Goal: Task Accomplishment & Management: Complete application form

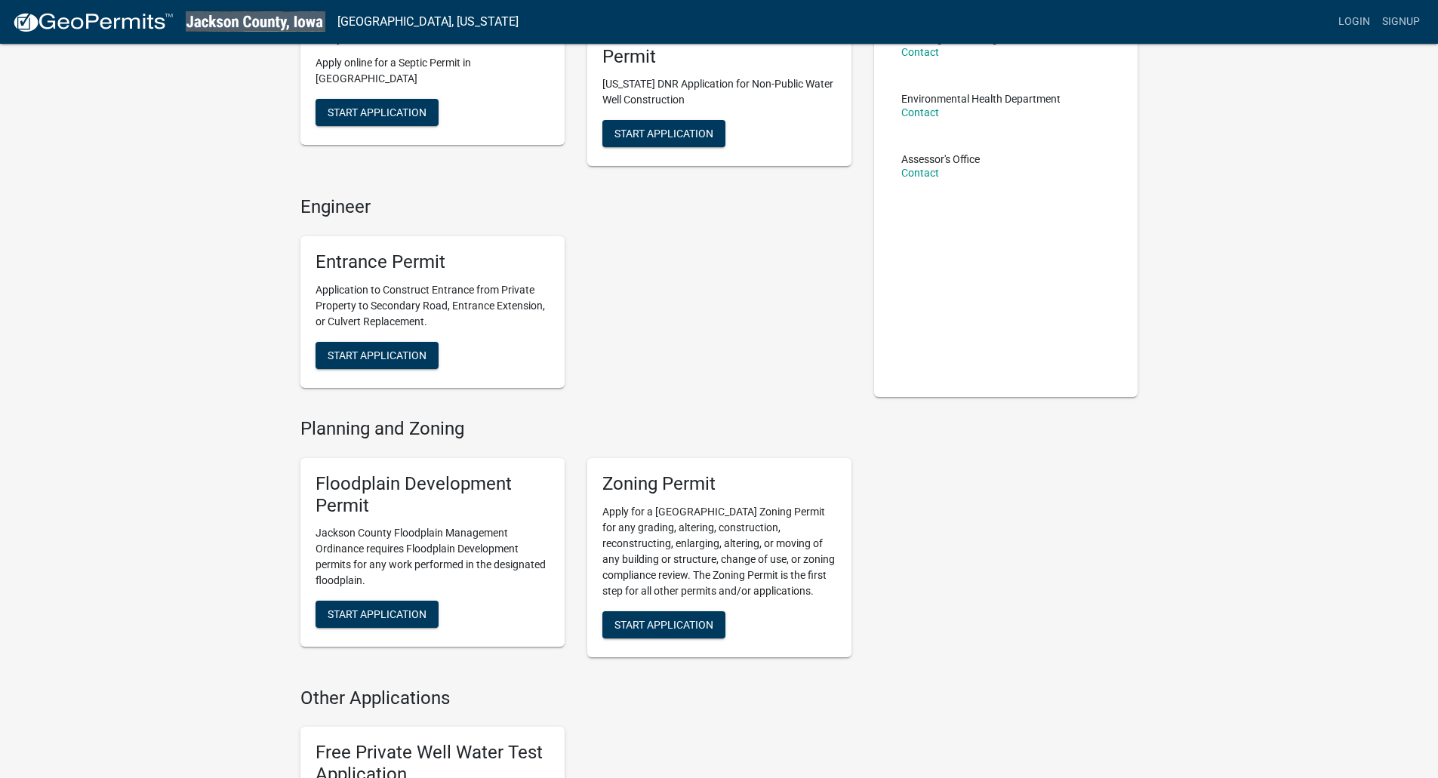
scroll to position [151, 0]
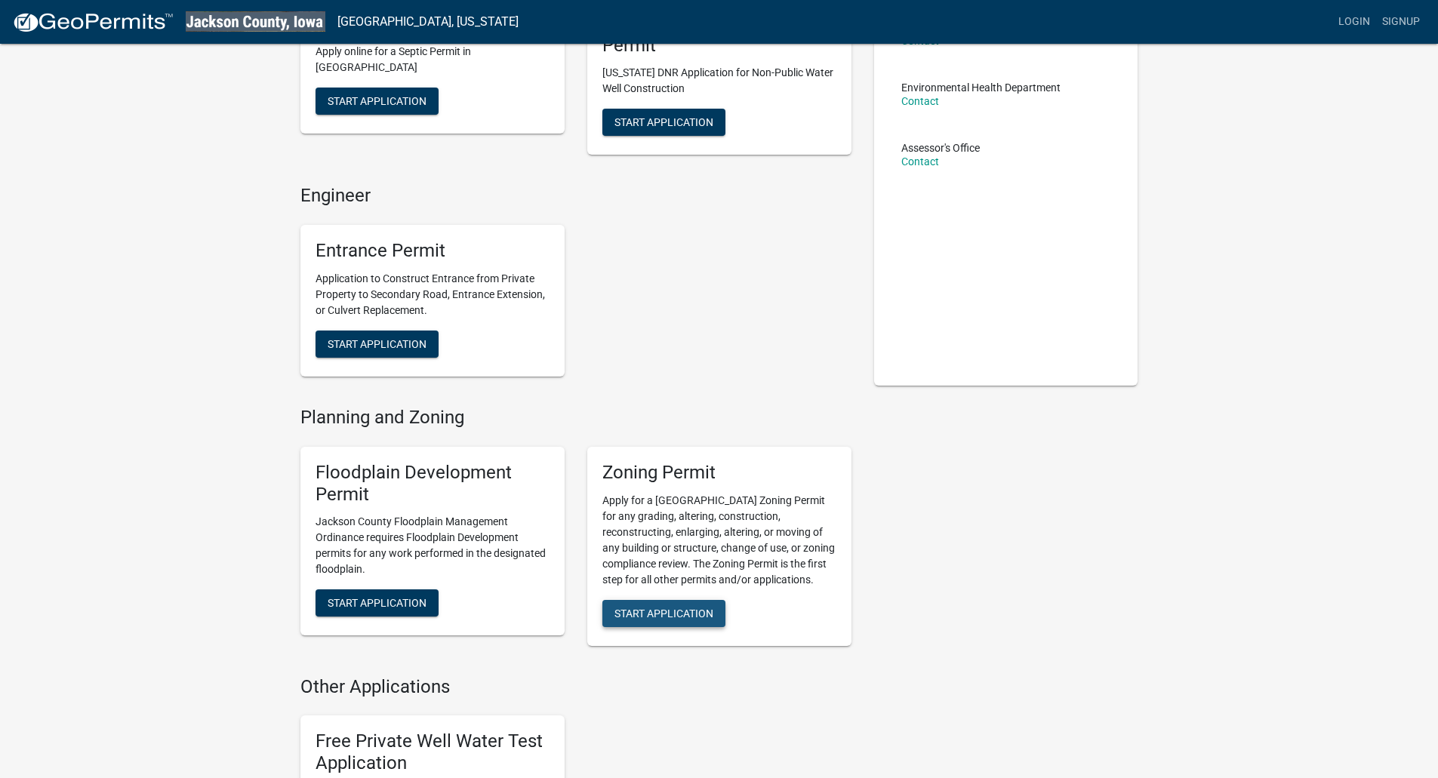
click at [667, 611] on span "Start Application" at bounding box center [663, 613] width 99 height 12
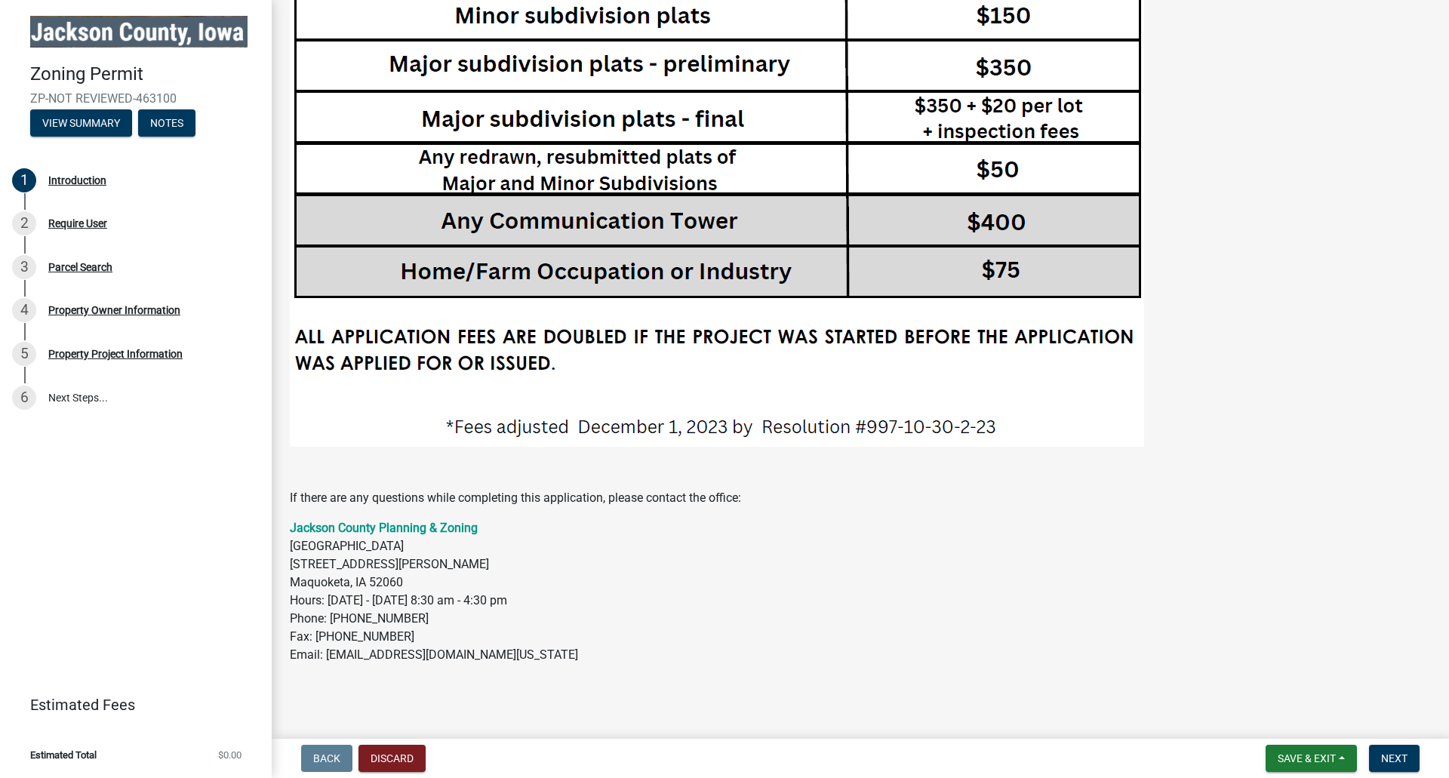
scroll to position [3065, 0]
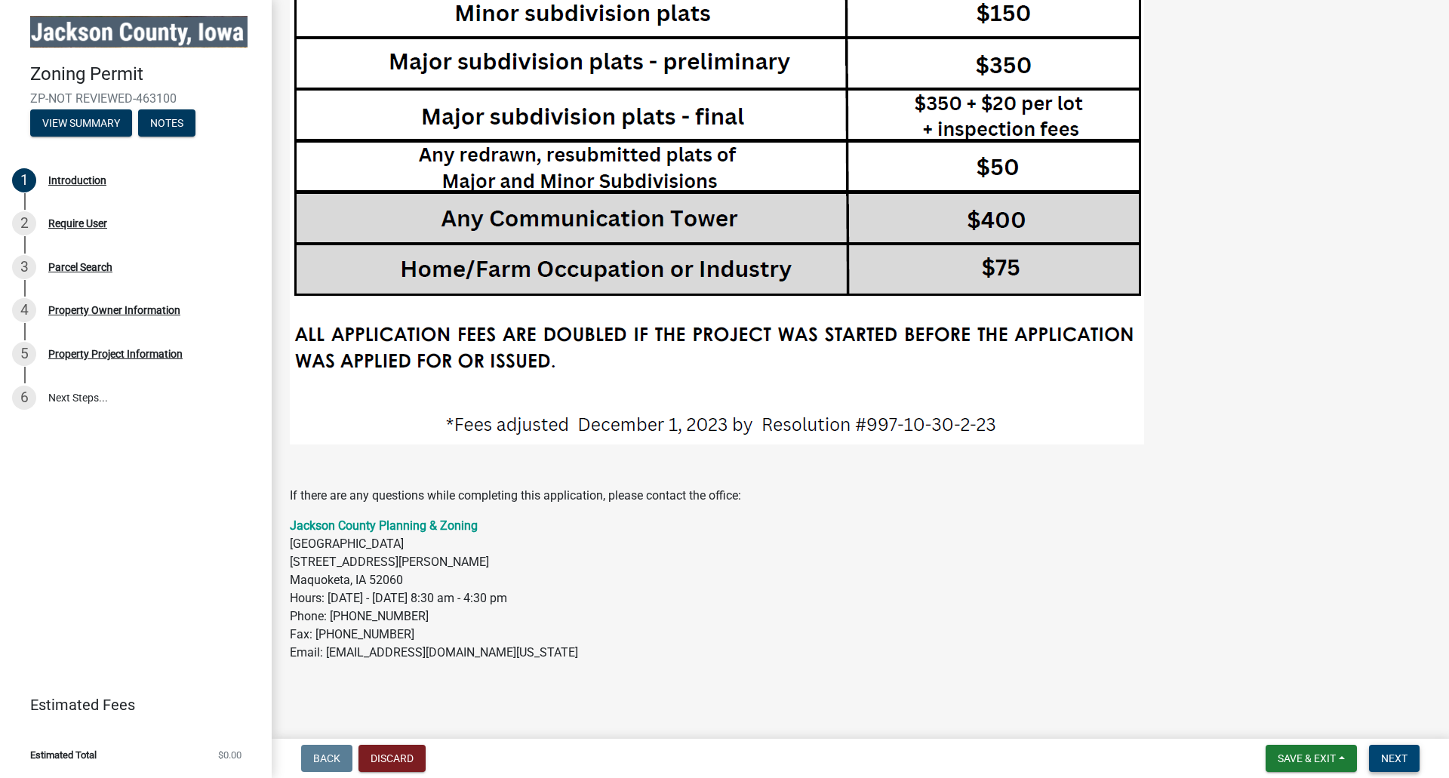
click at [1389, 759] on span "Next" at bounding box center [1394, 759] width 26 height 12
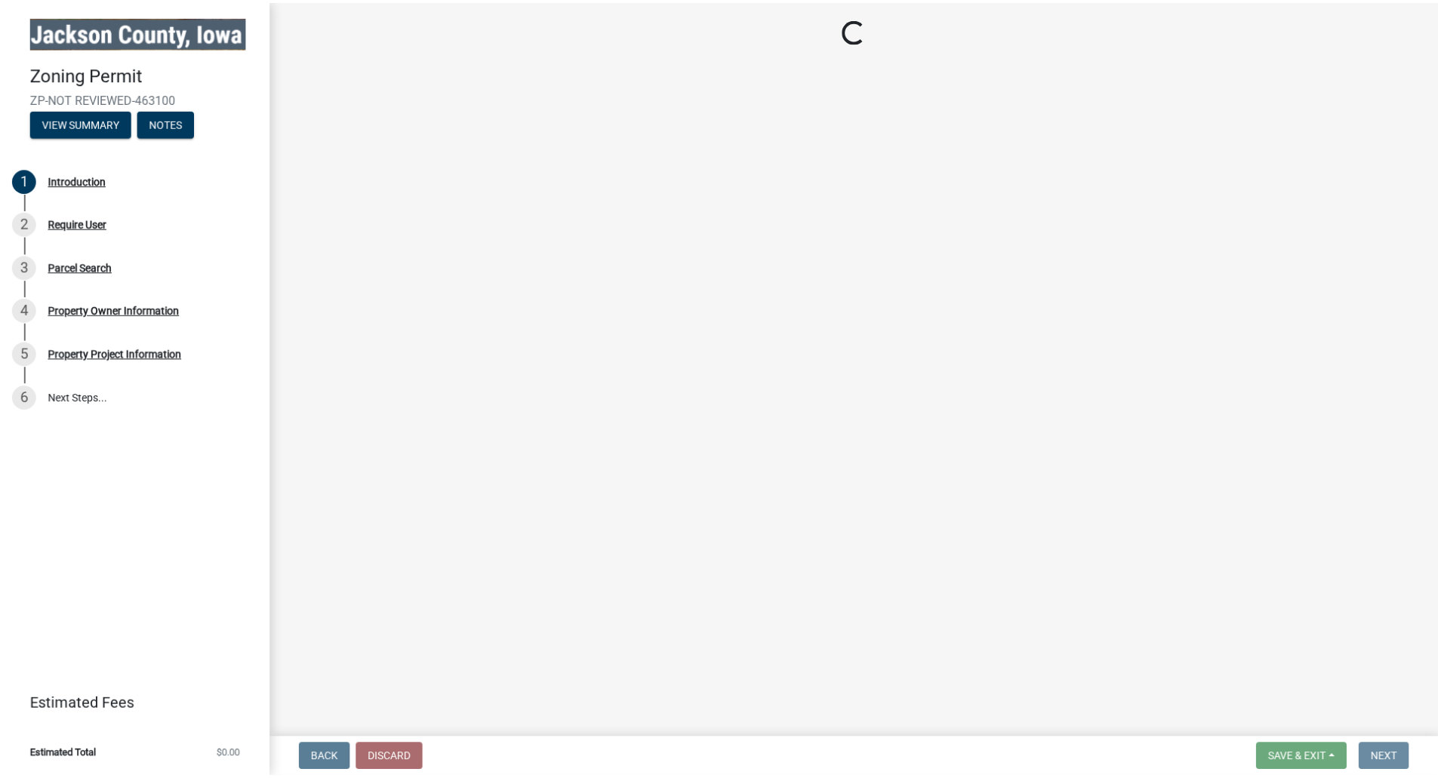
scroll to position [0, 0]
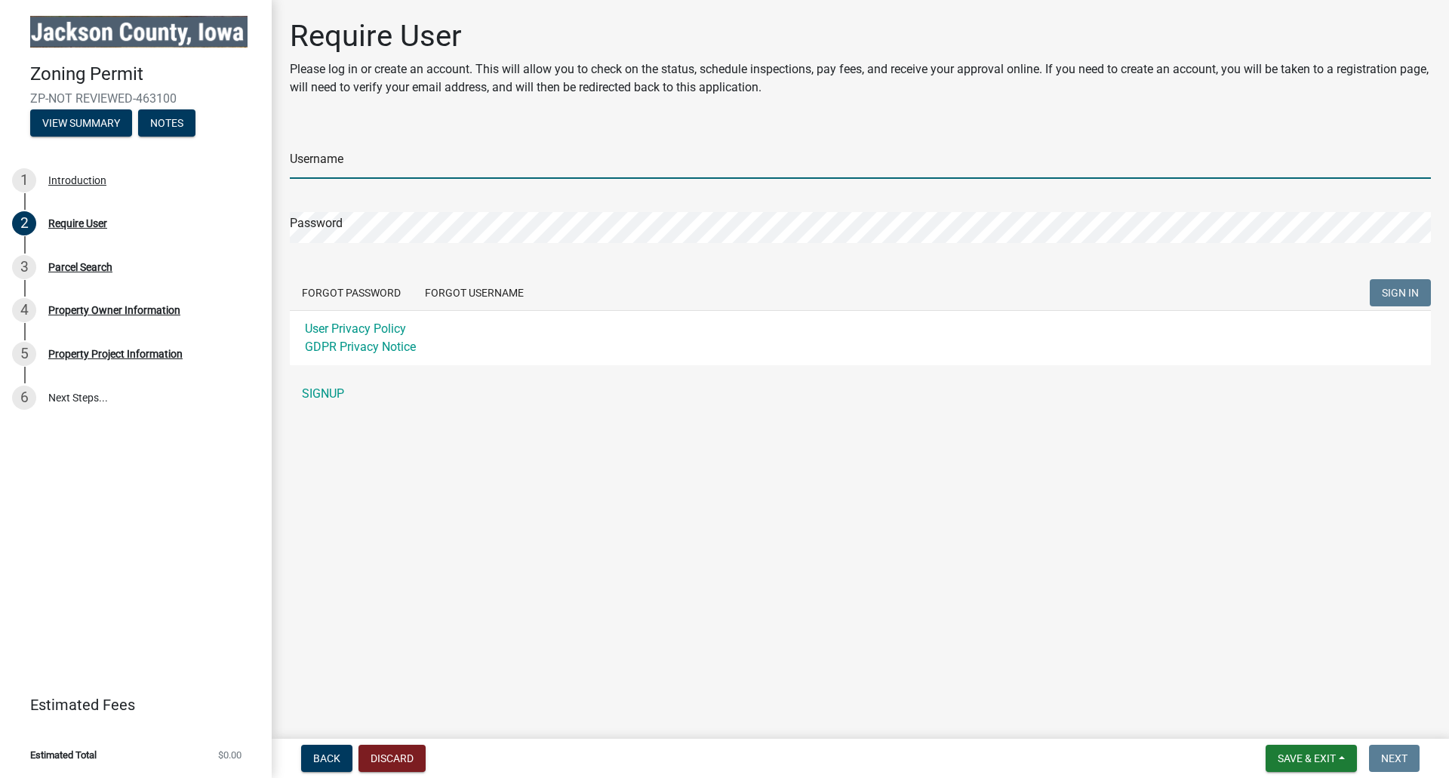
click at [344, 162] on input "Username" at bounding box center [860, 163] width 1141 height 31
type input "M"
type input "mjweber1"
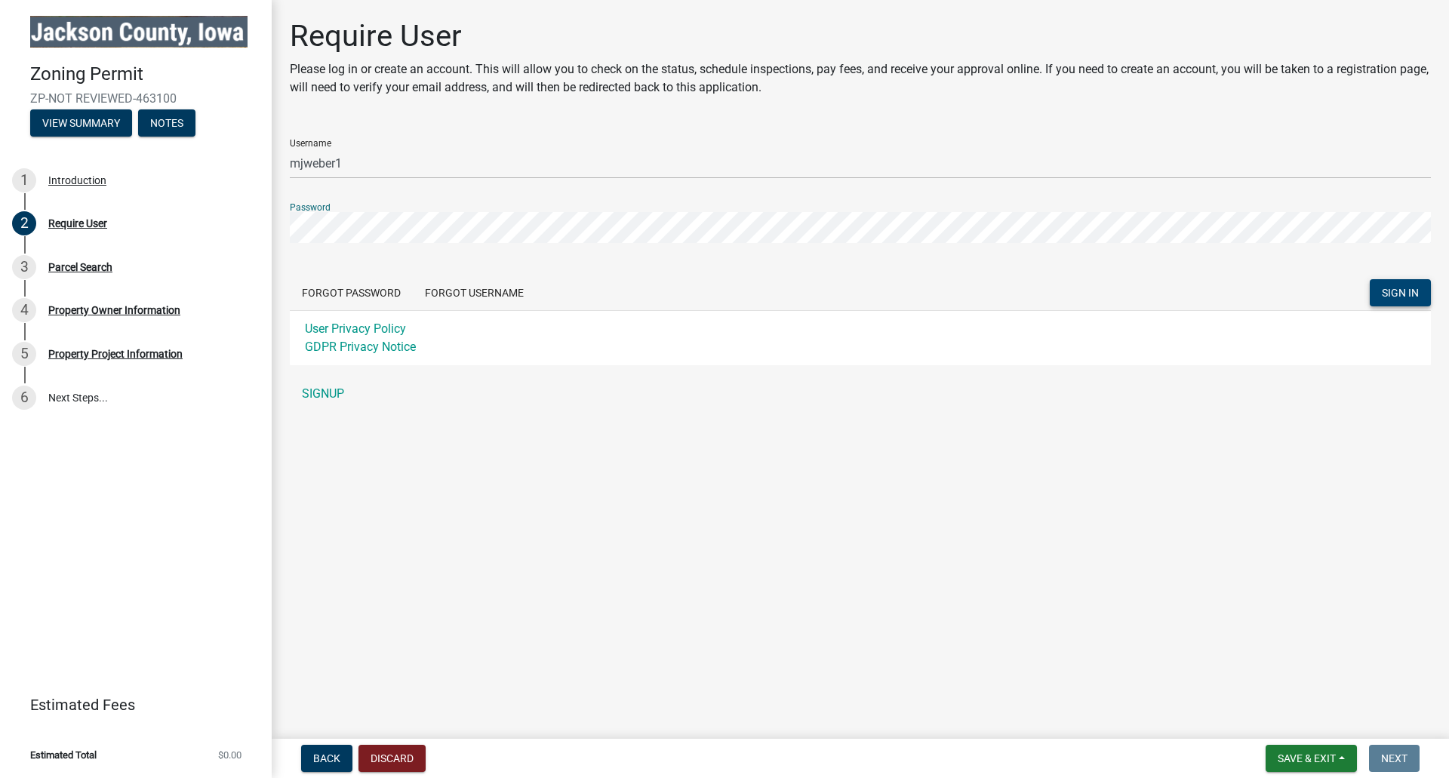
click at [1385, 293] on span "SIGN IN" at bounding box center [1400, 293] width 37 height 12
click at [316, 394] on link "SIGNUP" at bounding box center [860, 394] width 1141 height 30
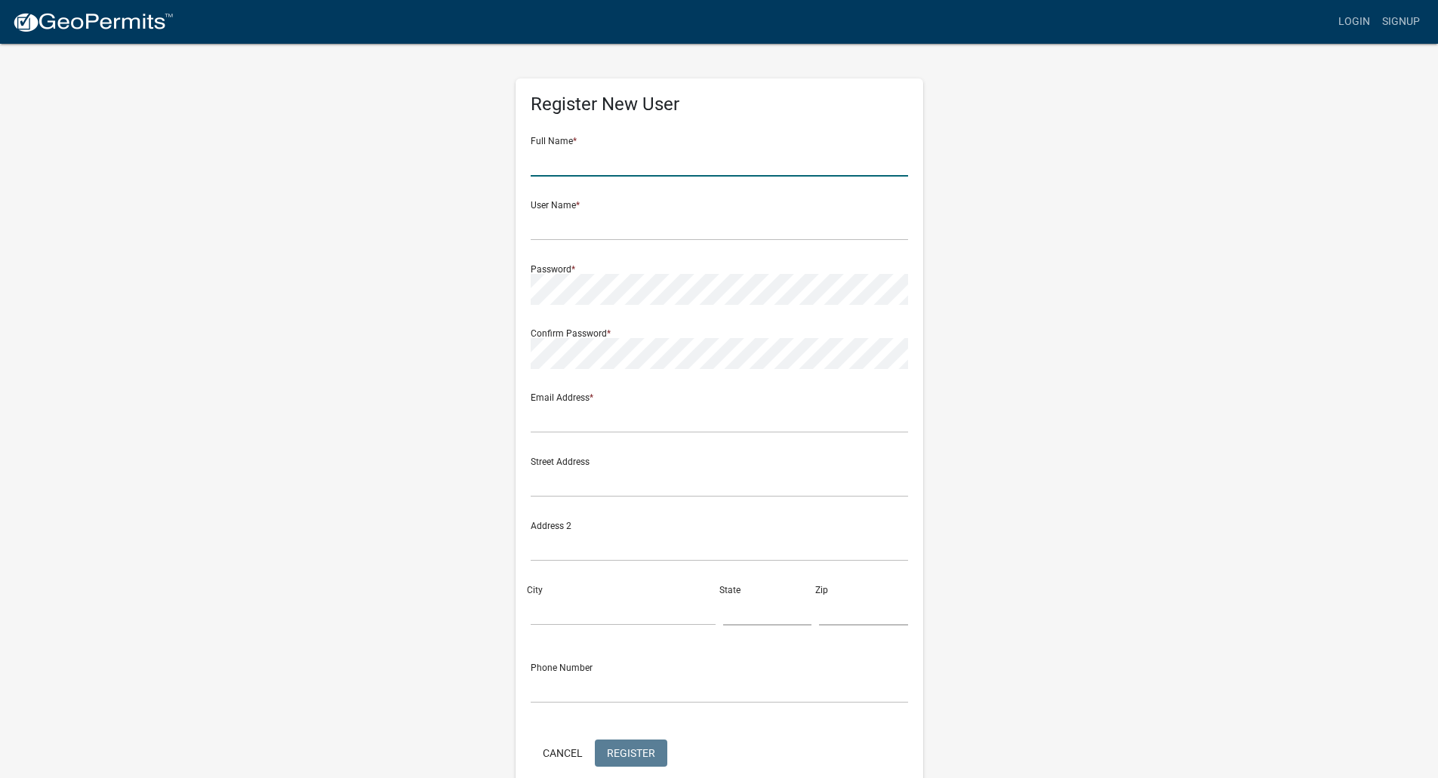
click at [594, 166] on input "text" at bounding box center [719, 161] width 377 height 31
type input "Michael J. Weber"
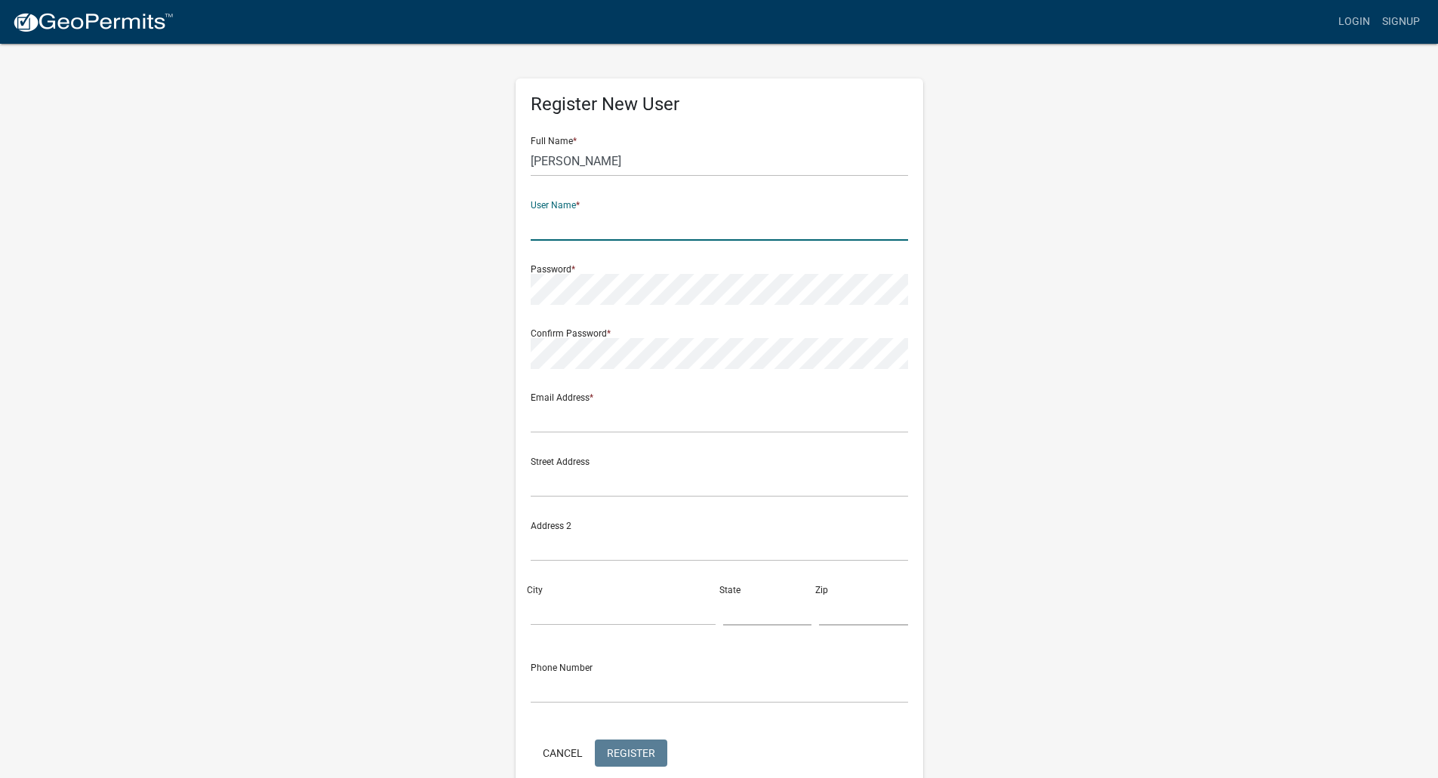
click at [587, 233] on input "text" at bounding box center [719, 225] width 377 height 31
type input "mjweber1"
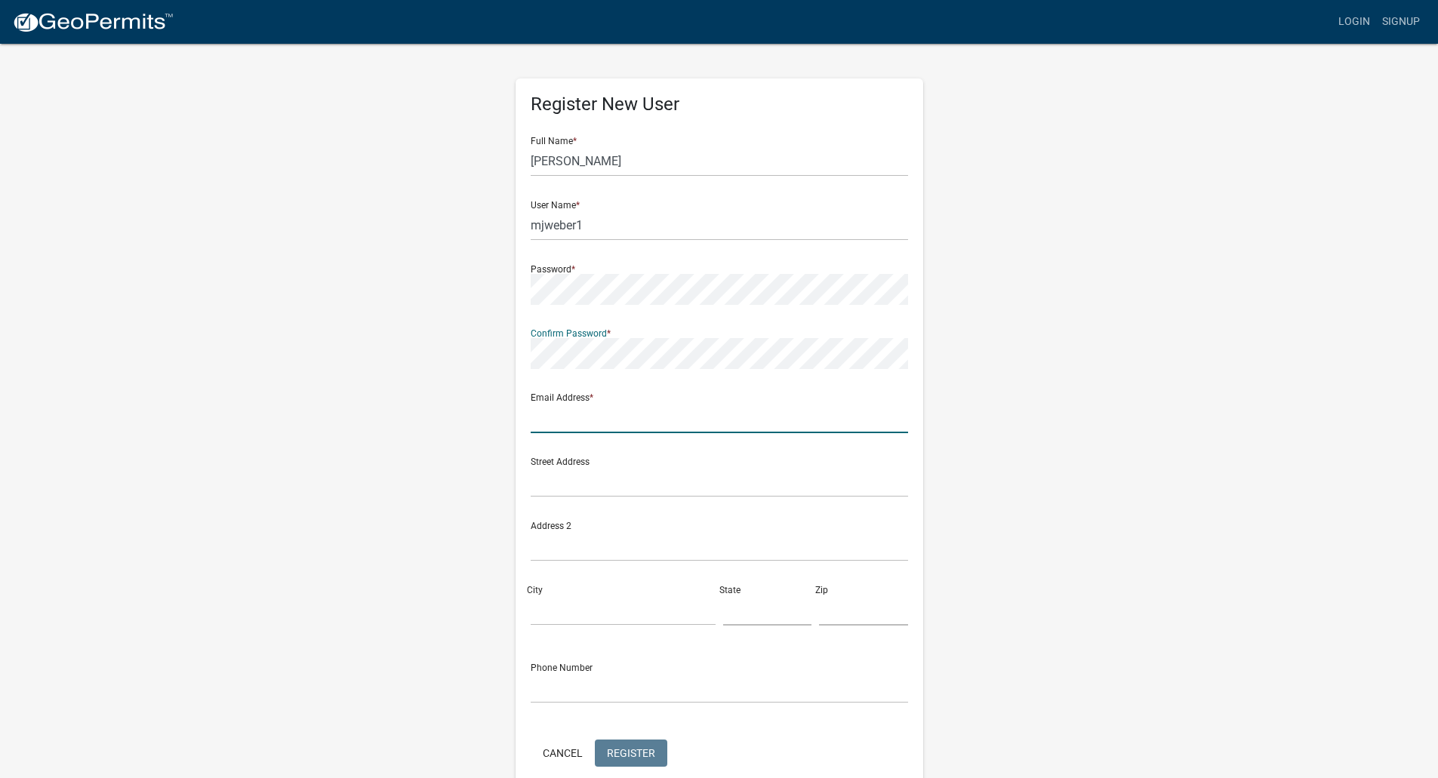
click at [600, 421] on input "text" at bounding box center [719, 417] width 377 height 31
type input "[EMAIL_ADDRESS][DOMAIN_NAME]"
click at [578, 475] on input "text" at bounding box center [719, 481] width 377 height 31
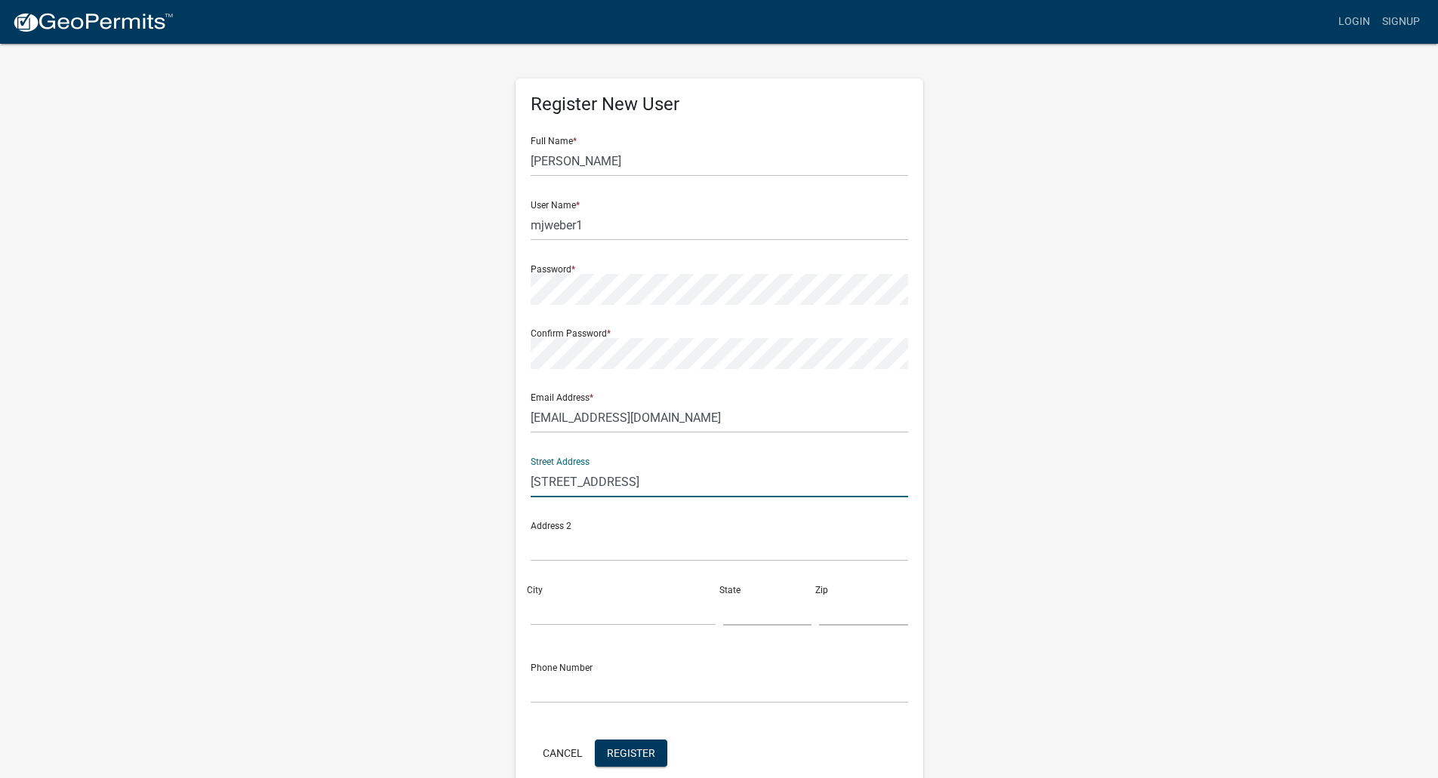
type input "[STREET_ADDRESS]"
click at [568, 608] on input "City" at bounding box center [623, 610] width 185 height 31
type input "[PERSON_NAME]"
type input "IA"
type input "52032"
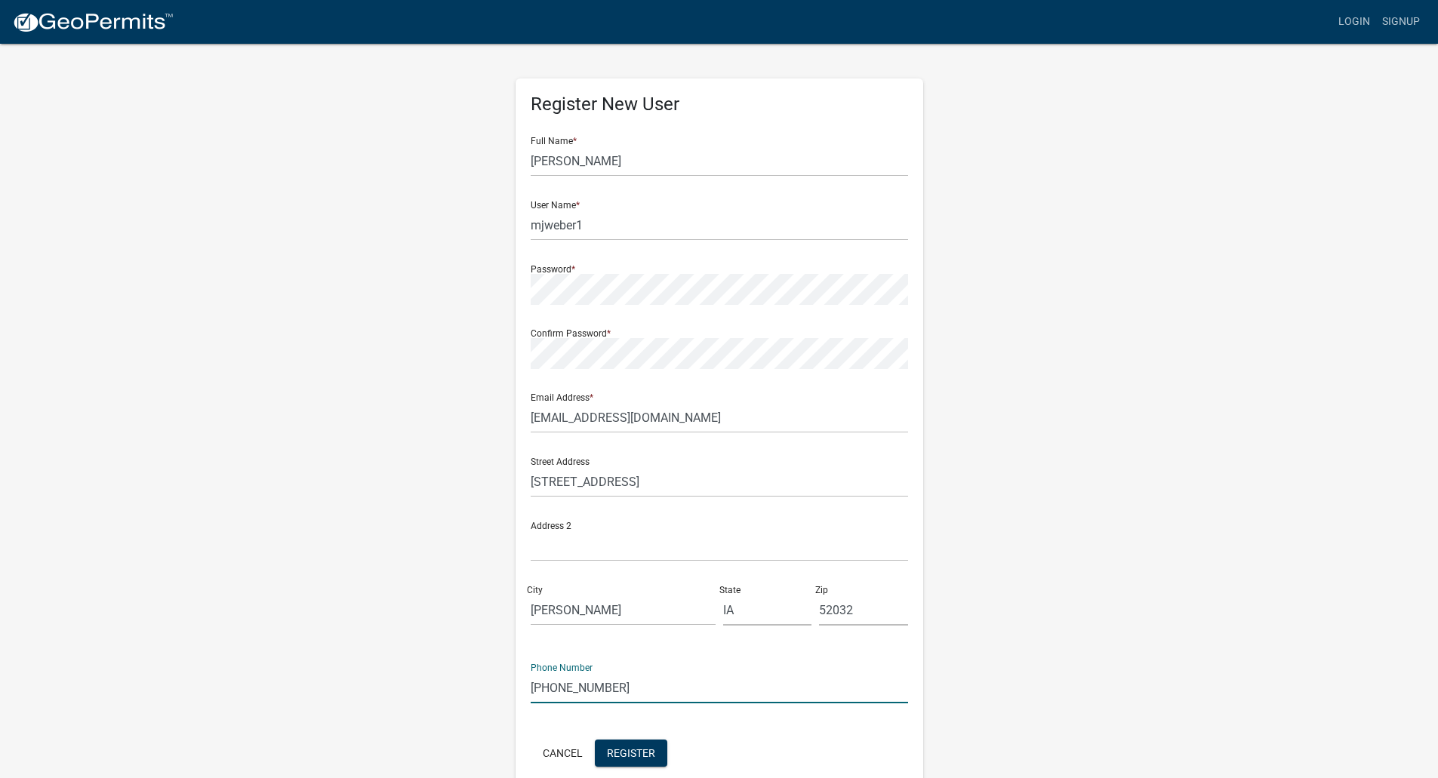
scroll to position [72, 0]
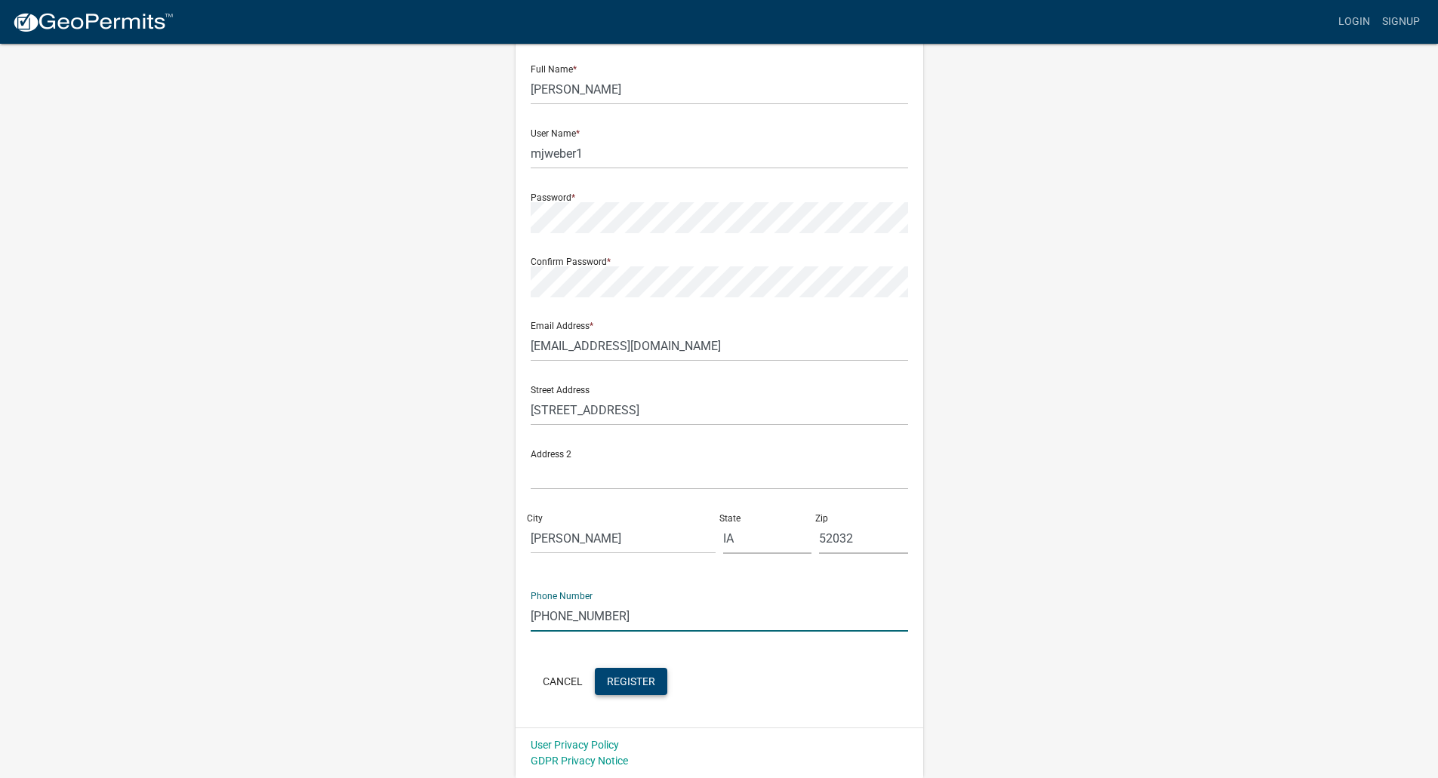
type input "[PHONE_NUMBER]"
click at [633, 679] on span "Register" at bounding box center [631, 681] width 48 height 12
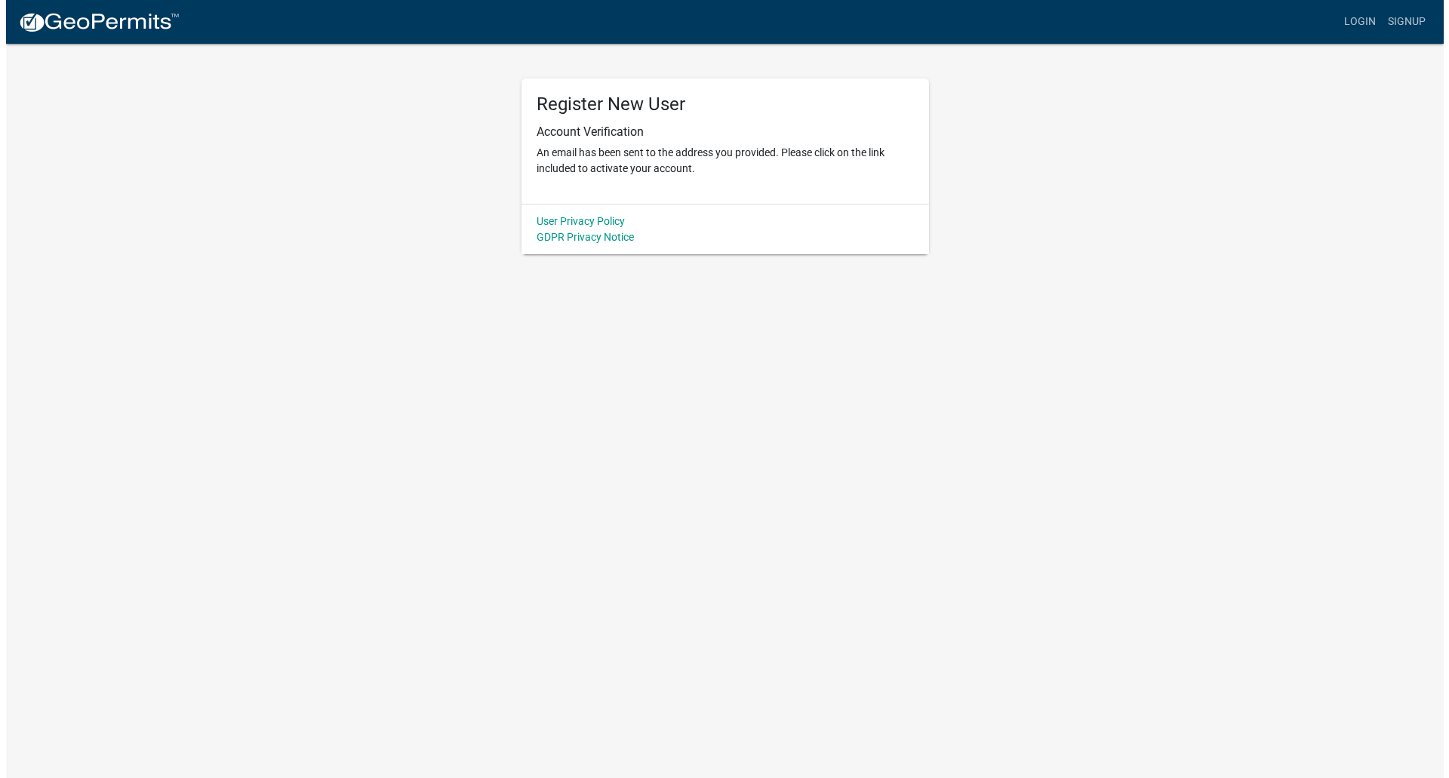
scroll to position [0, 0]
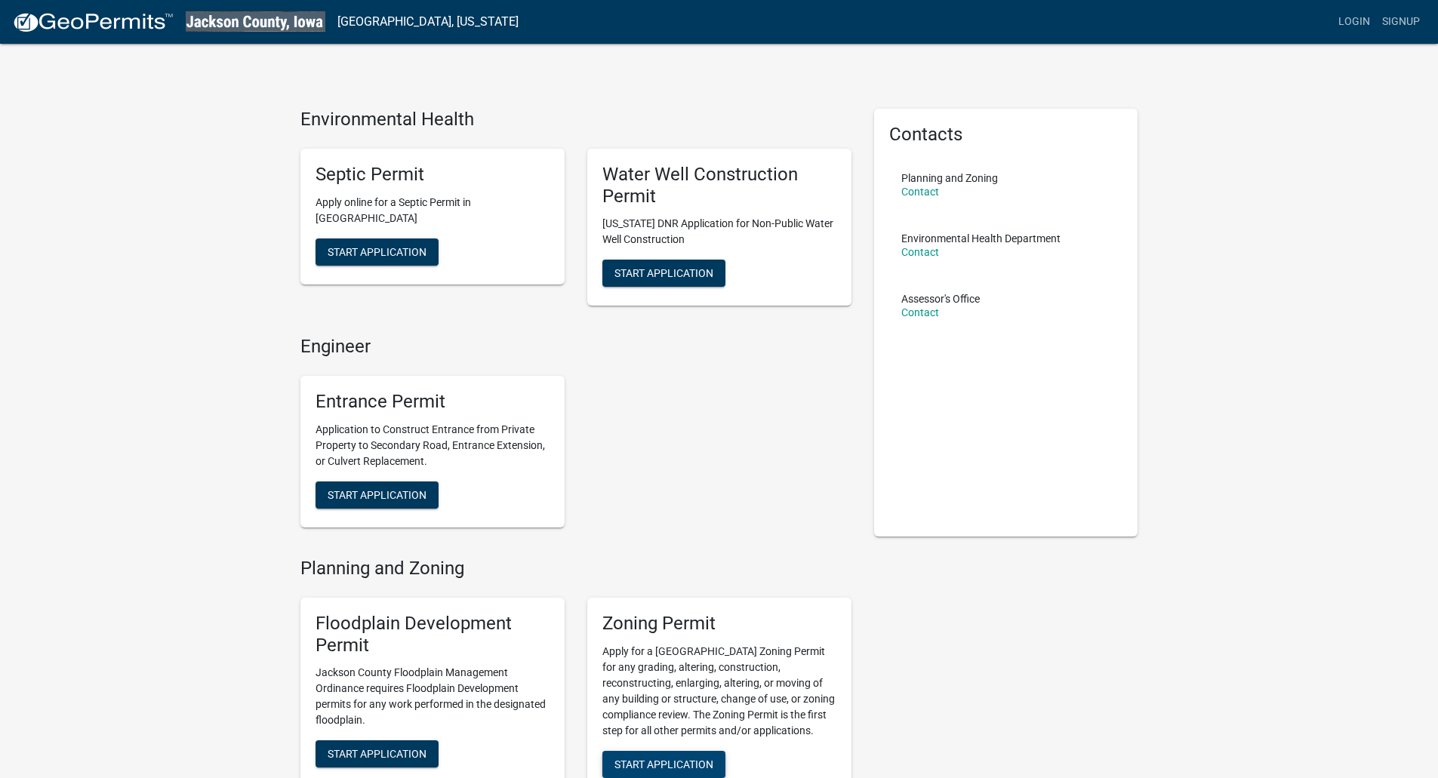
click at [688, 760] on span "Start Application" at bounding box center [663, 764] width 99 height 12
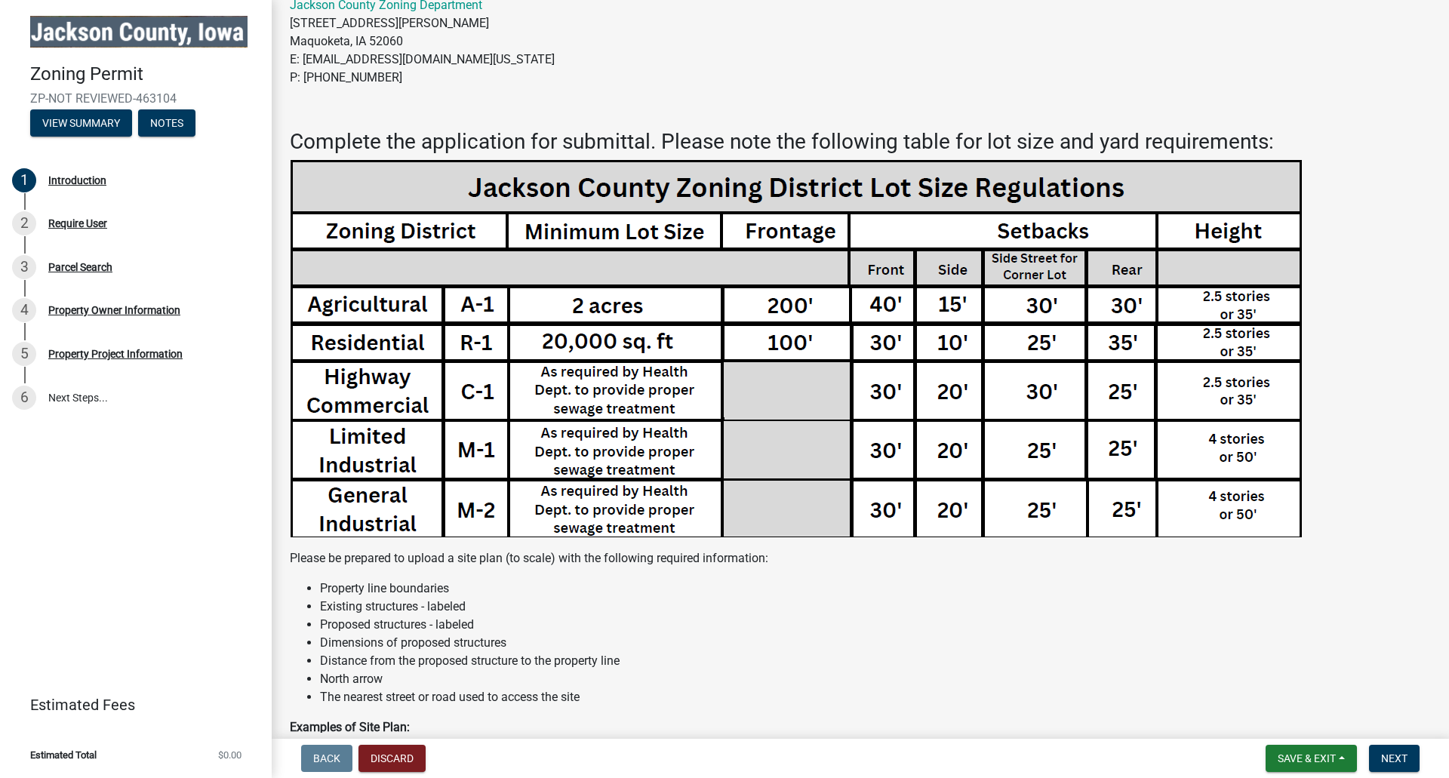
scroll to position [226, 0]
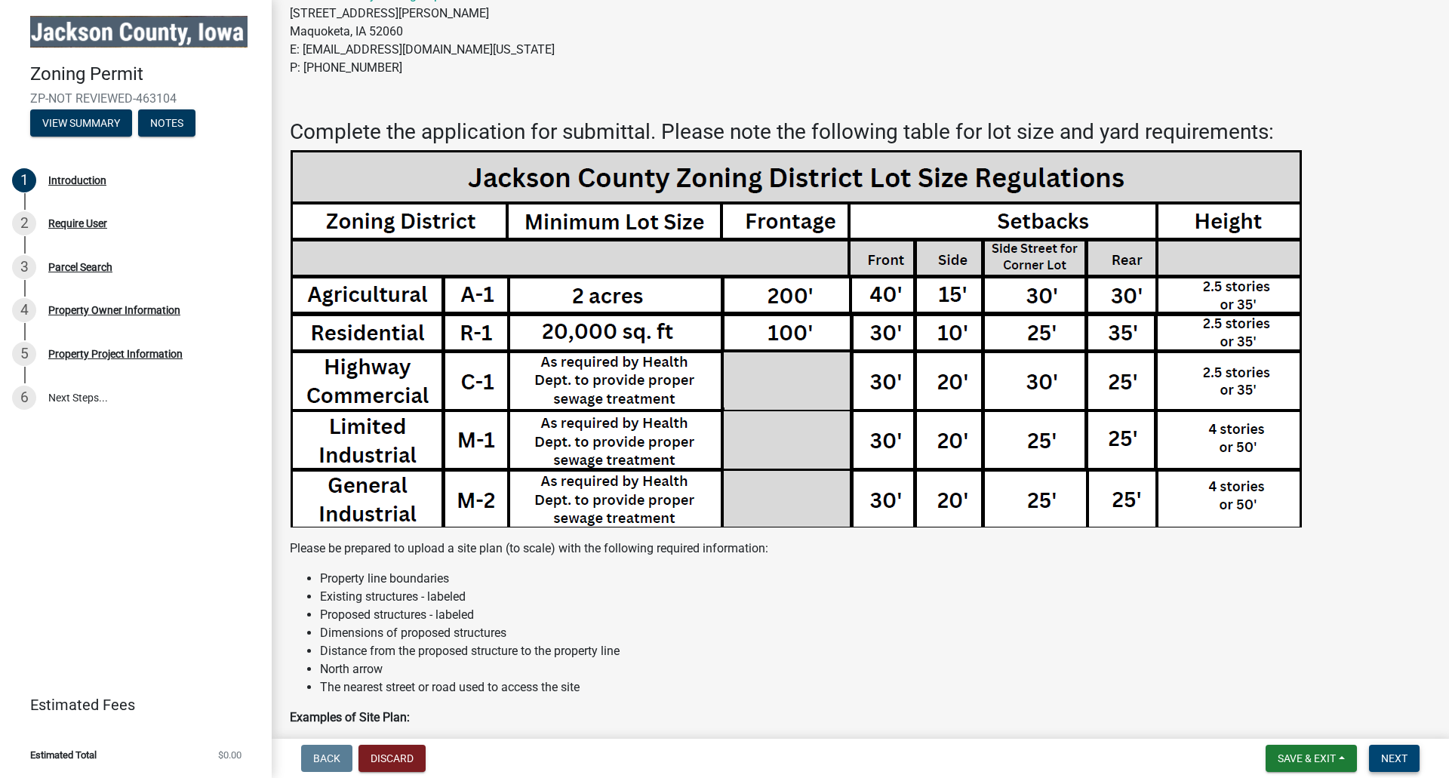
click at [1392, 756] on span "Next" at bounding box center [1394, 759] width 26 height 12
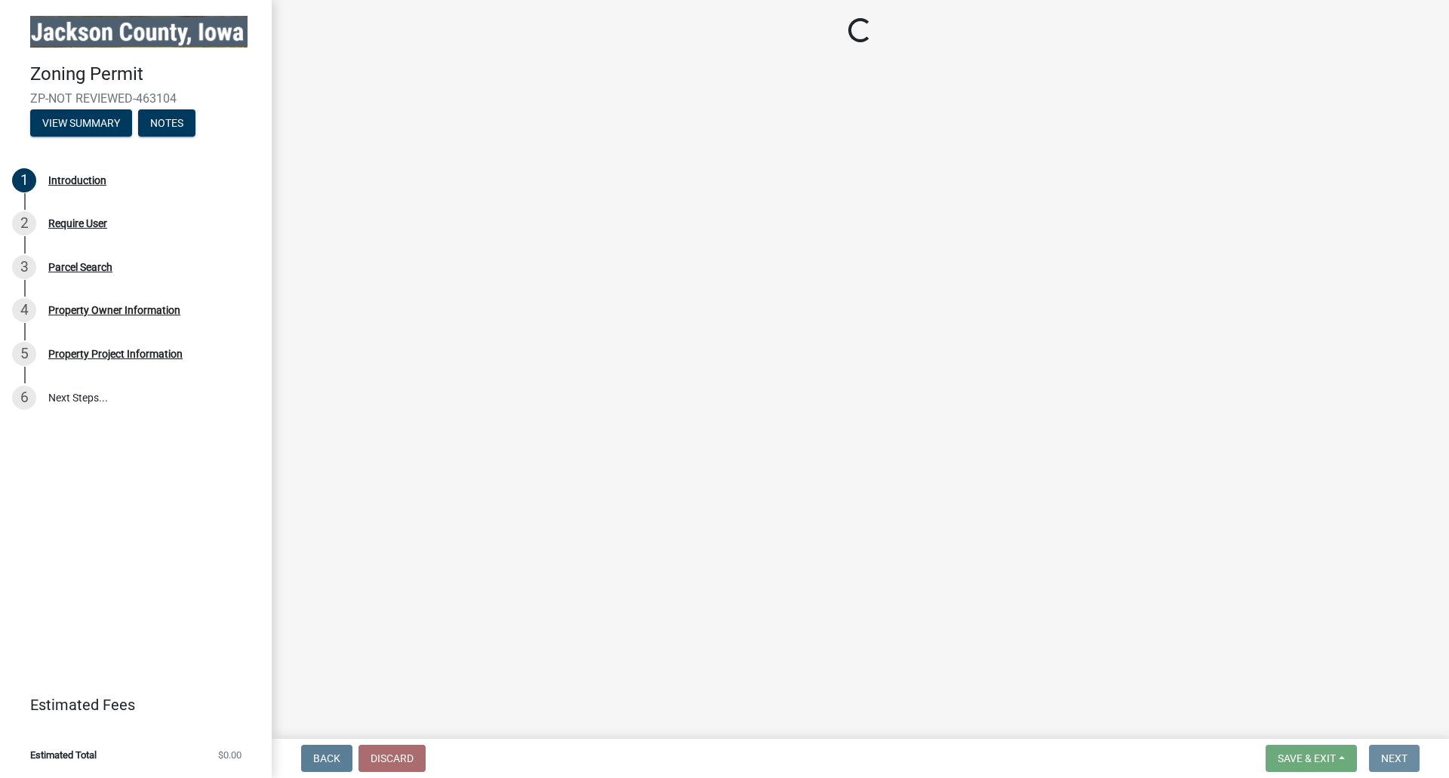
scroll to position [0, 0]
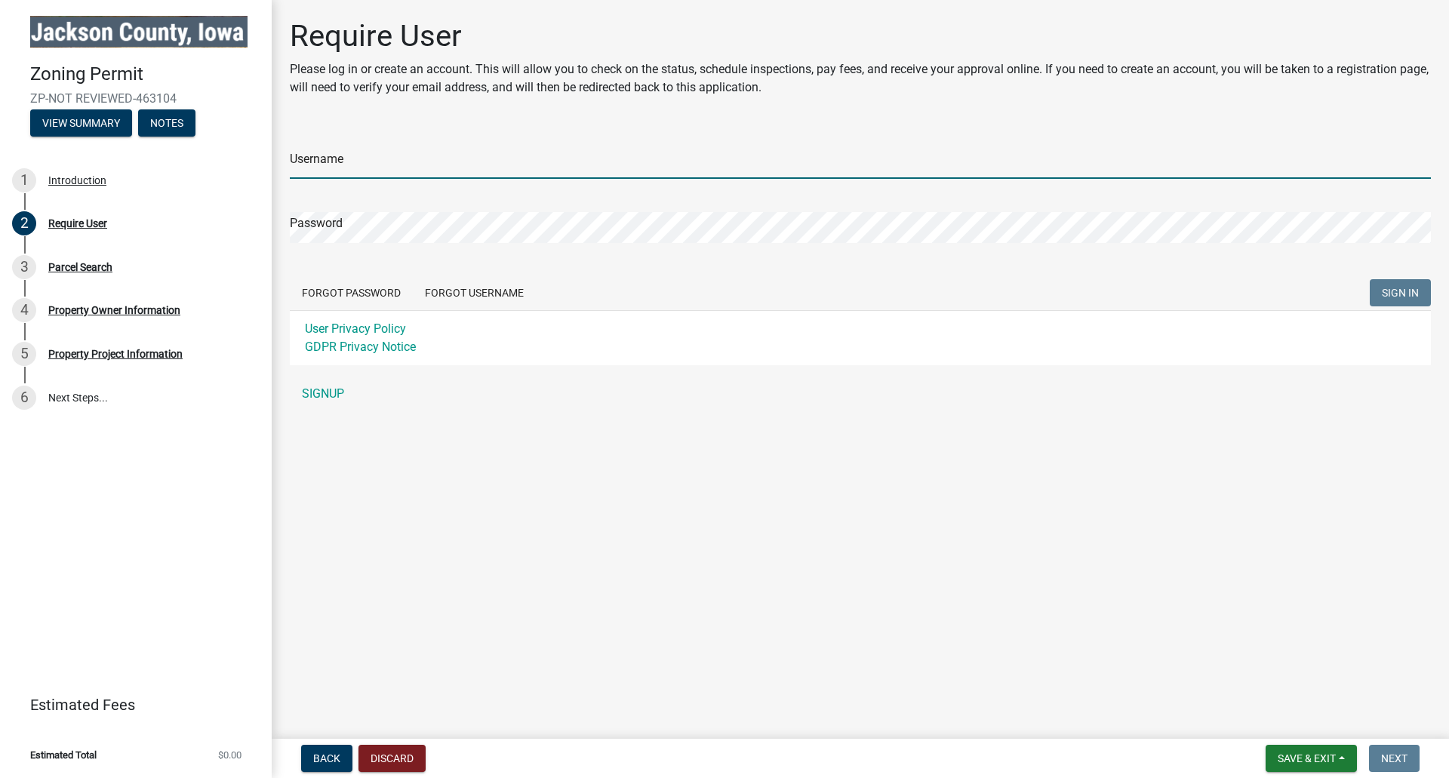
type input "mjweber1"
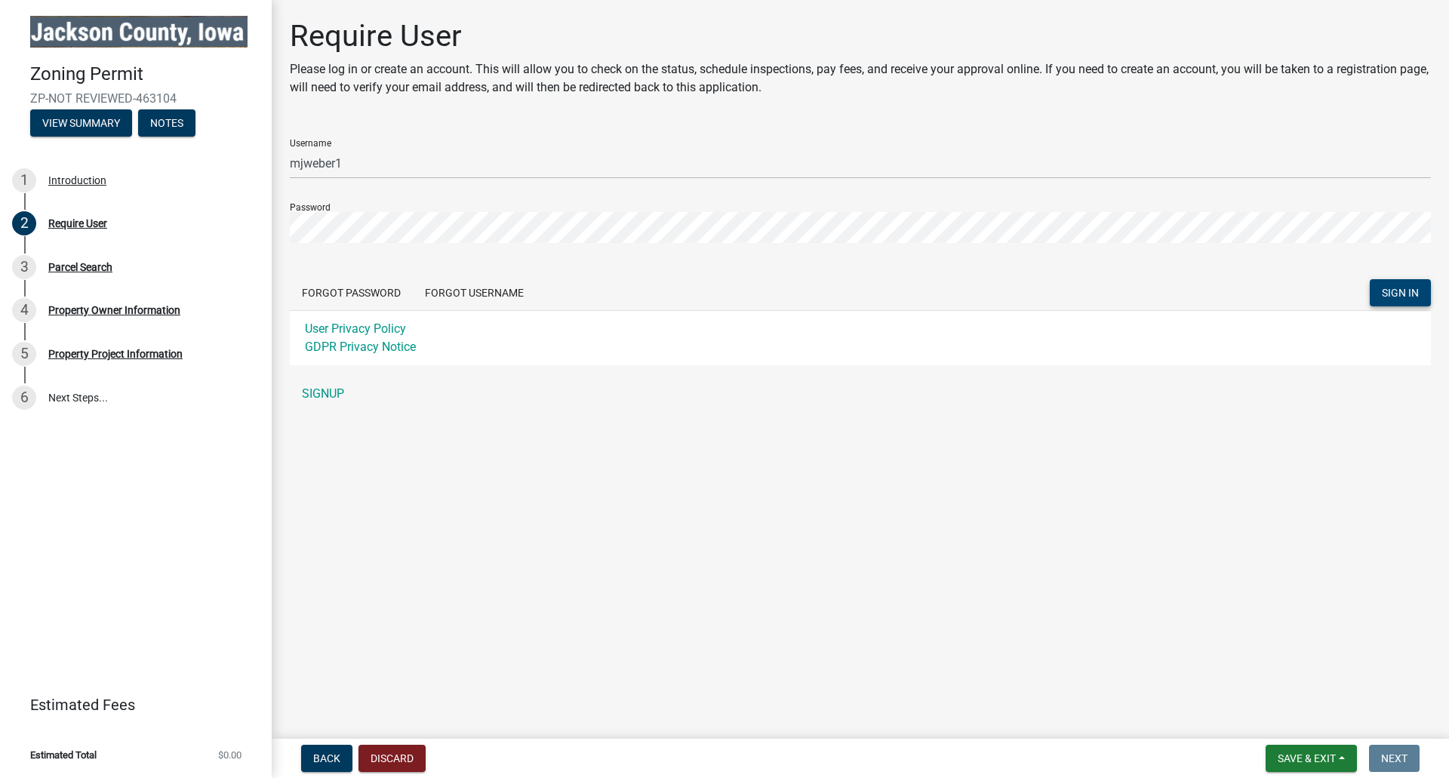
click at [1399, 290] on span "SIGN IN" at bounding box center [1400, 293] width 37 height 12
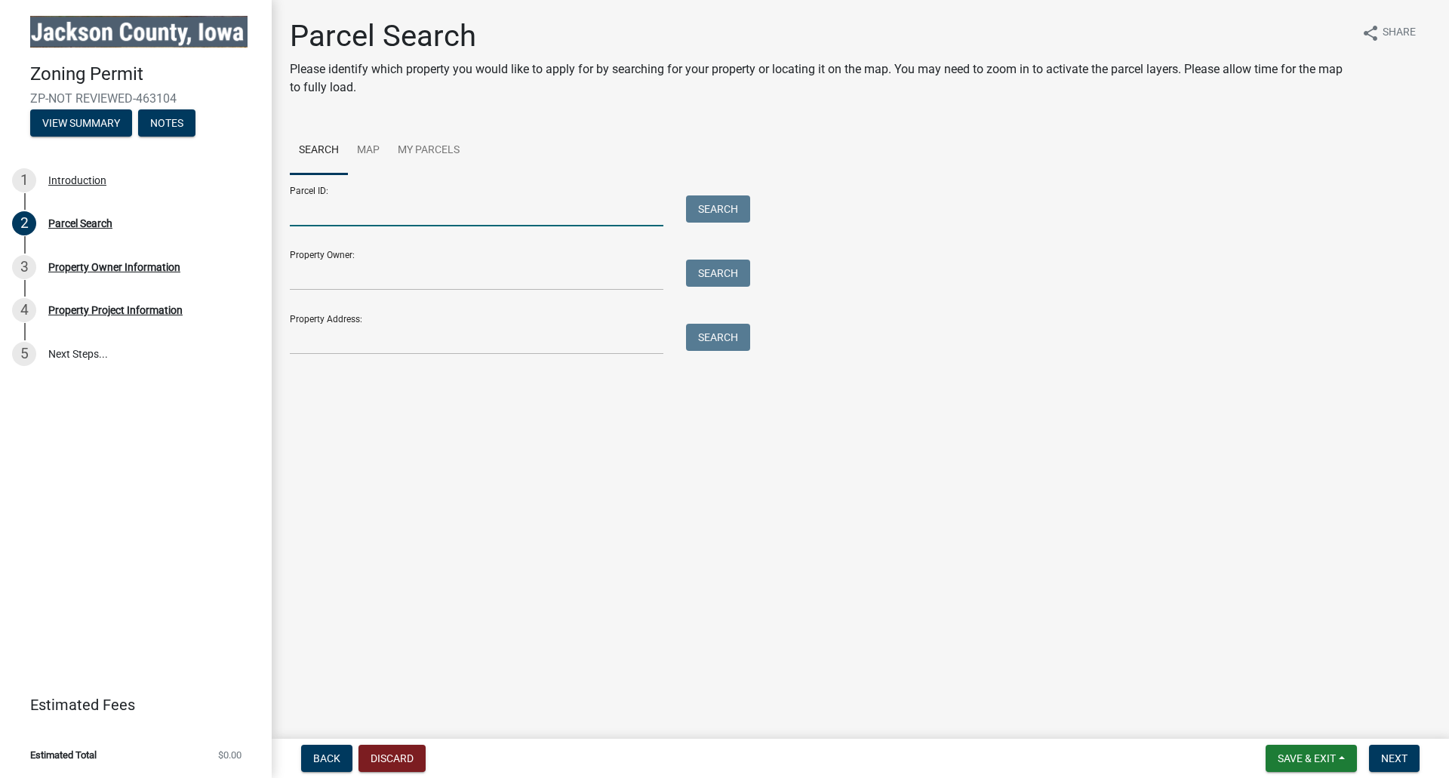
click at [346, 217] on input "Parcel ID:" at bounding box center [477, 211] width 374 height 31
click at [331, 276] on input "Property Owner:" at bounding box center [477, 275] width 374 height 31
type input "[PERSON_NAME]"
click at [710, 269] on button "Search" at bounding box center [718, 273] width 64 height 27
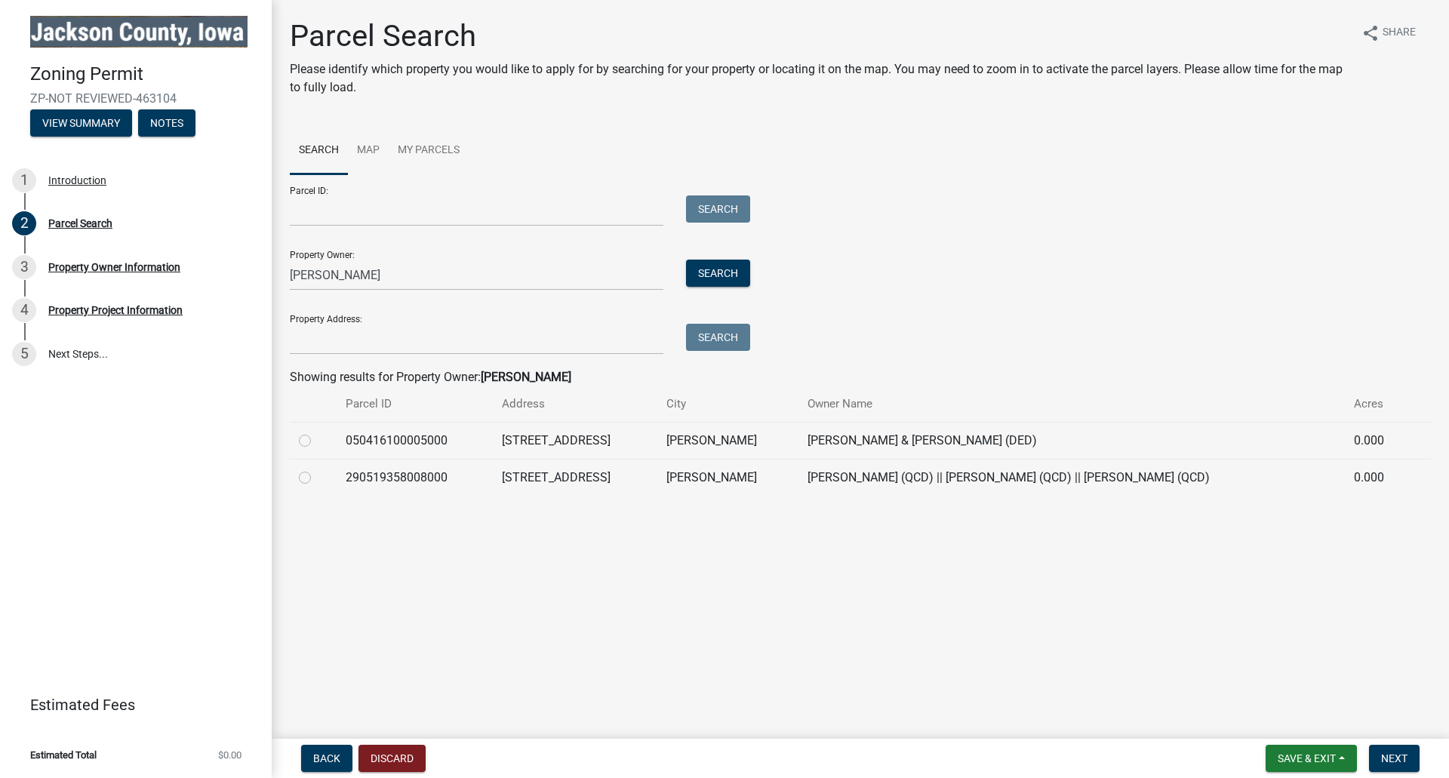
click at [317, 432] on label at bounding box center [317, 432] width 0 height 0
click at [317, 441] on input "radio" at bounding box center [322, 437] width 10 height 10
radio input "true"
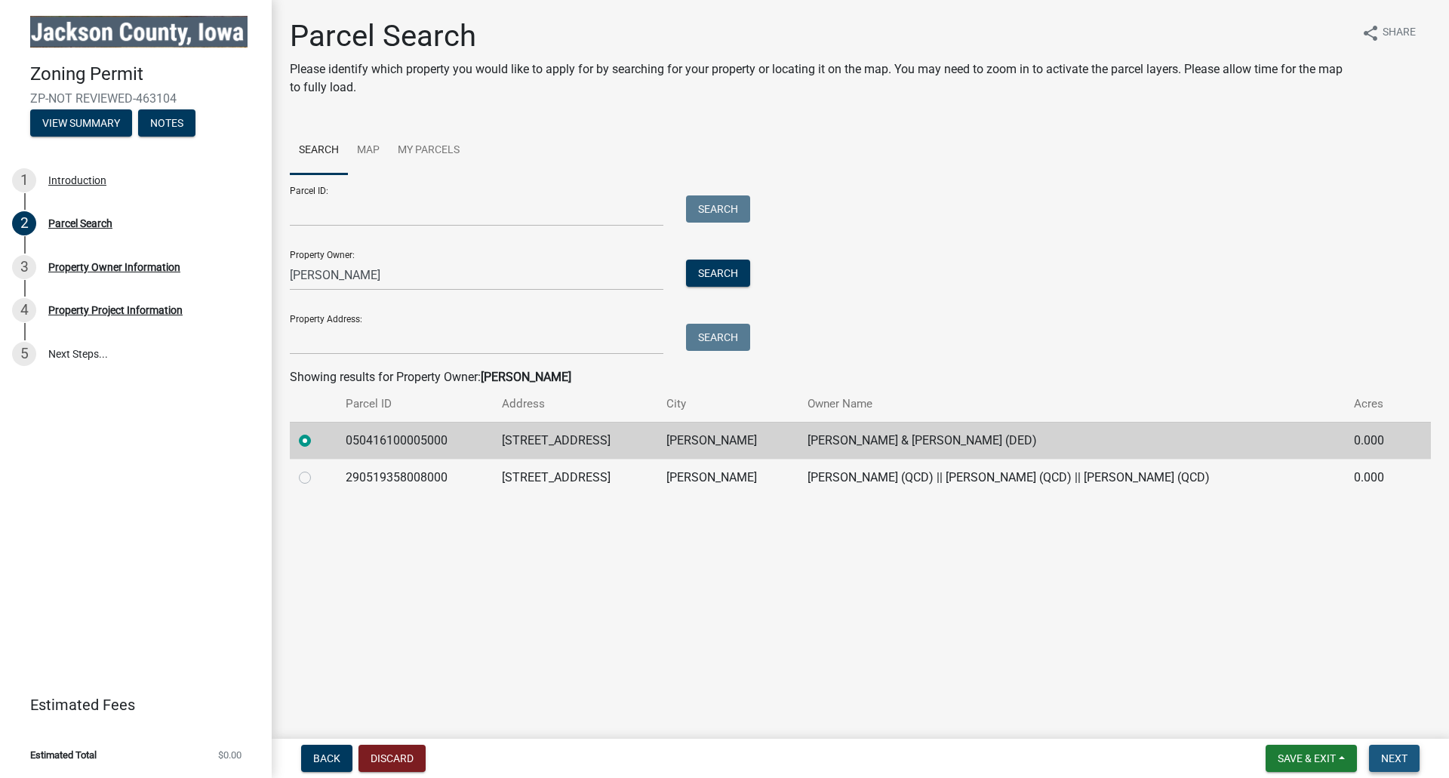
click at [1401, 754] on span "Next" at bounding box center [1394, 759] width 26 height 12
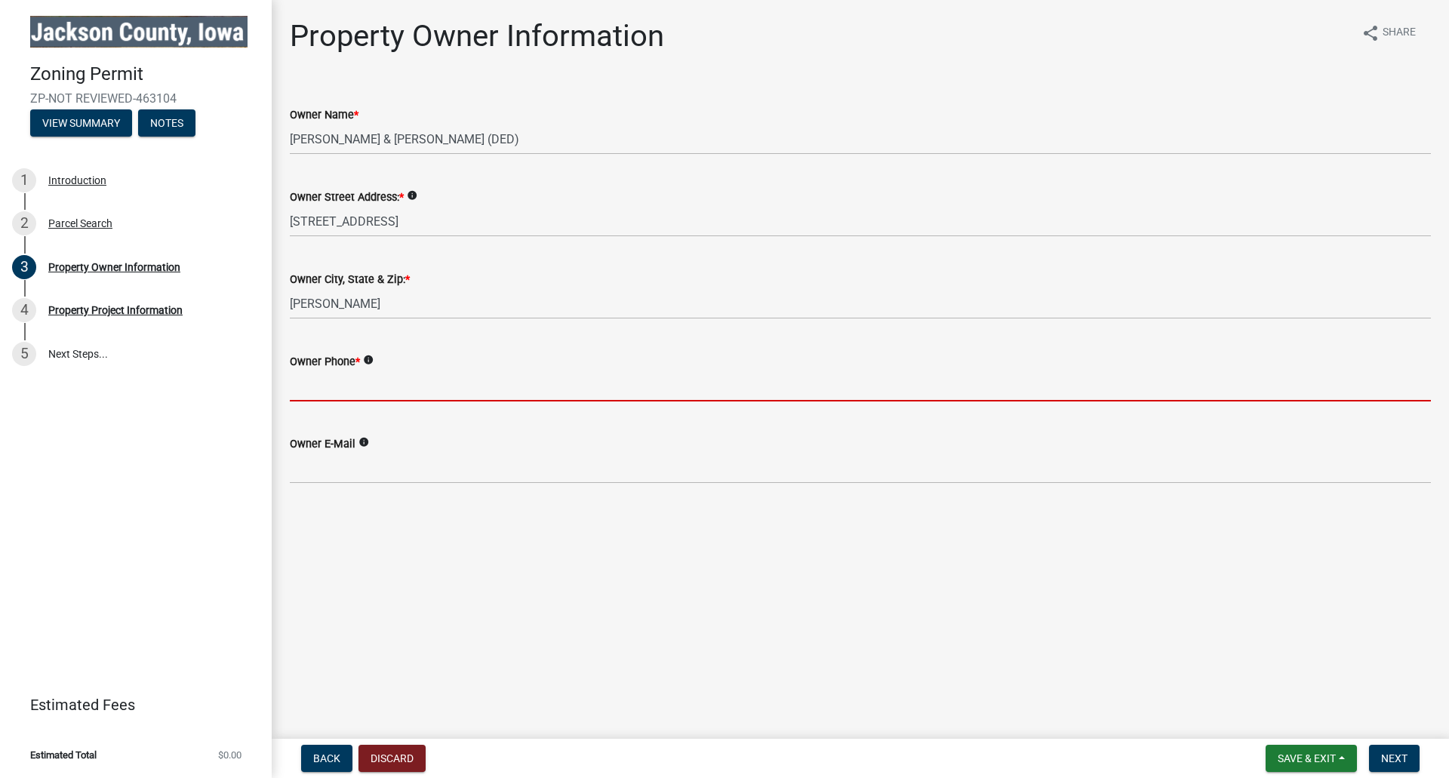
click at [397, 387] on input "Owner Phone *" at bounding box center [860, 386] width 1141 height 31
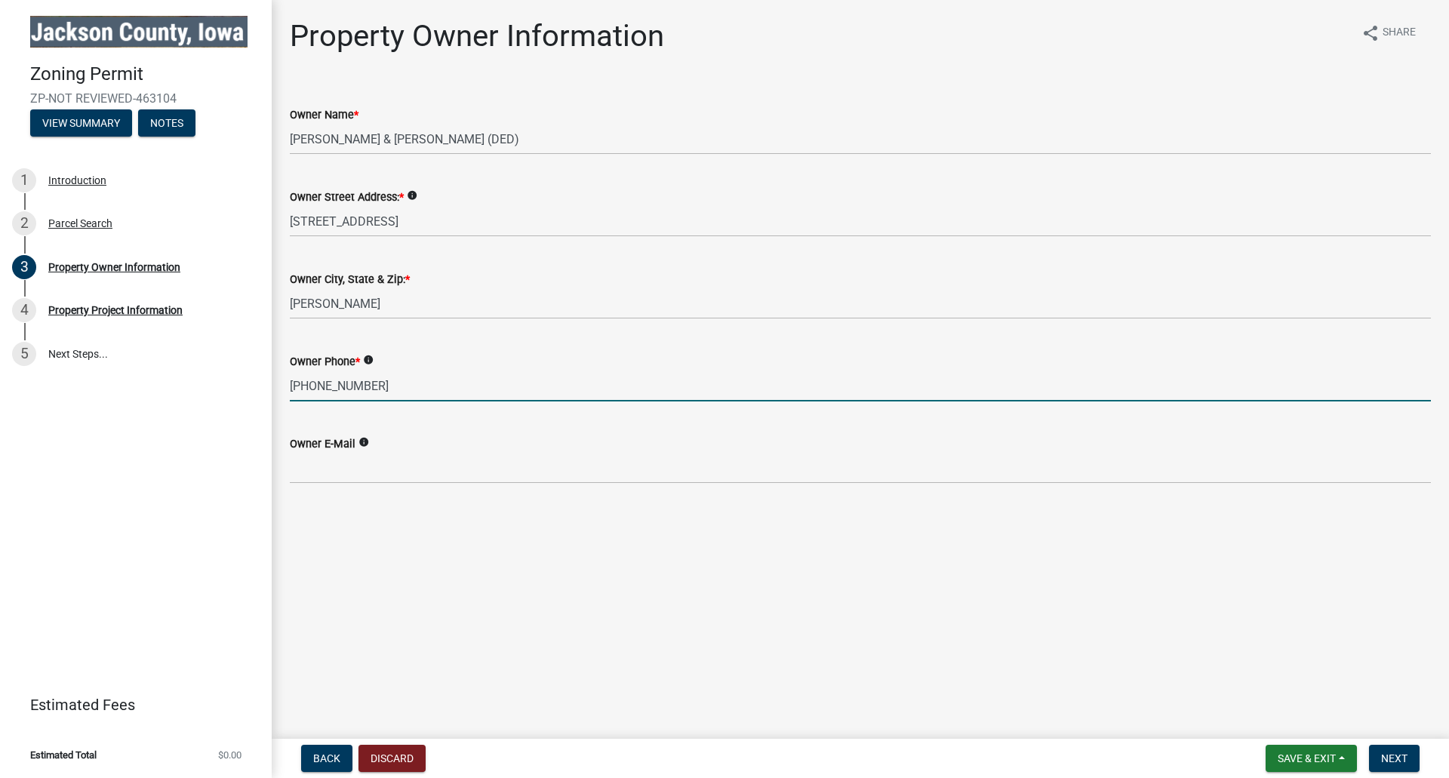
type input "[PHONE_NUMBER]"
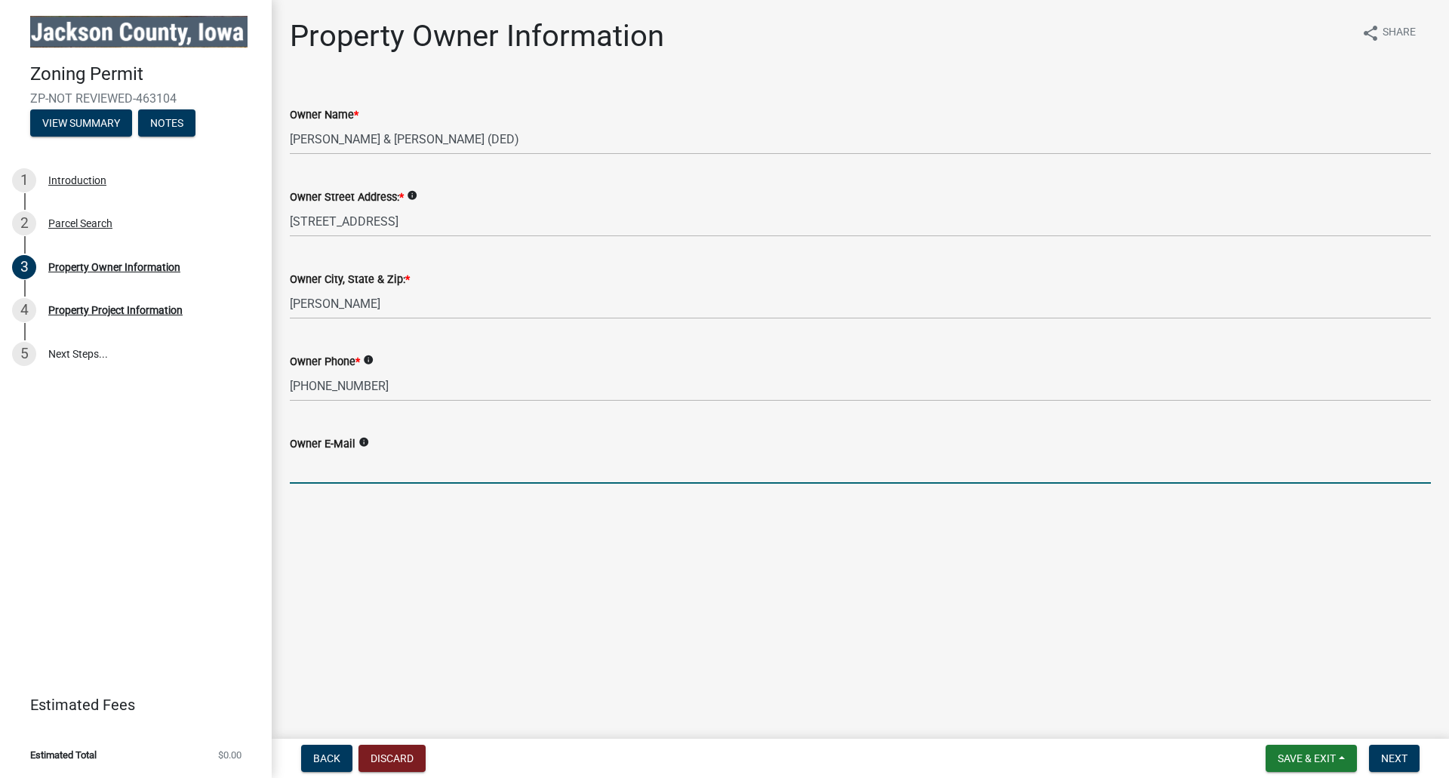
click at [360, 473] on input "Owner E-Mail" at bounding box center [860, 468] width 1141 height 31
type input "[EMAIL_ADDRESS][DOMAIN_NAME]"
click at [1388, 753] on span "Next" at bounding box center [1394, 759] width 26 height 12
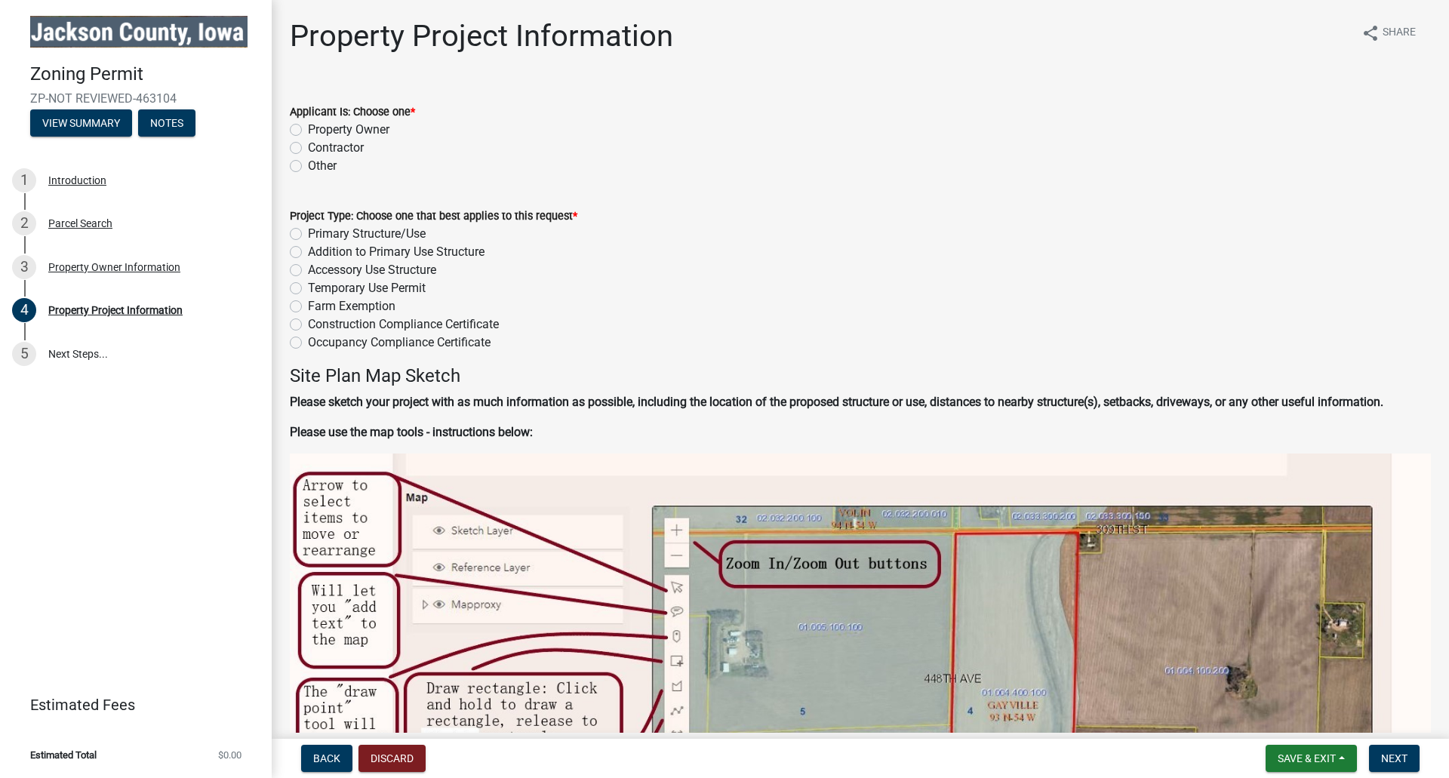
click at [308, 128] on label "Property Owner" at bounding box center [349, 130] width 82 height 18
click at [308, 128] on input "Property Owner" at bounding box center [313, 126] width 10 height 10
radio input "true"
click at [308, 272] on label "Accessory Use Structure" at bounding box center [372, 270] width 128 height 18
click at [308, 271] on input "Accessory Use Structure" at bounding box center [313, 266] width 10 height 10
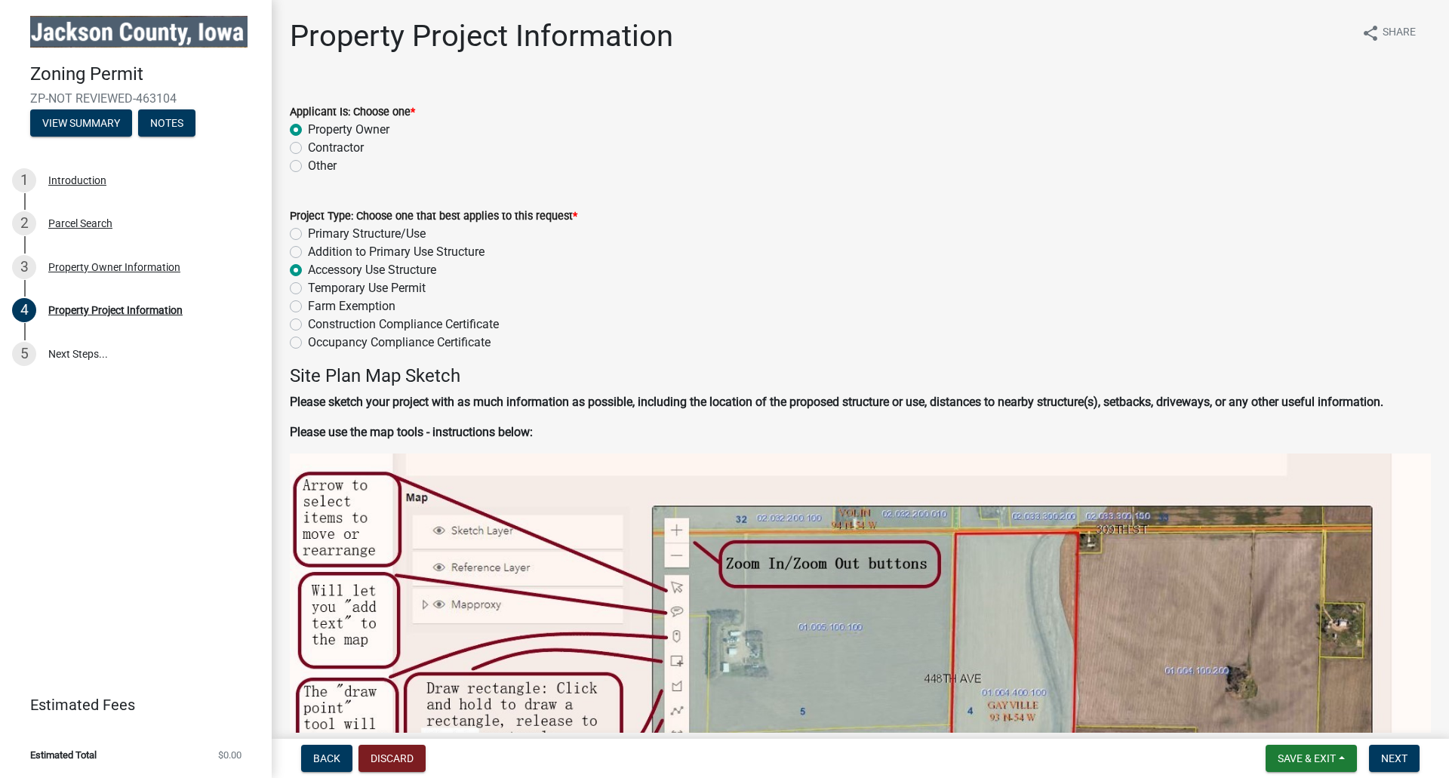
radio input "true"
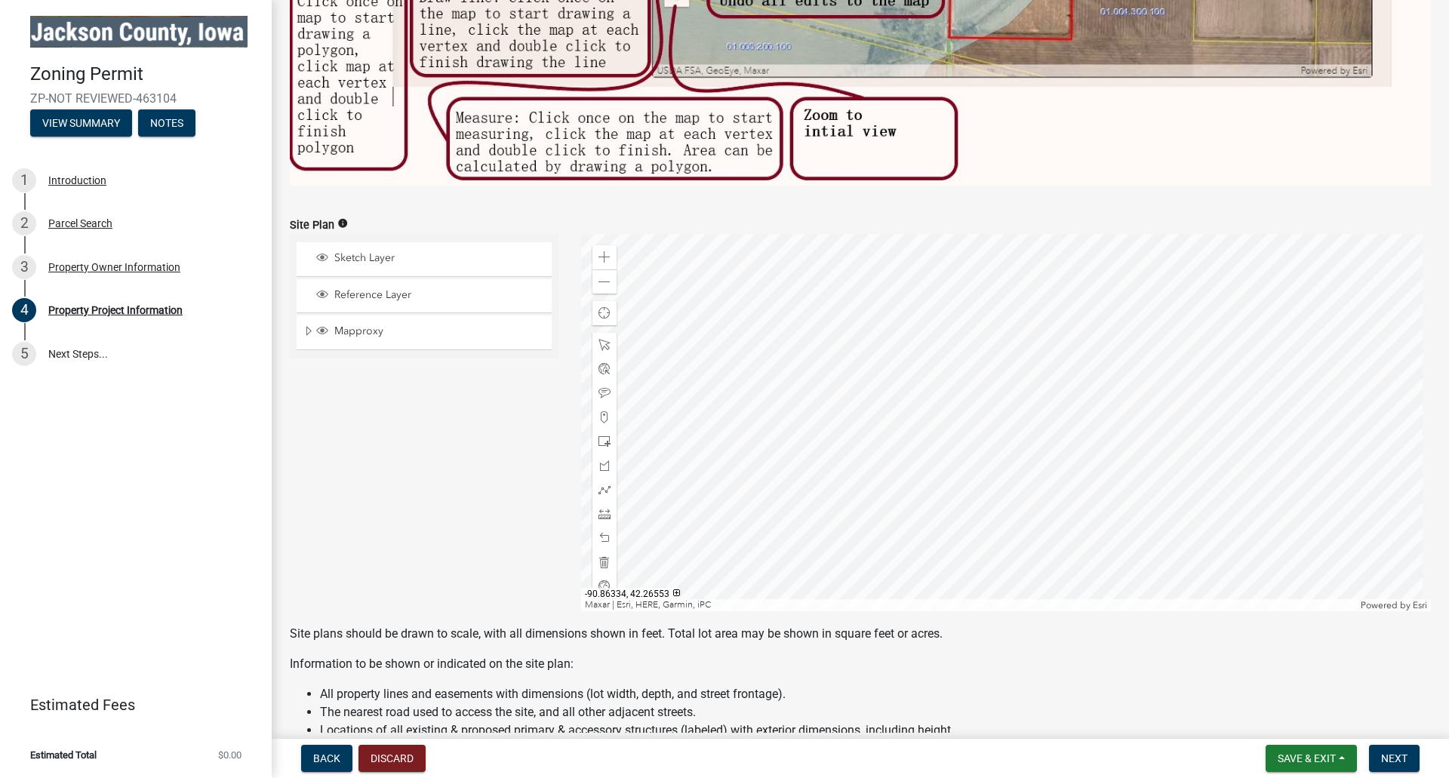
scroll to position [830, 0]
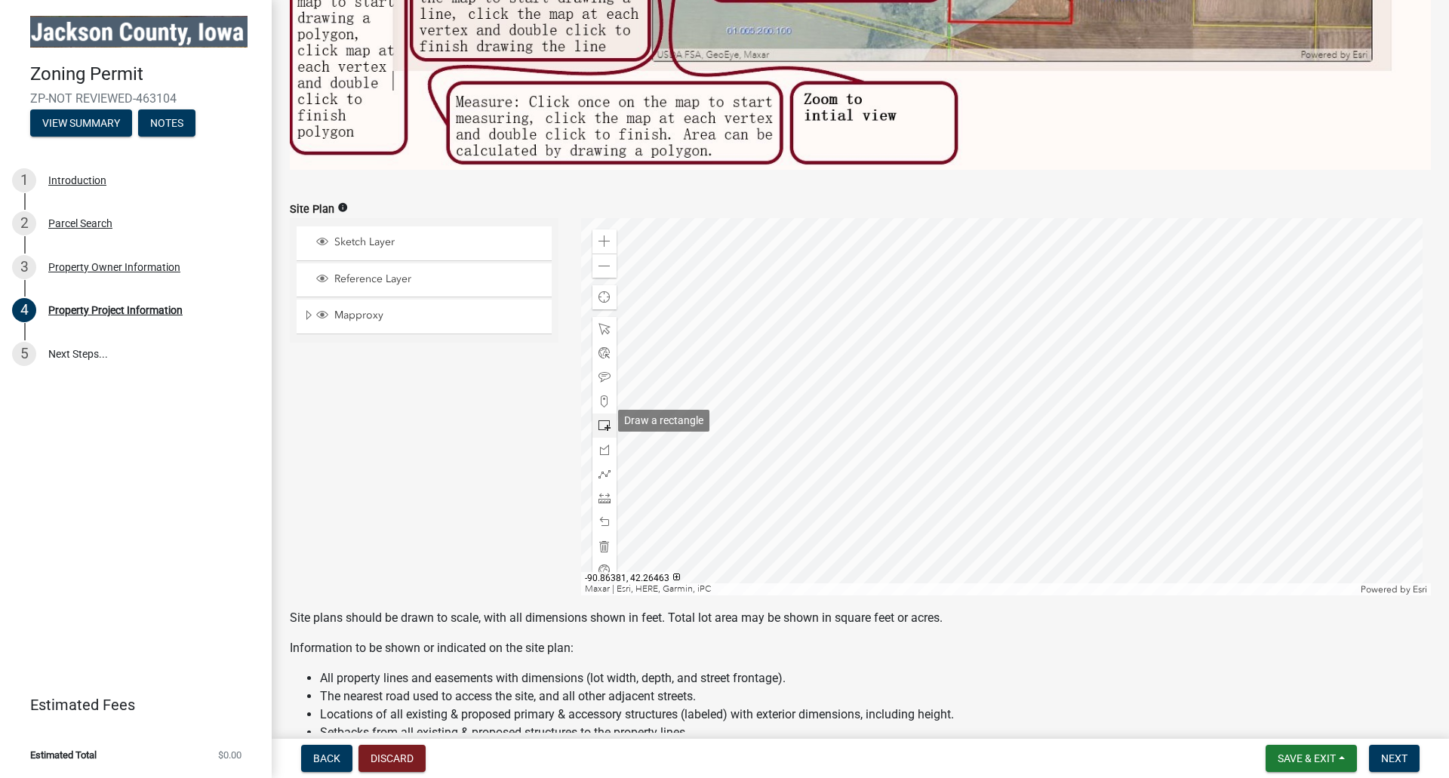
click at [602, 421] on span at bounding box center [605, 426] width 12 height 12
click at [1062, 393] on div at bounding box center [1006, 406] width 851 height 377
click at [1387, 754] on span "Next" at bounding box center [1394, 759] width 26 height 12
click at [1393, 760] on span "Next" at bounding box center [1394, 759] width 26 height 12
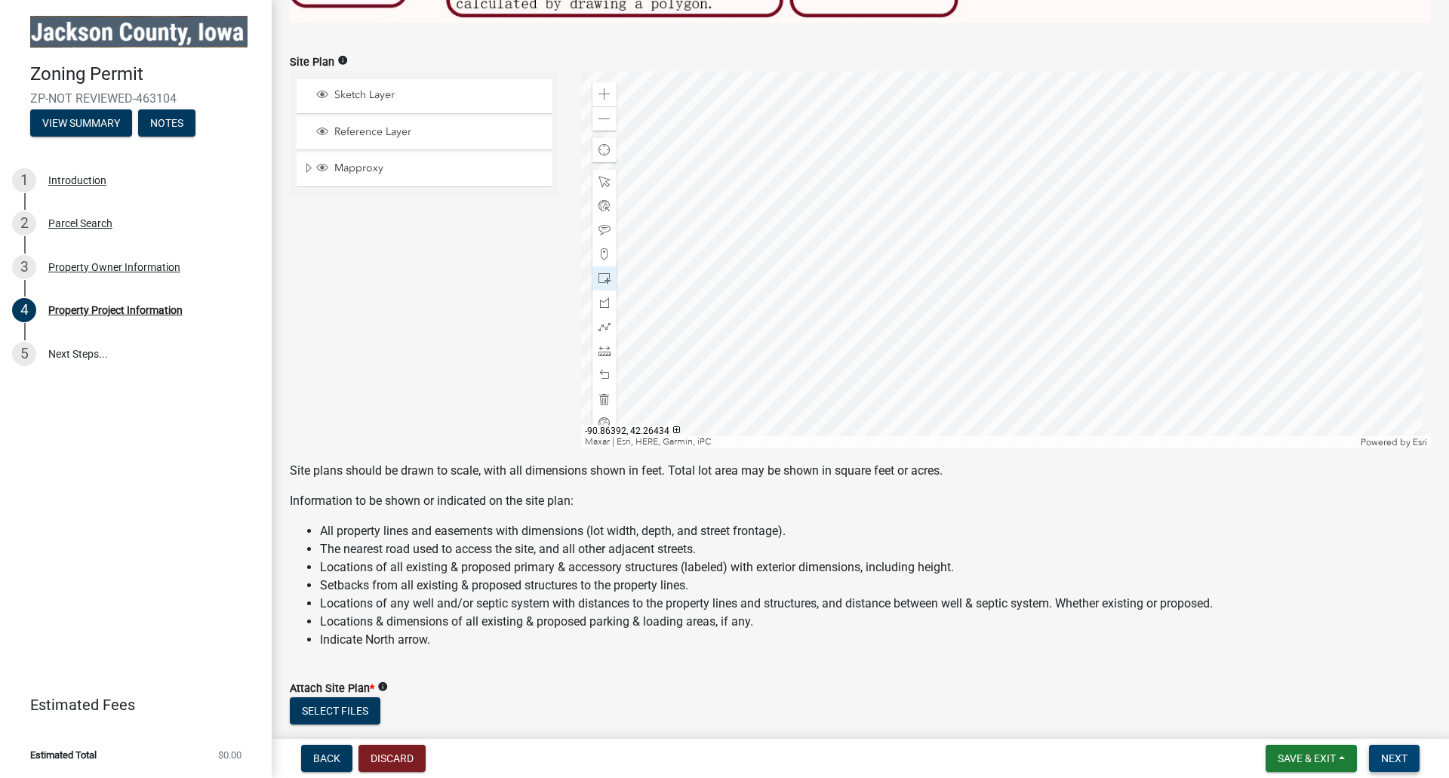
scroll to position [1208, 0]
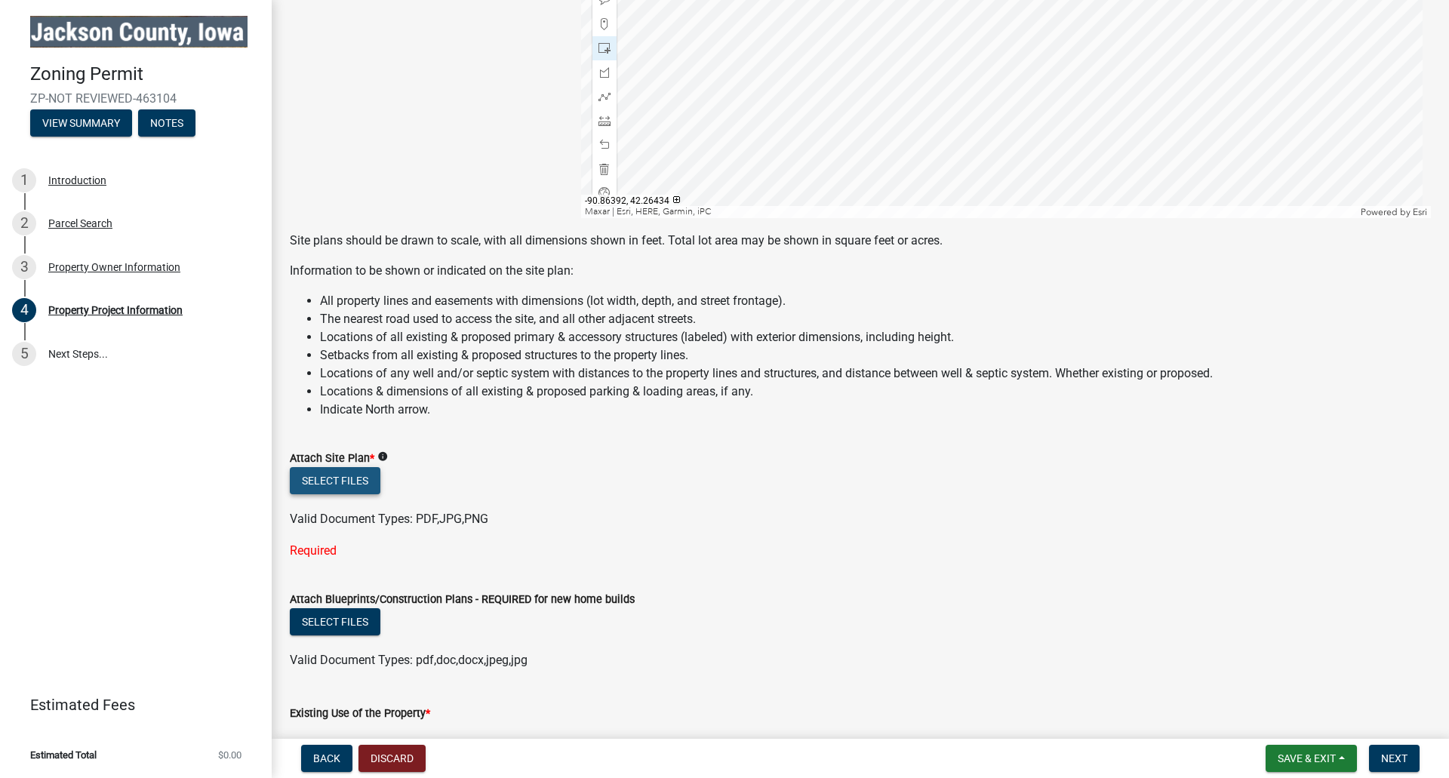
click at [354, 473] on button "Select files" at bounding box center [335, 480] width 91 height 27
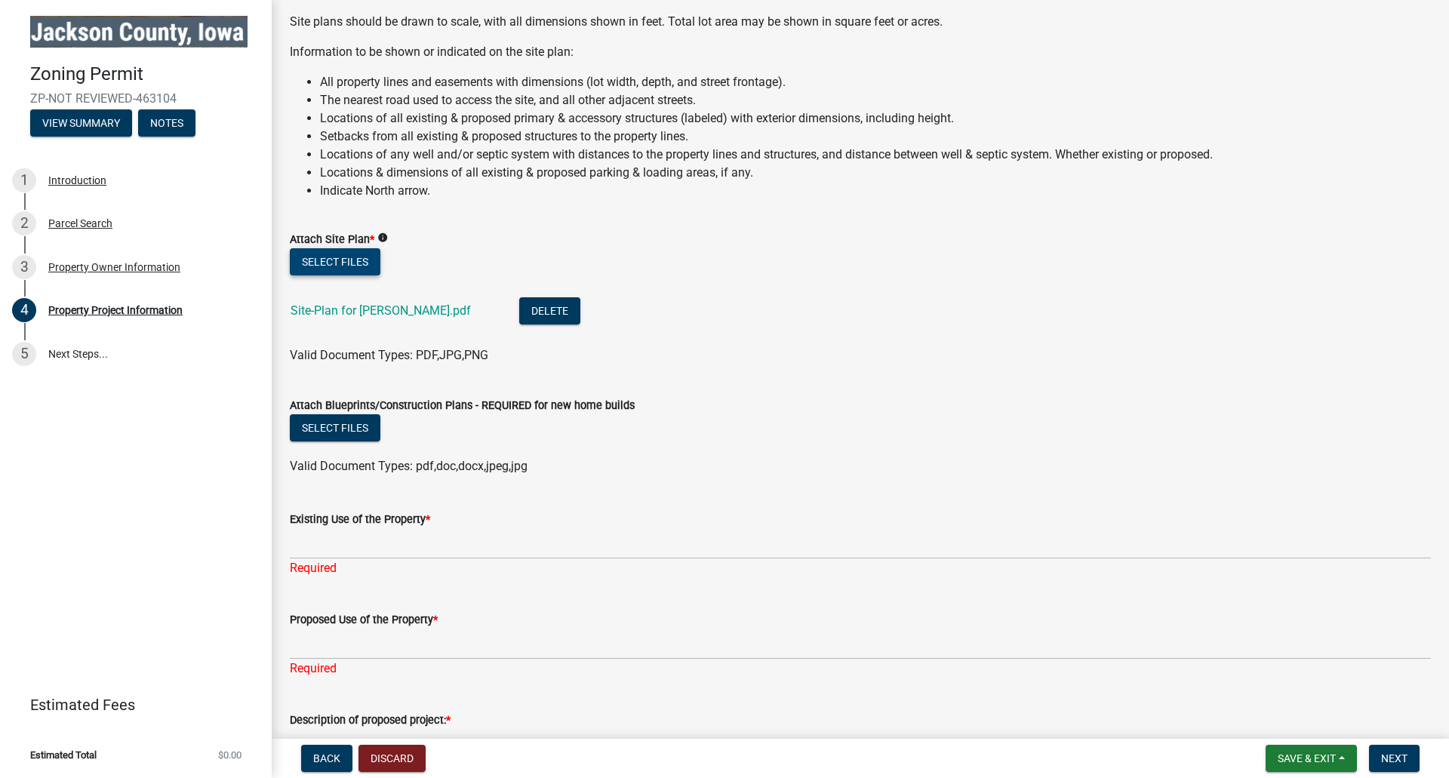
scroll to position [1434, 0]
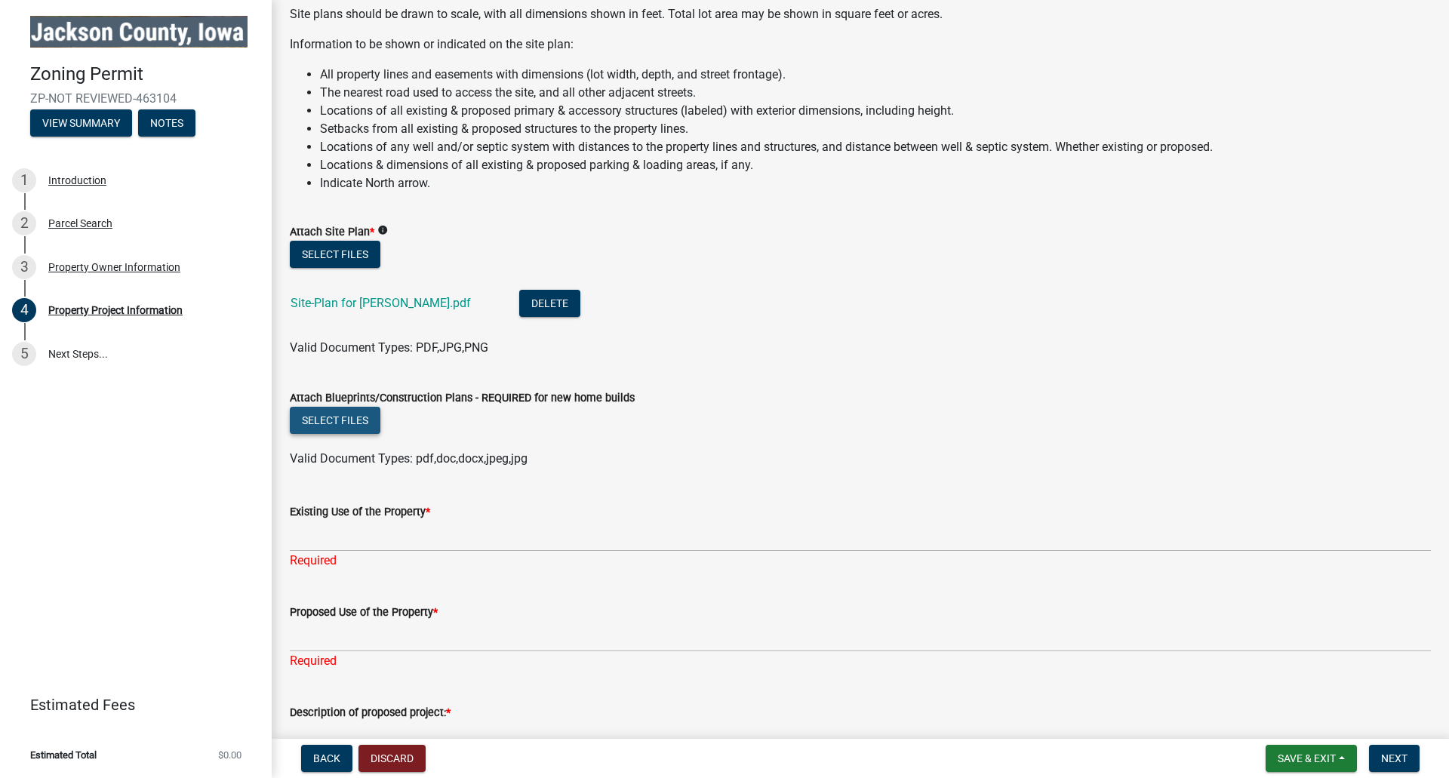
click at [347, 417] on button "Select files" at bounding box center [335, 420] width 91 height 27
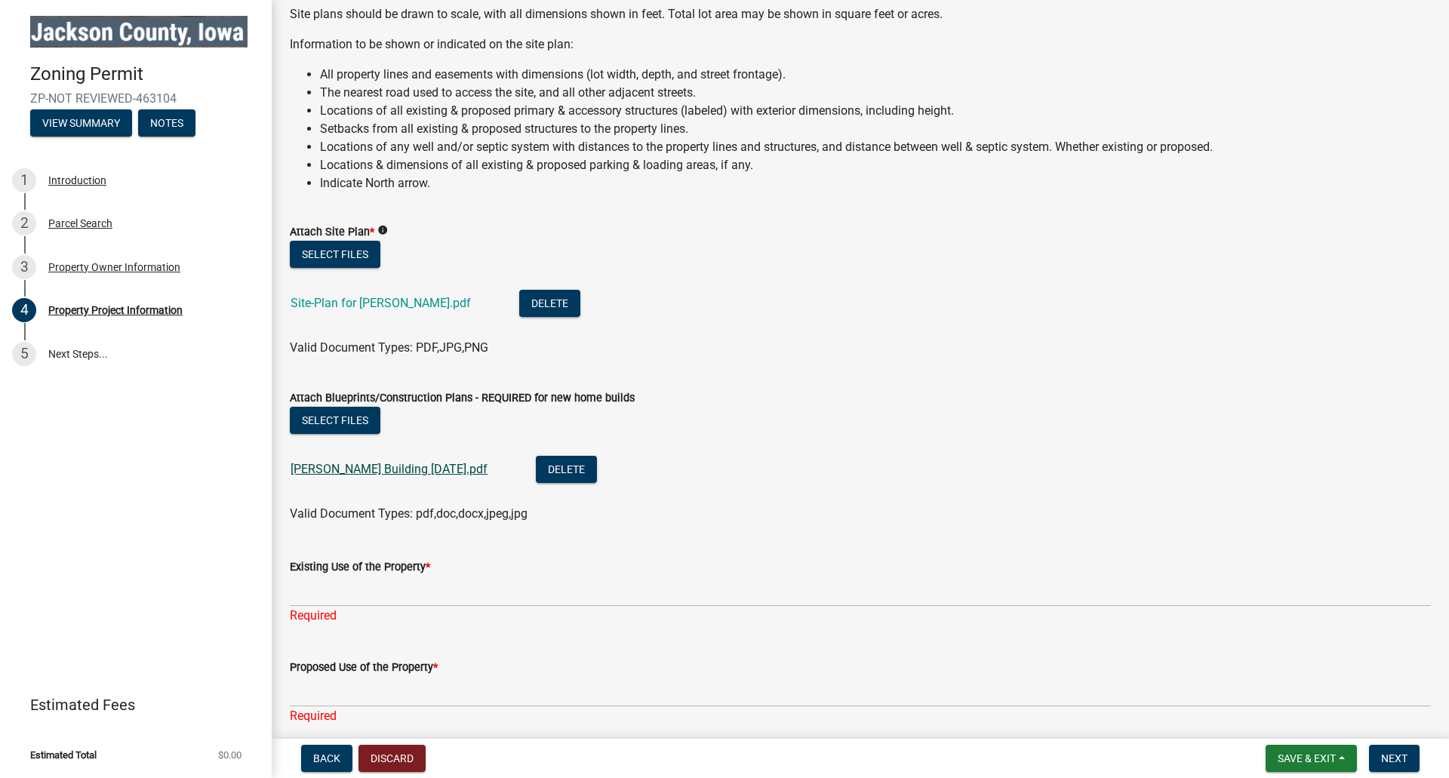
click at [417, 463] on link "[PERSON_NAME] Building [DATE].pdf" at bounding box center [389, 469] width 197 height 14
click at [363, 298] on link "Site-Plan for [PERSON_NAME].pdf" at bounding box center [381, 303] width 180 height 14
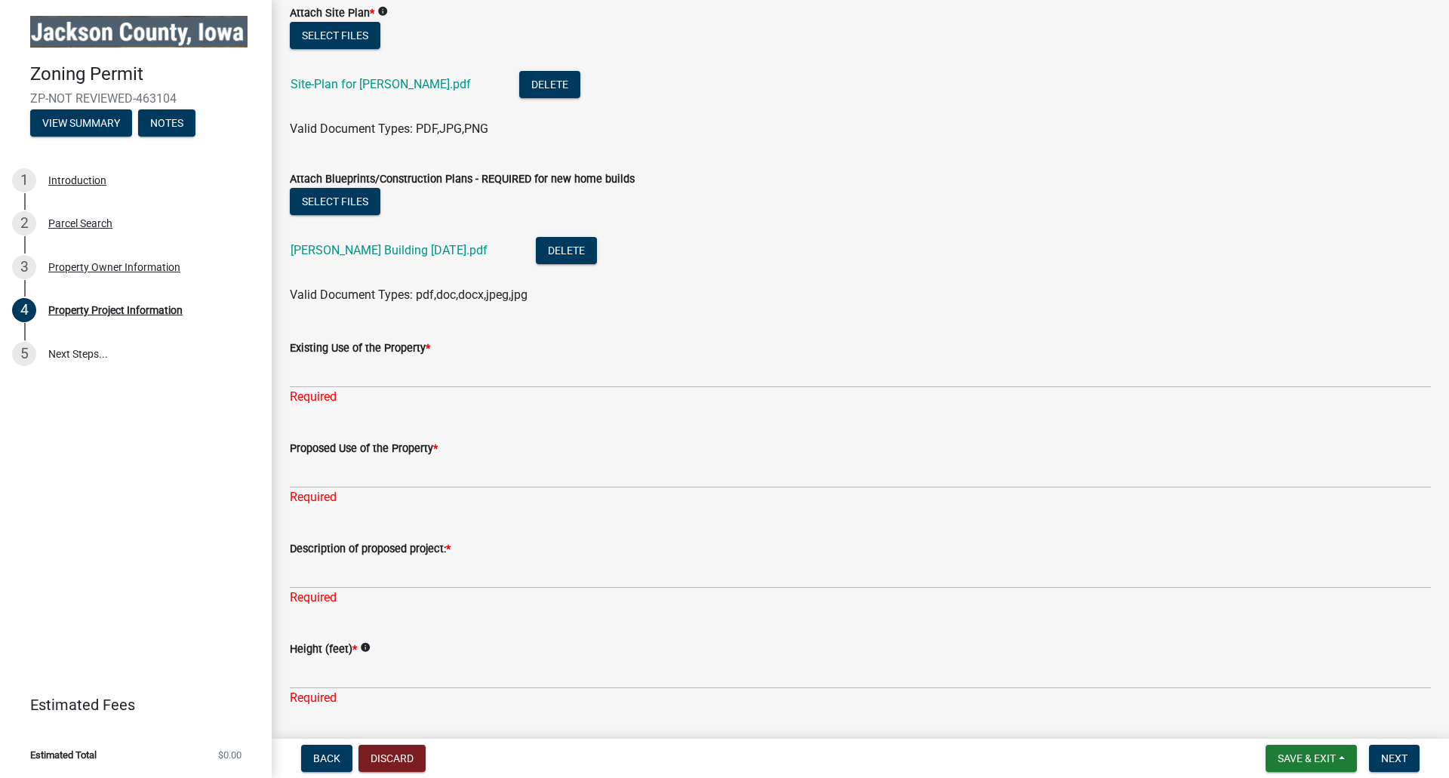
scroll to position [1661, 0]
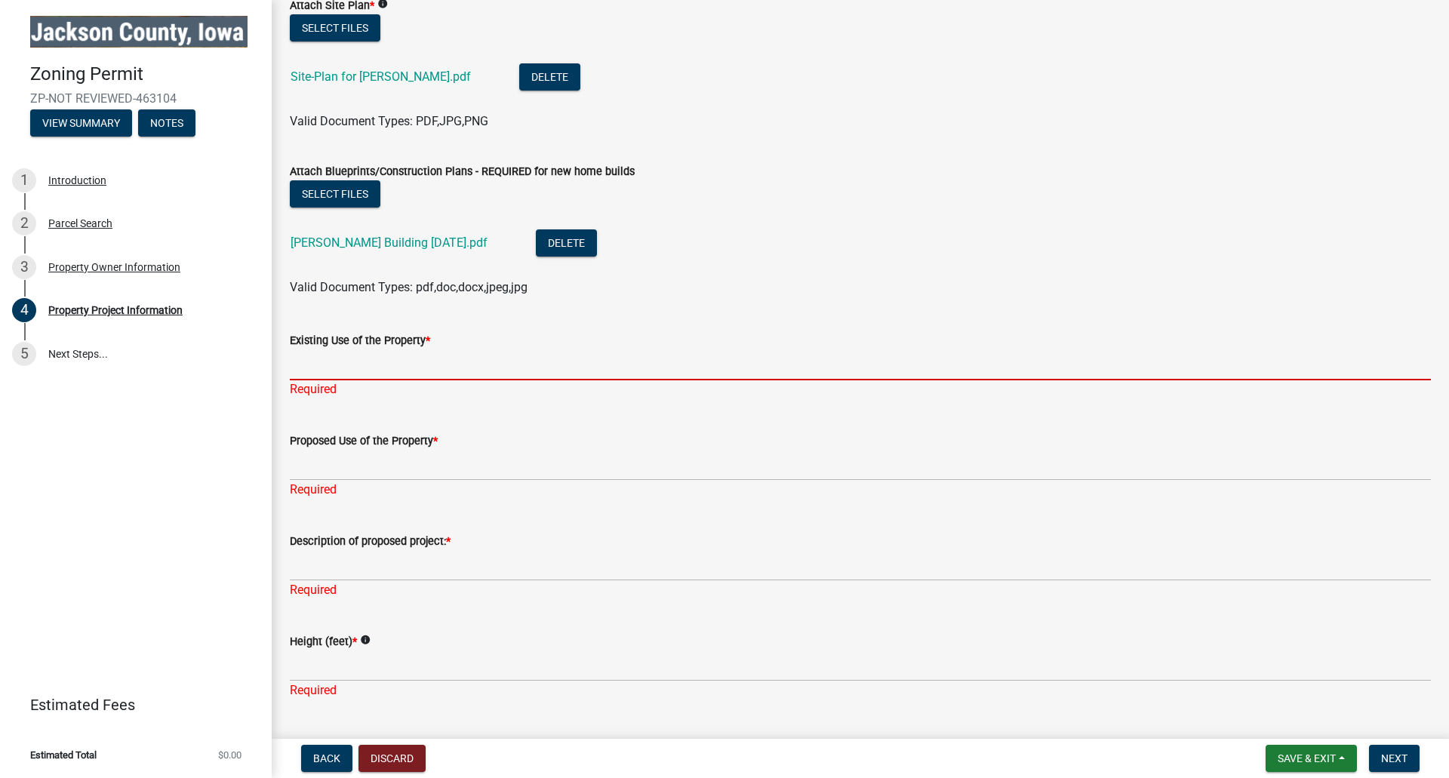
click at [324, 362] on input "Existing Use of the Property *" at bounding box center [860, 364] width 1141 height 31
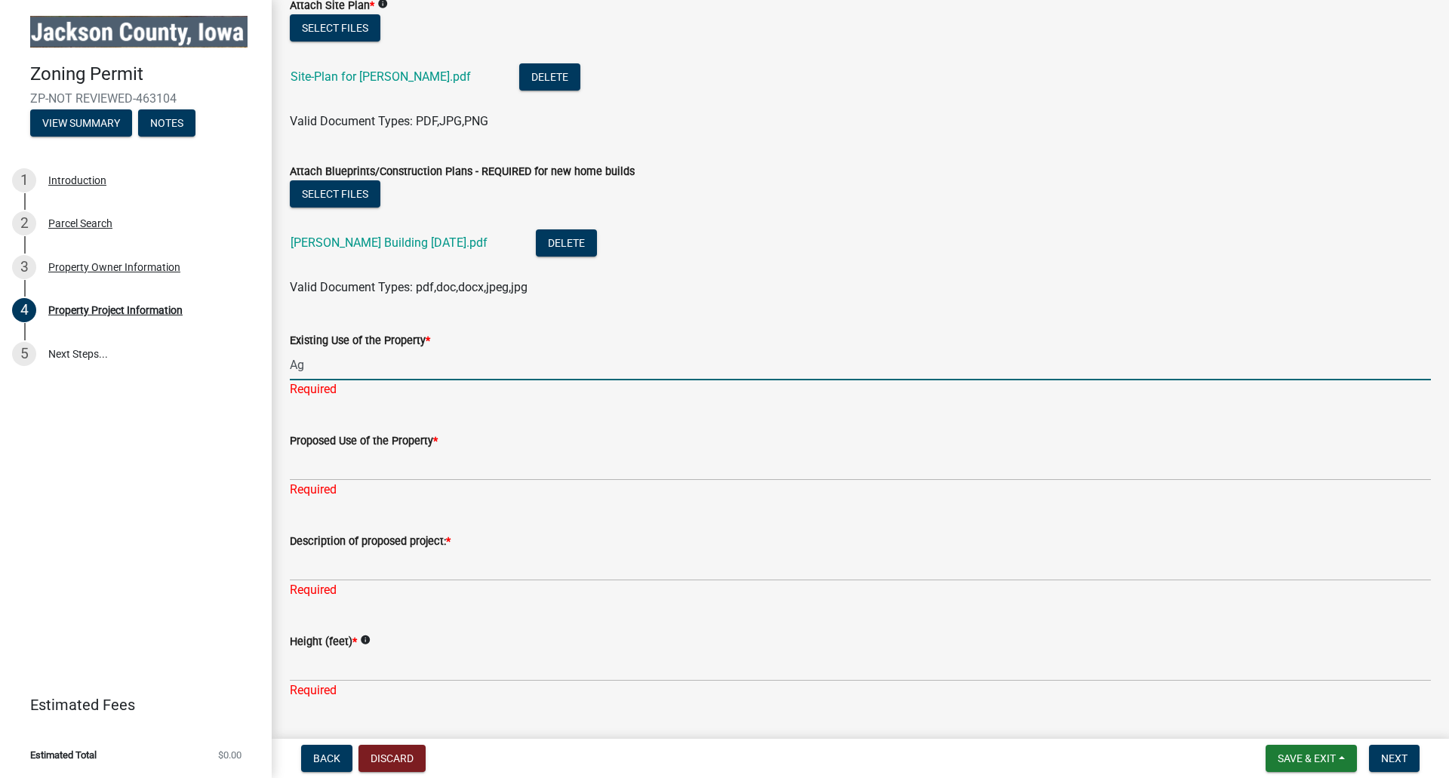
type input "A"
click at [342, 360] on input "Residentail & Agricultural" at bounding box center [860, 364] width 1141 height 31
click at [336, 362] on input "Residenturl & Agricultural" at bounding box center [860, 364] width 1141 height 31
type input "Residential & Agricultural"
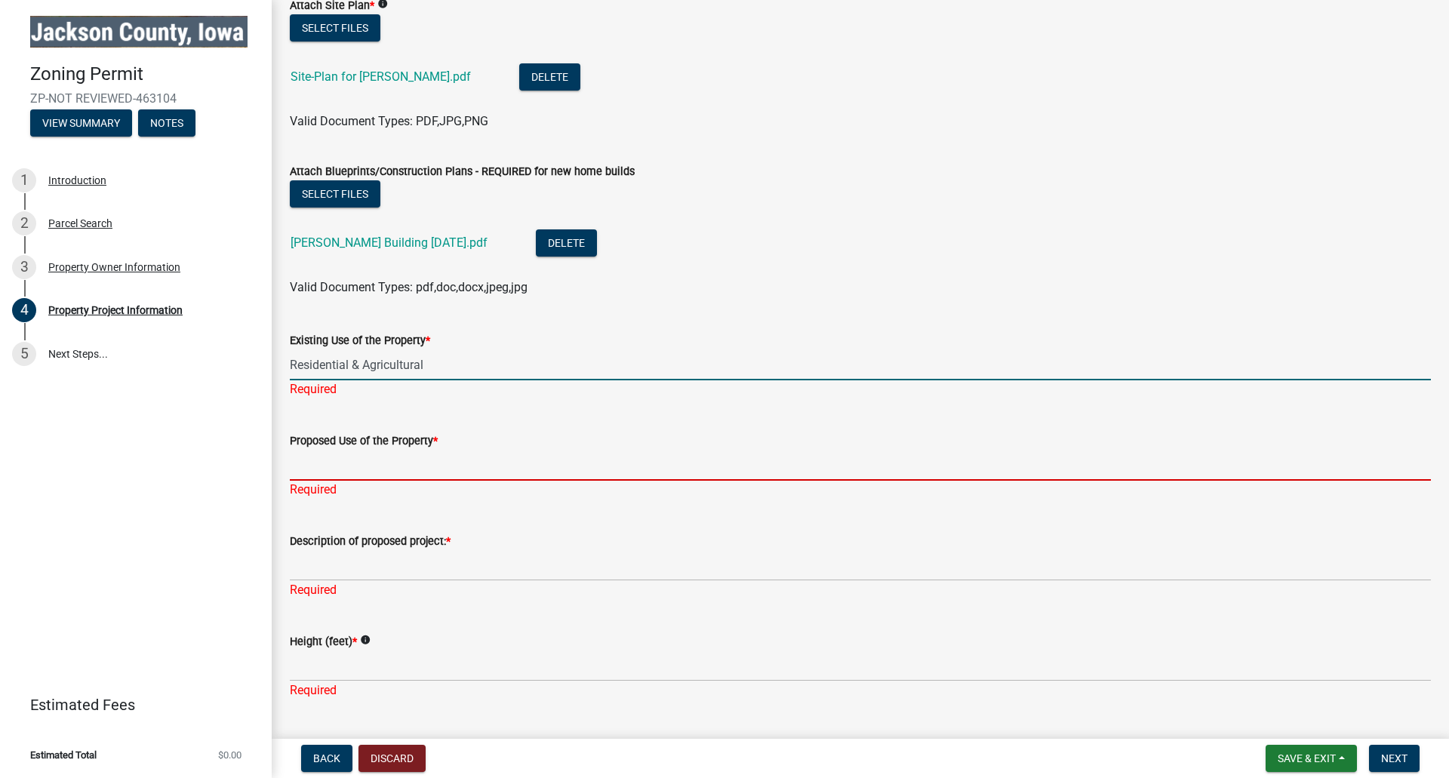
click at [371, 468] on div "Proposed Use of the Property * Required" at bounding box center [860, 455] width 1141 height 88
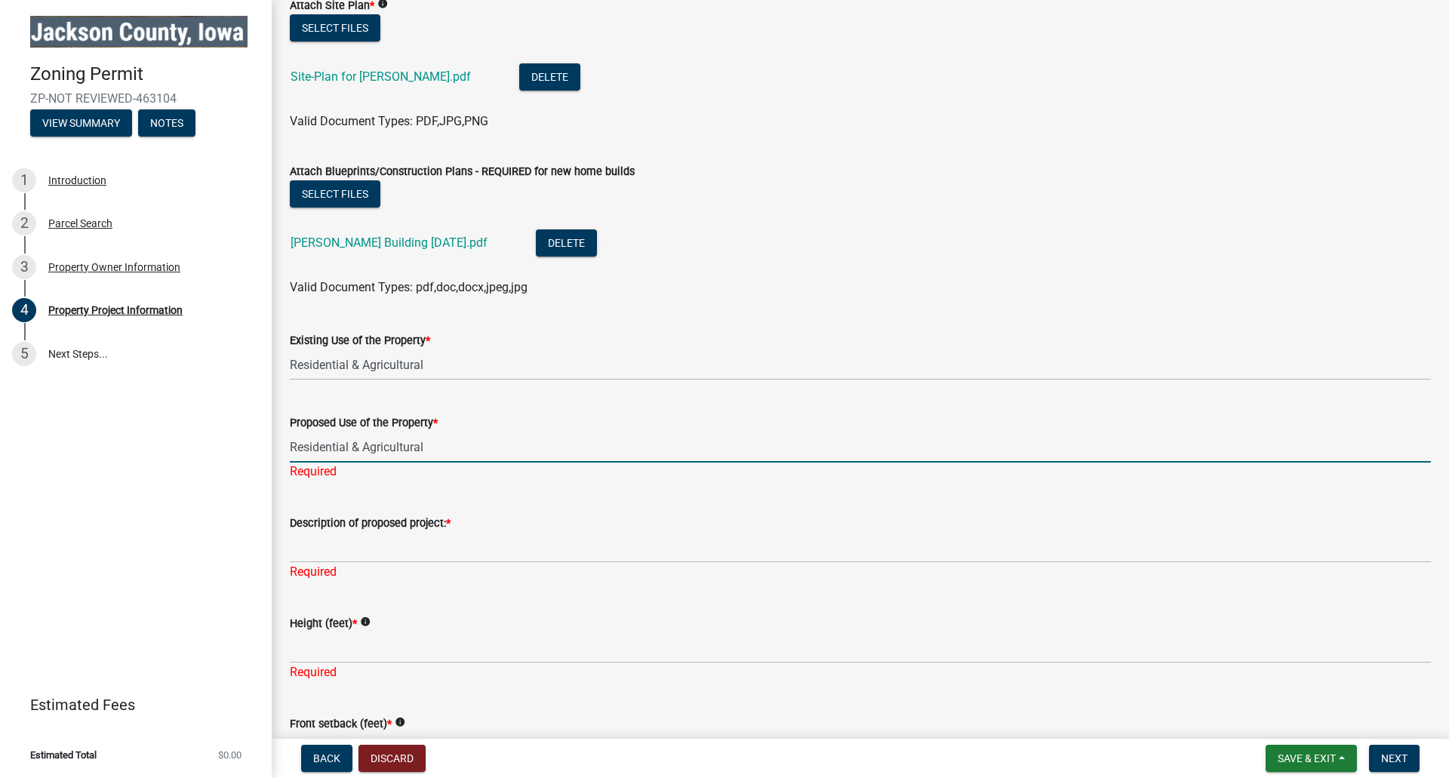
type input "Residential & Agricultural"
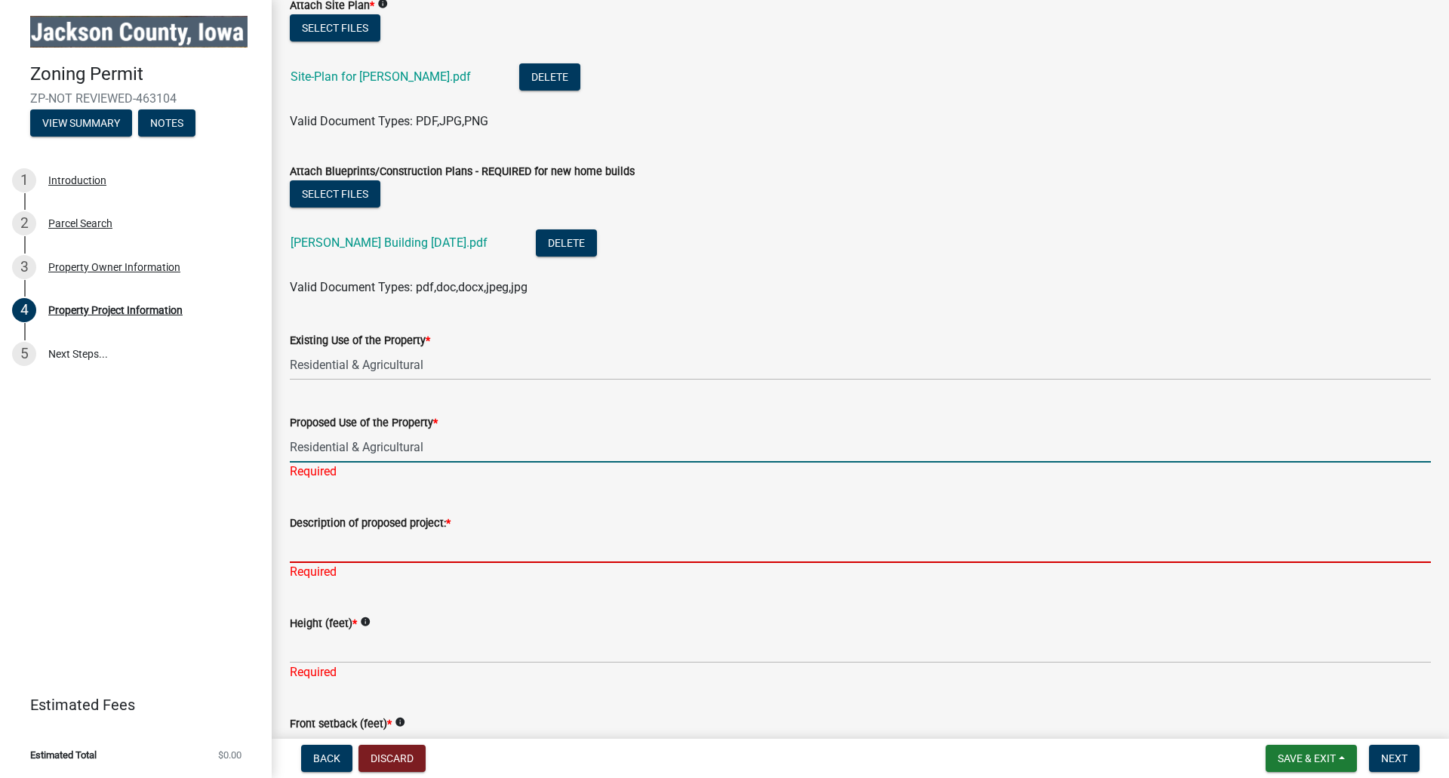
click at [347, 547] on div "Description of proposed project: * Required" at bounding box center [860, 537] width 1141 height 88
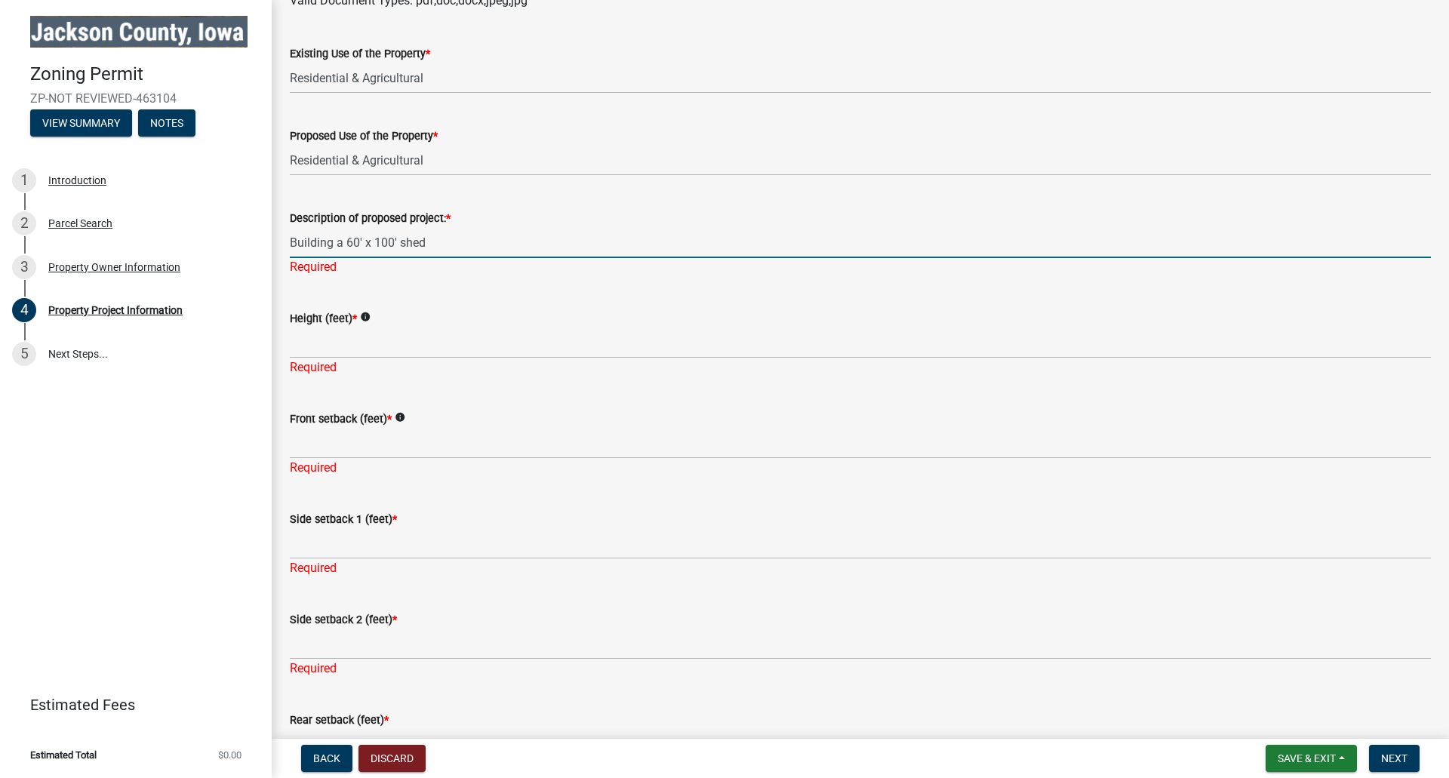
scroll to position [1963, 0]
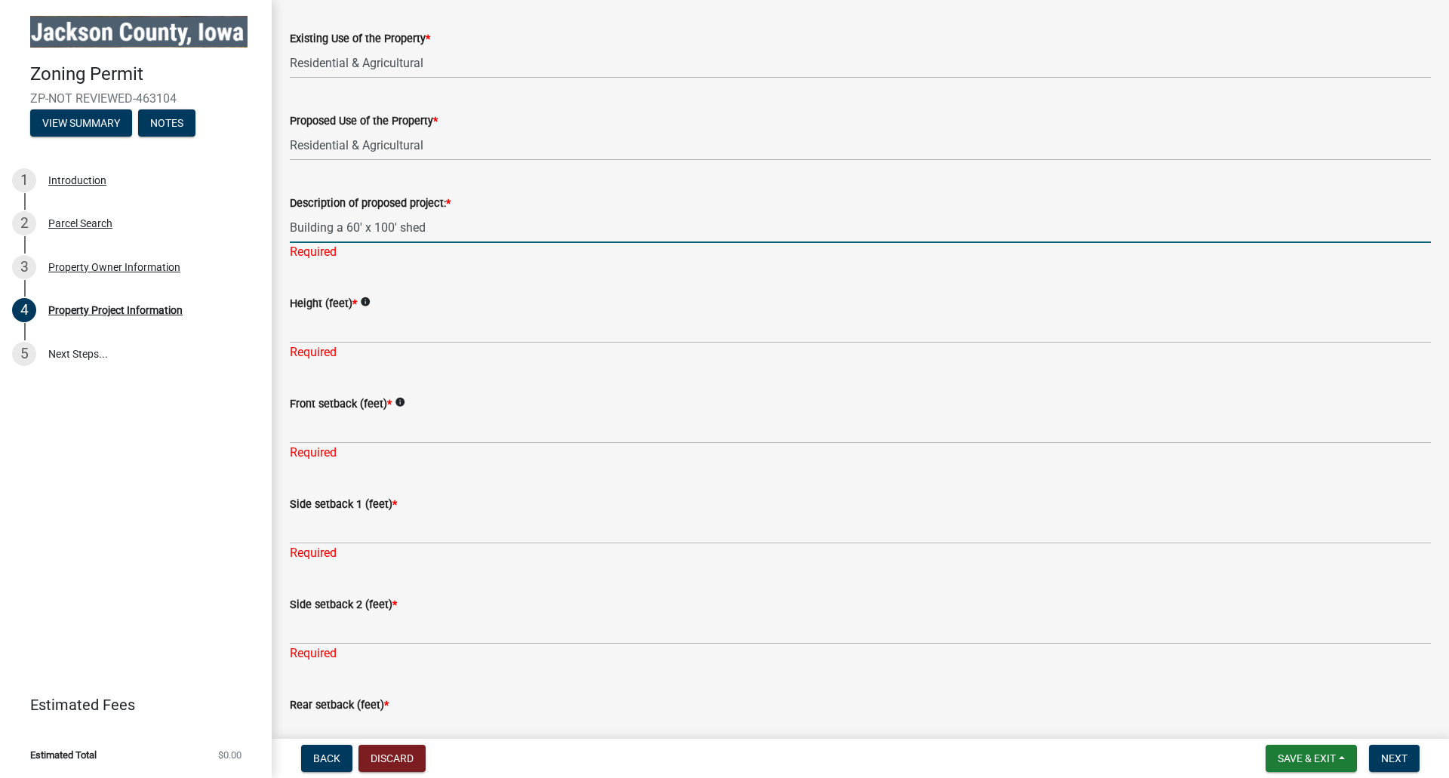
type input "Building a 60' x 100' shed"
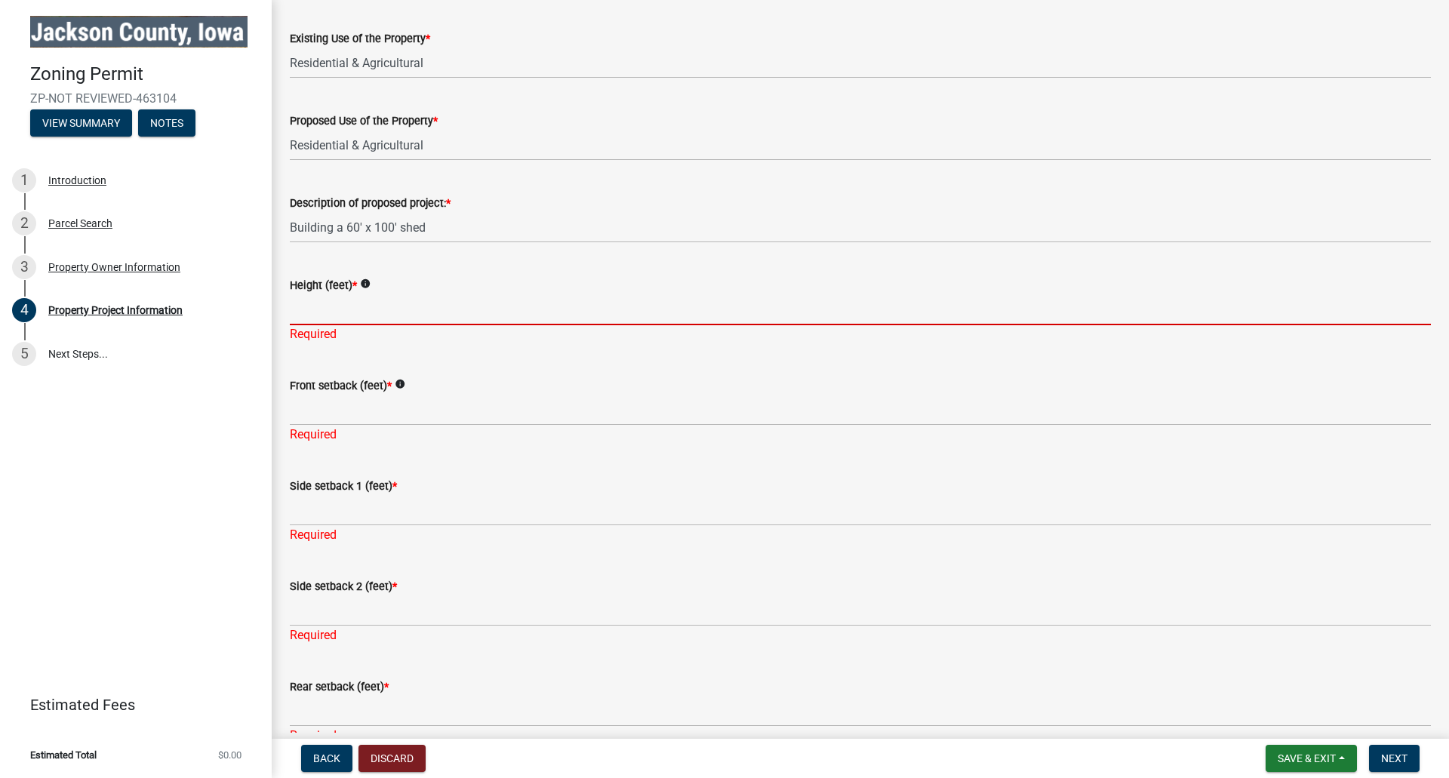
click at [319, 329] on div "Height (feet) * info Required" at bounding box center [860, 299] width 1141 height 88
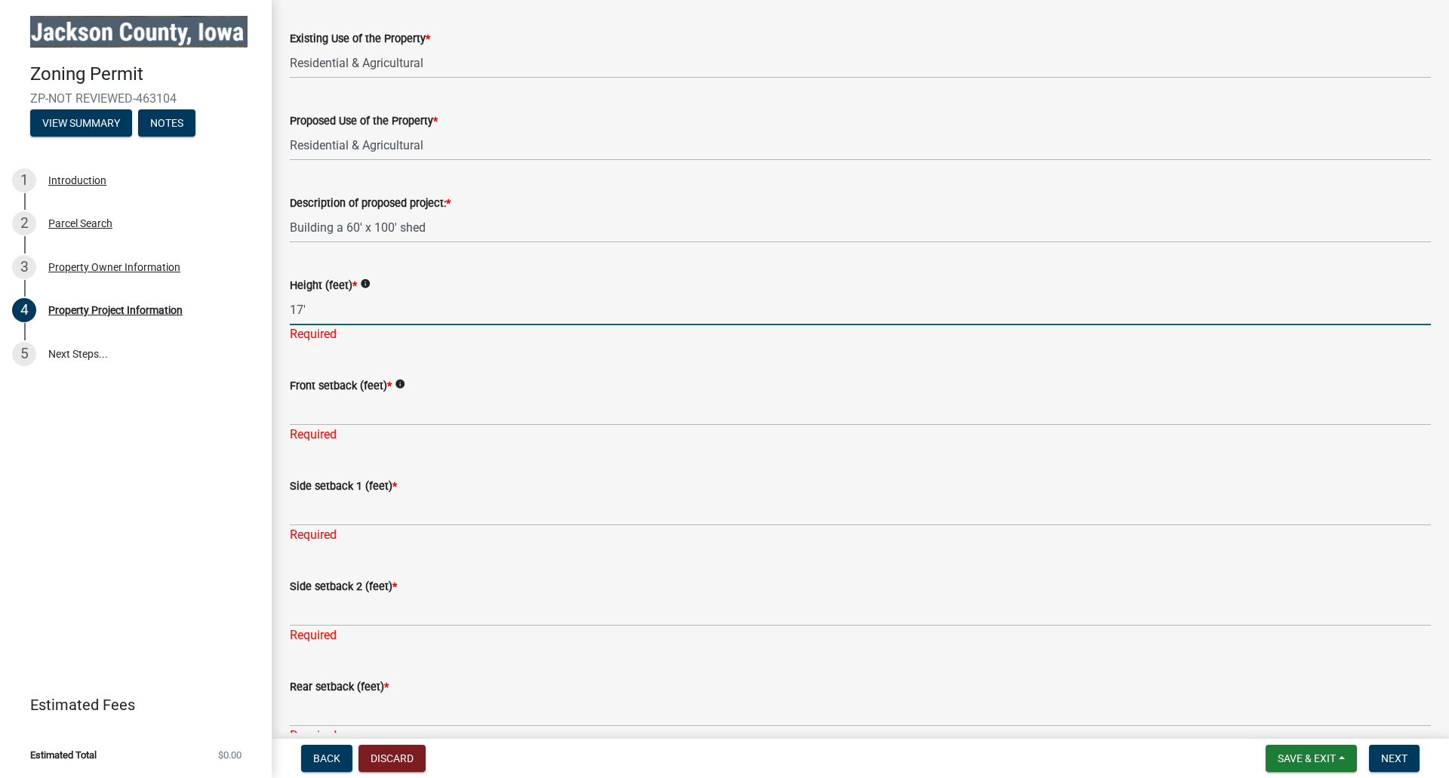
type input "17'"
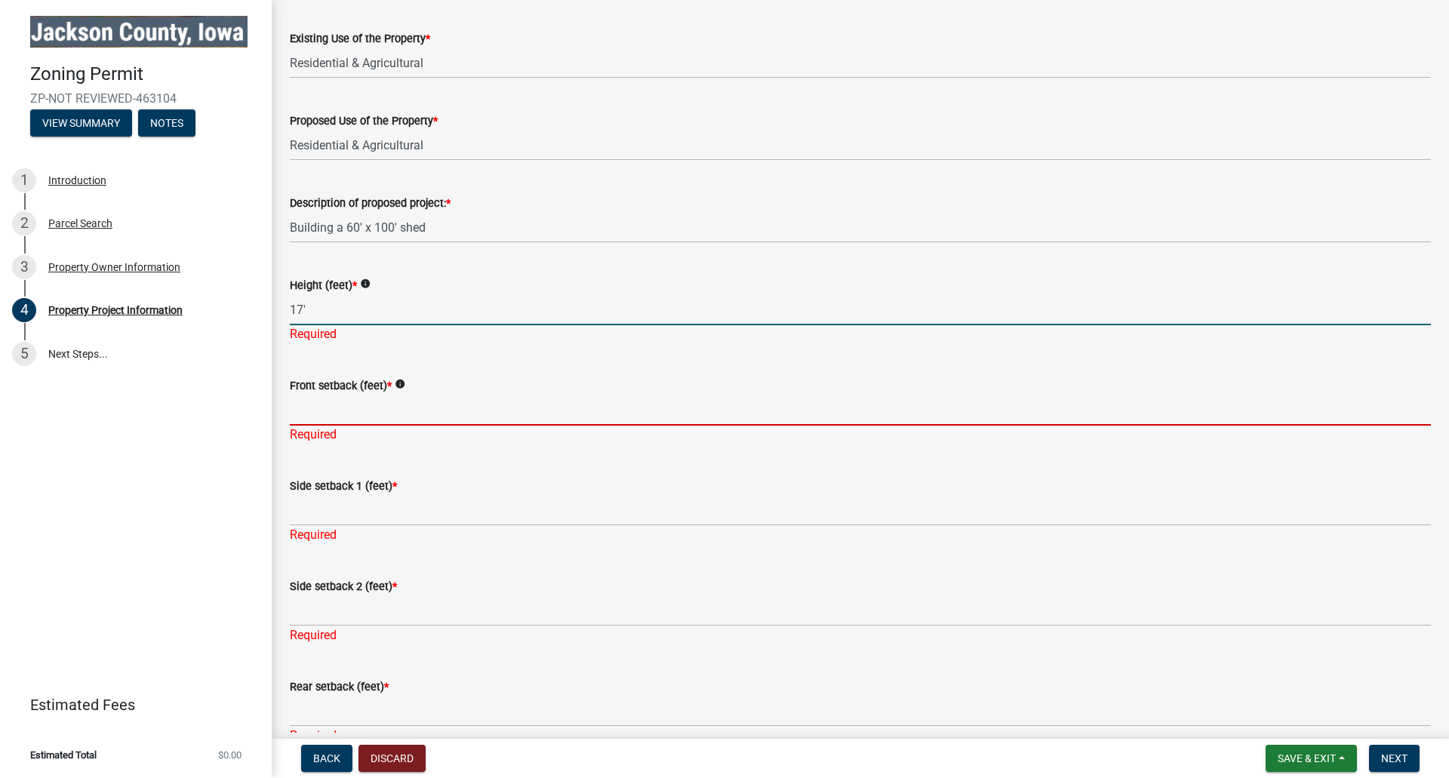
click at [334, 410] on div "Front setback (feet) * info Required" at bounding box center [860, 400] width 1141 height 88
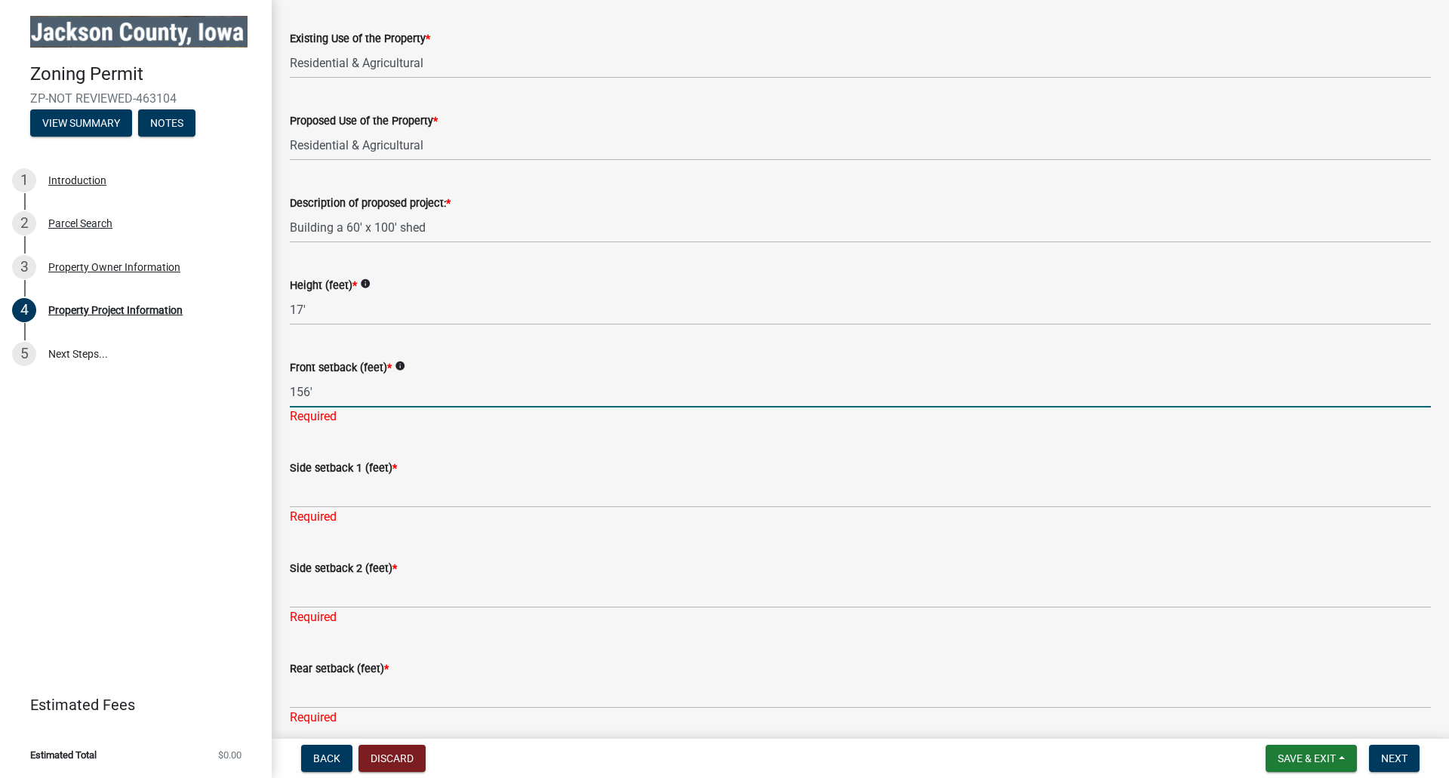
type input "156'"
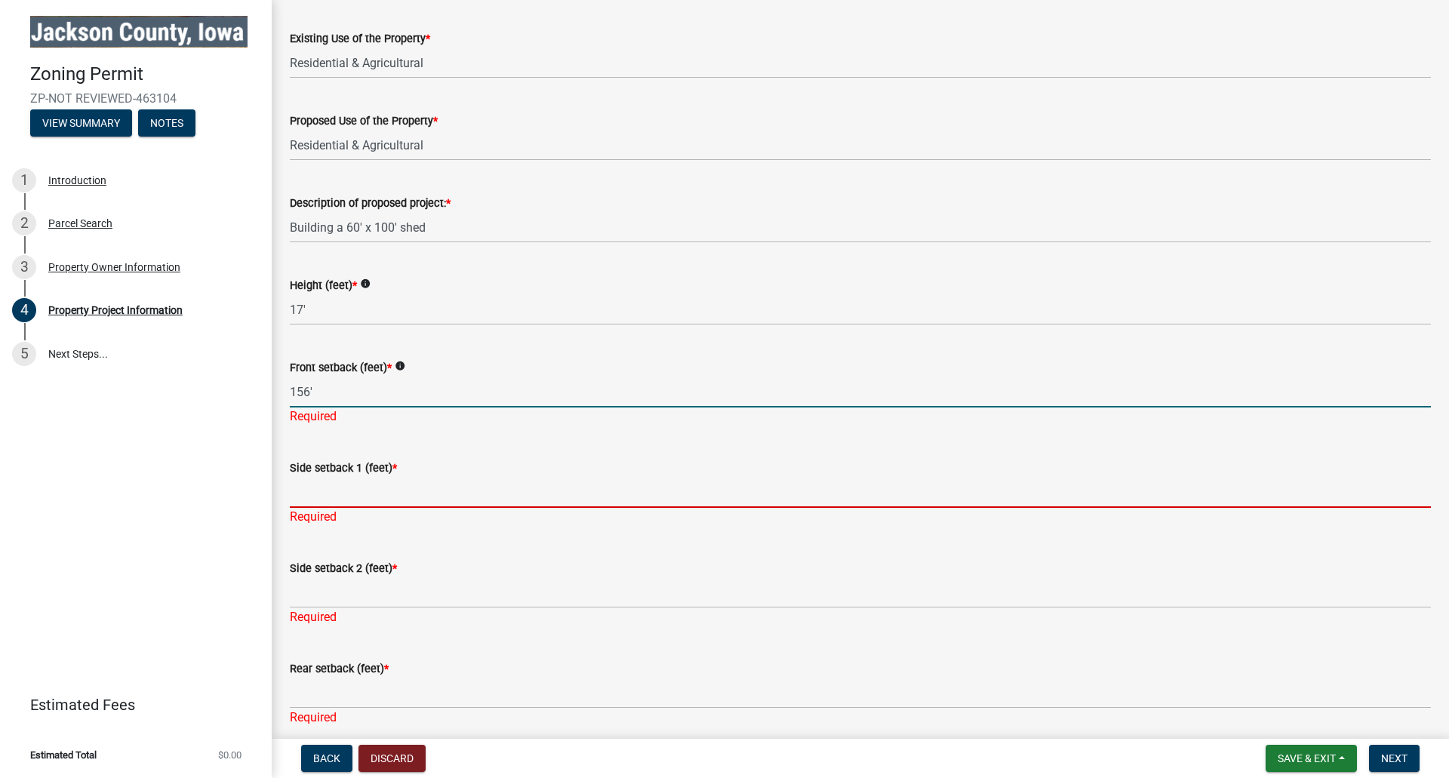
click at [323, 496] on div "Side setback 1 (feet) * Required" at bounding box center [860, 482] width 1141 height 88
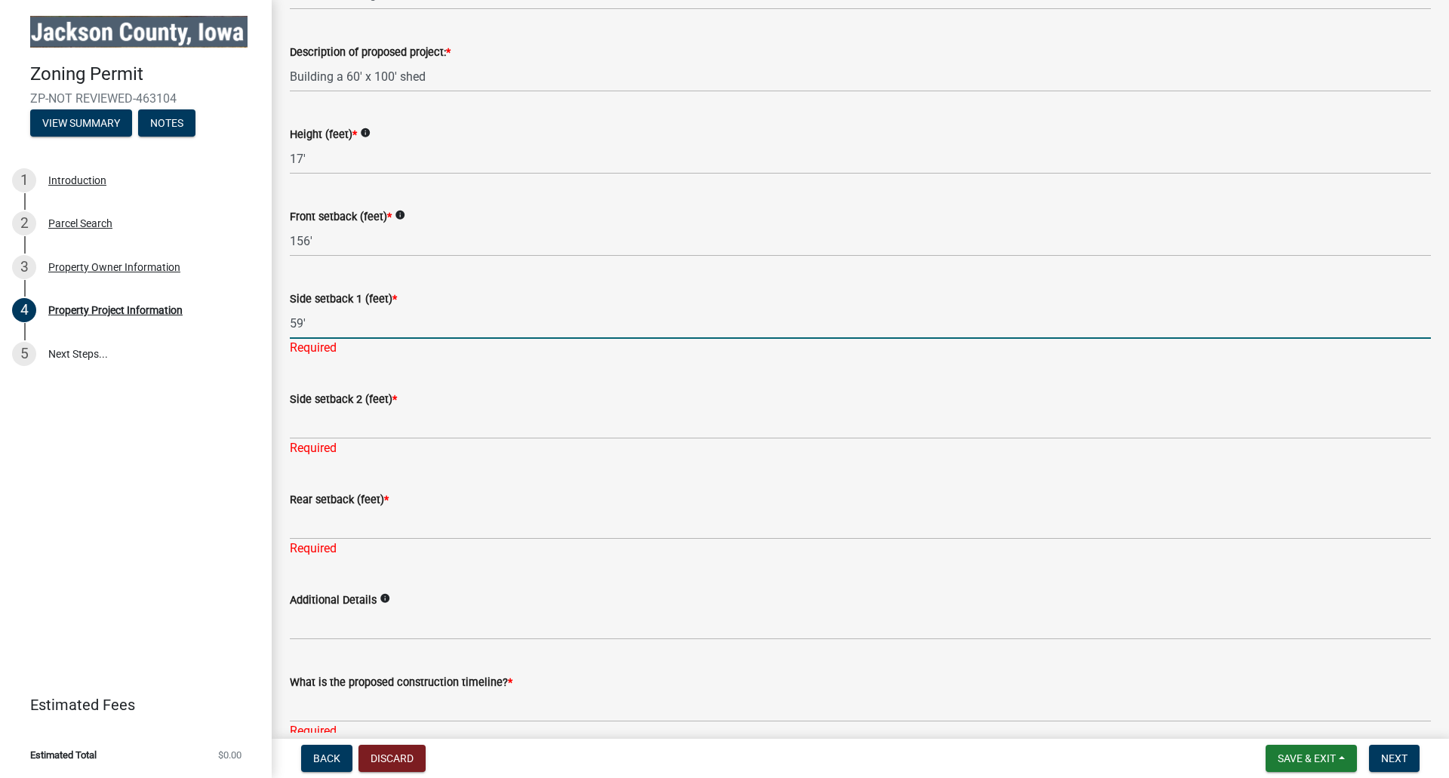
scroll to position [2189, 0]
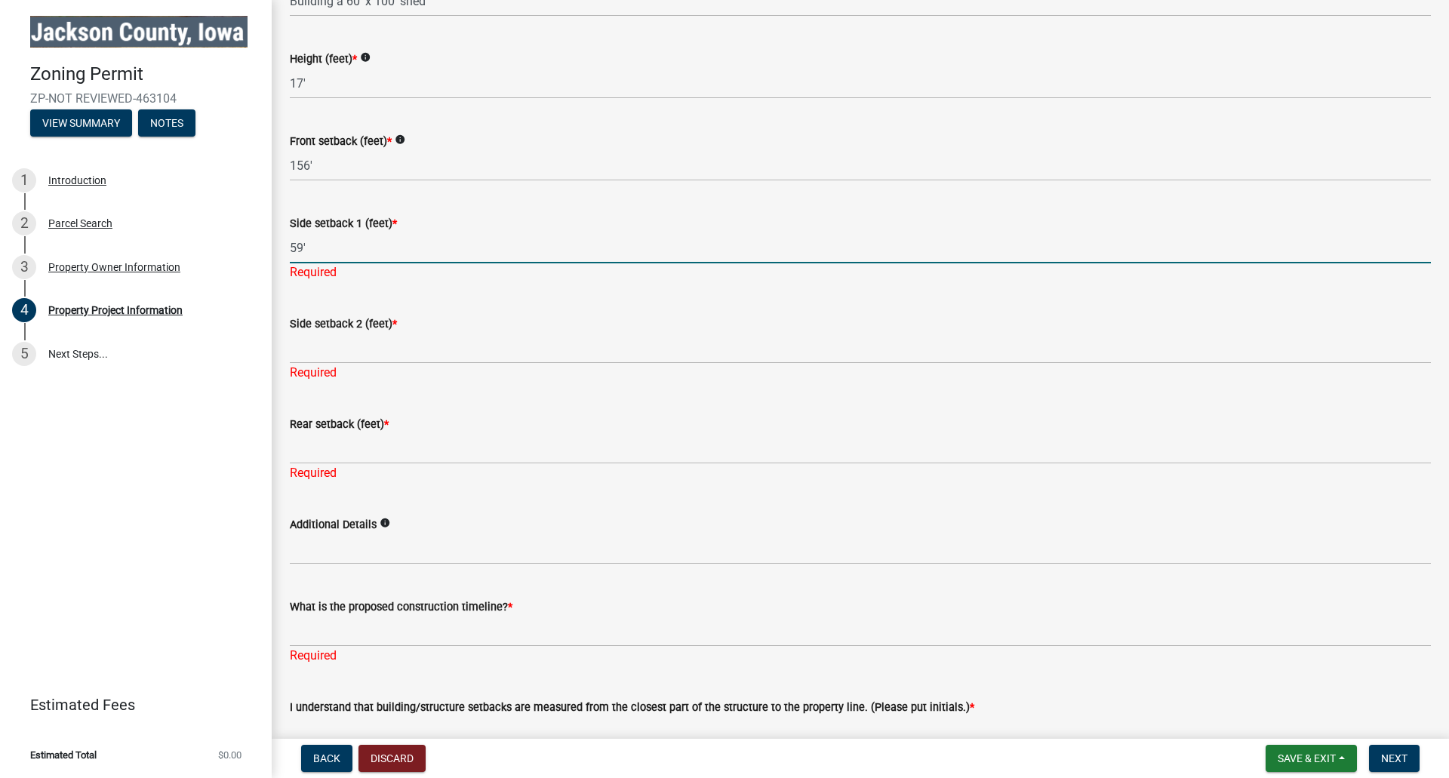
type input "59'"
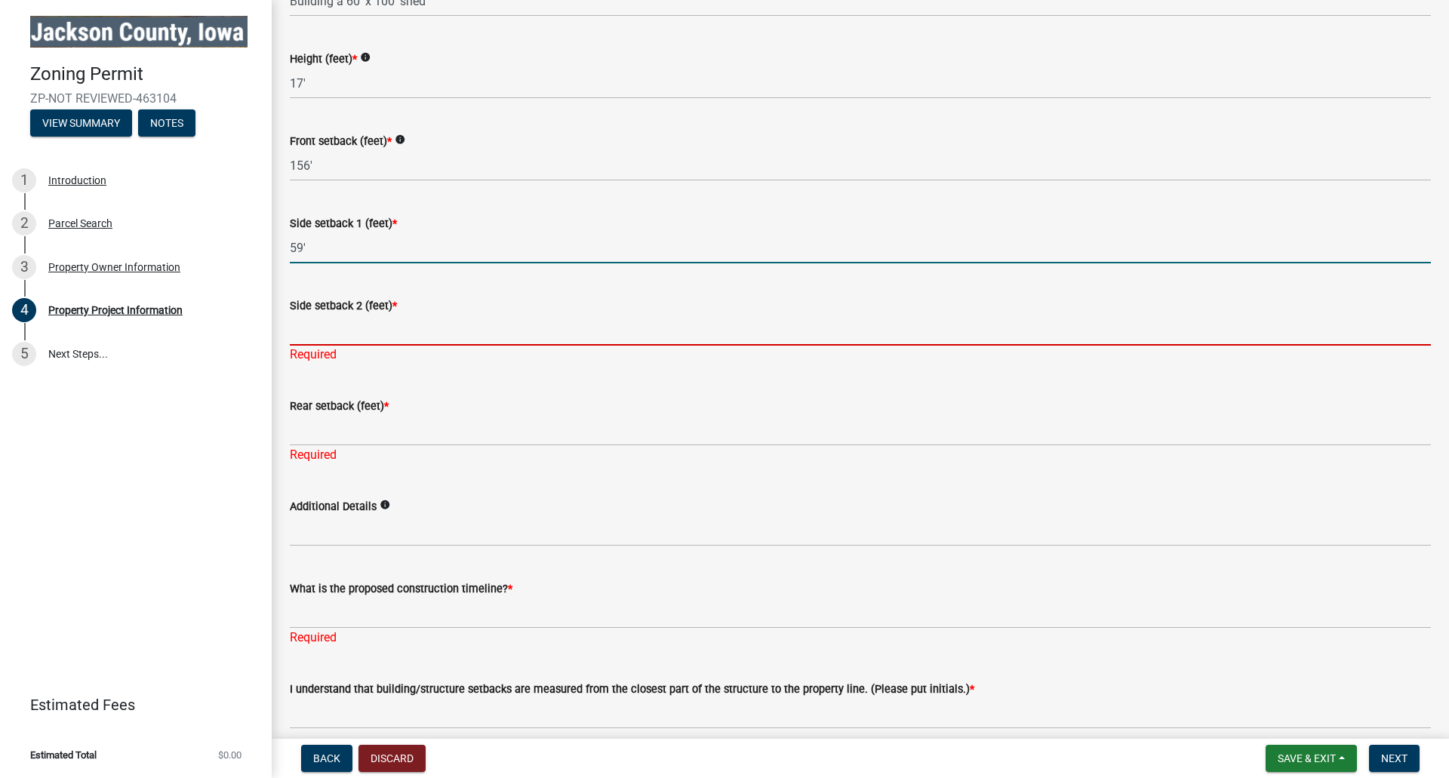
click at [317, 332] on input "Side setback 2 (feet) *" at bounding box center [860, 330] width 1141 height 31
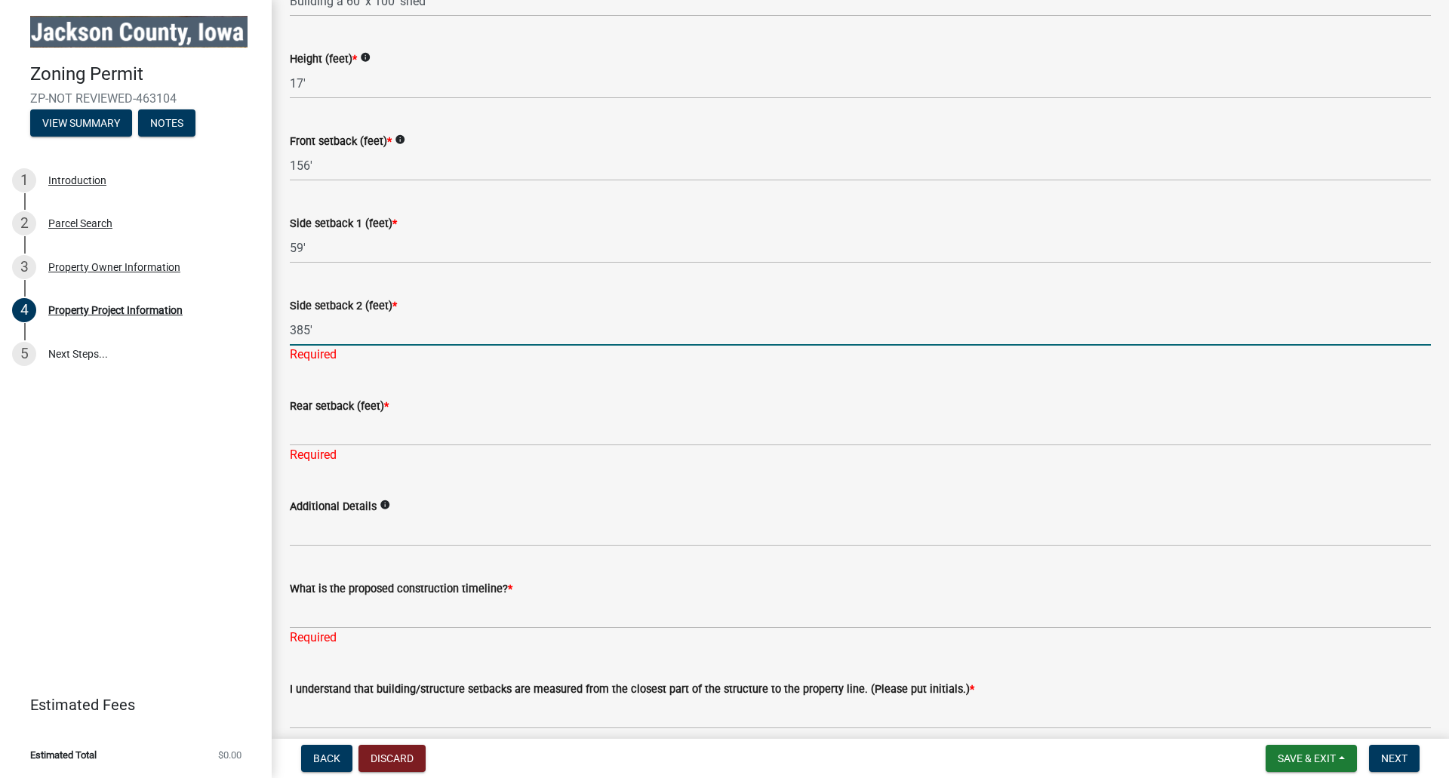
type input "385'"
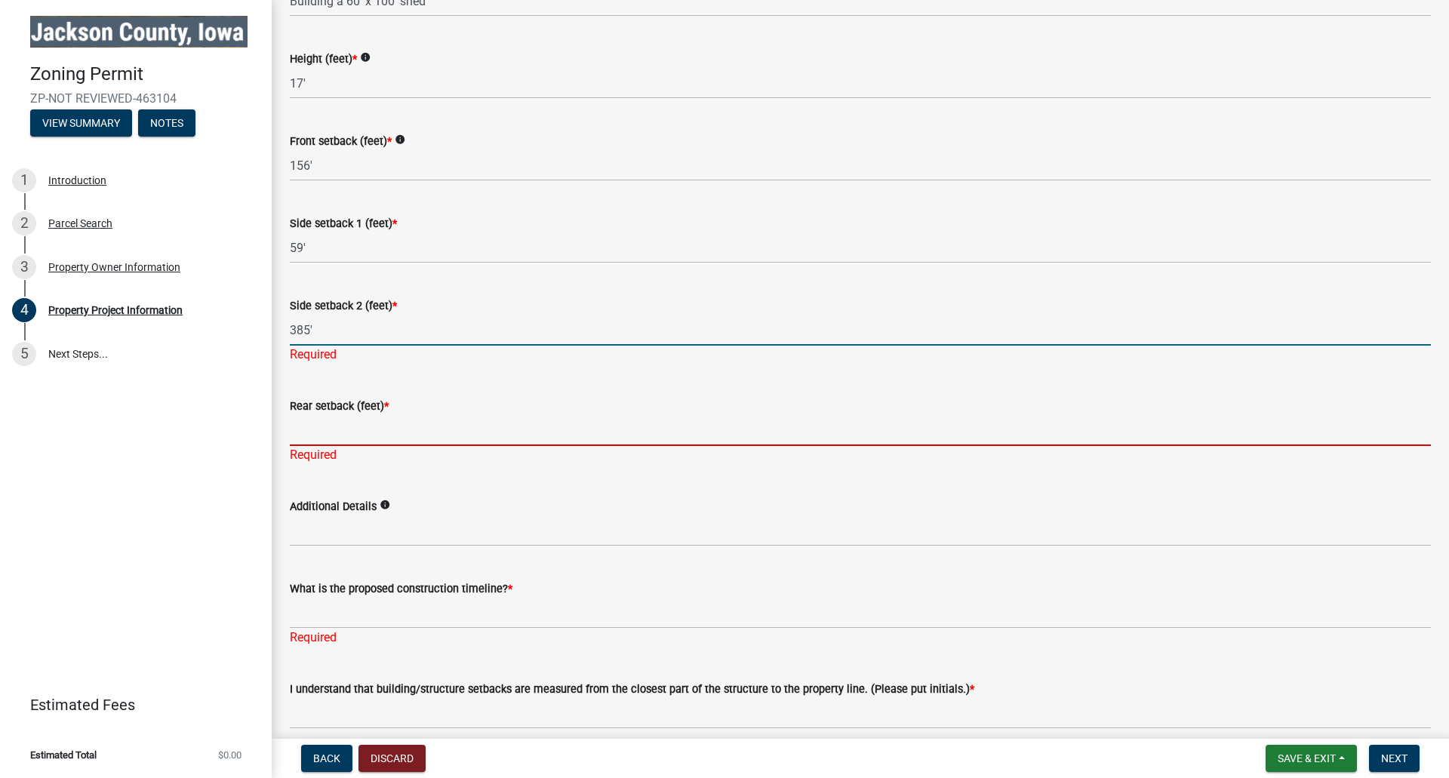
click at [322, 430] on div "Rear setback (feet) * Required" at bounding box center [860, 420] width 1141 height 88
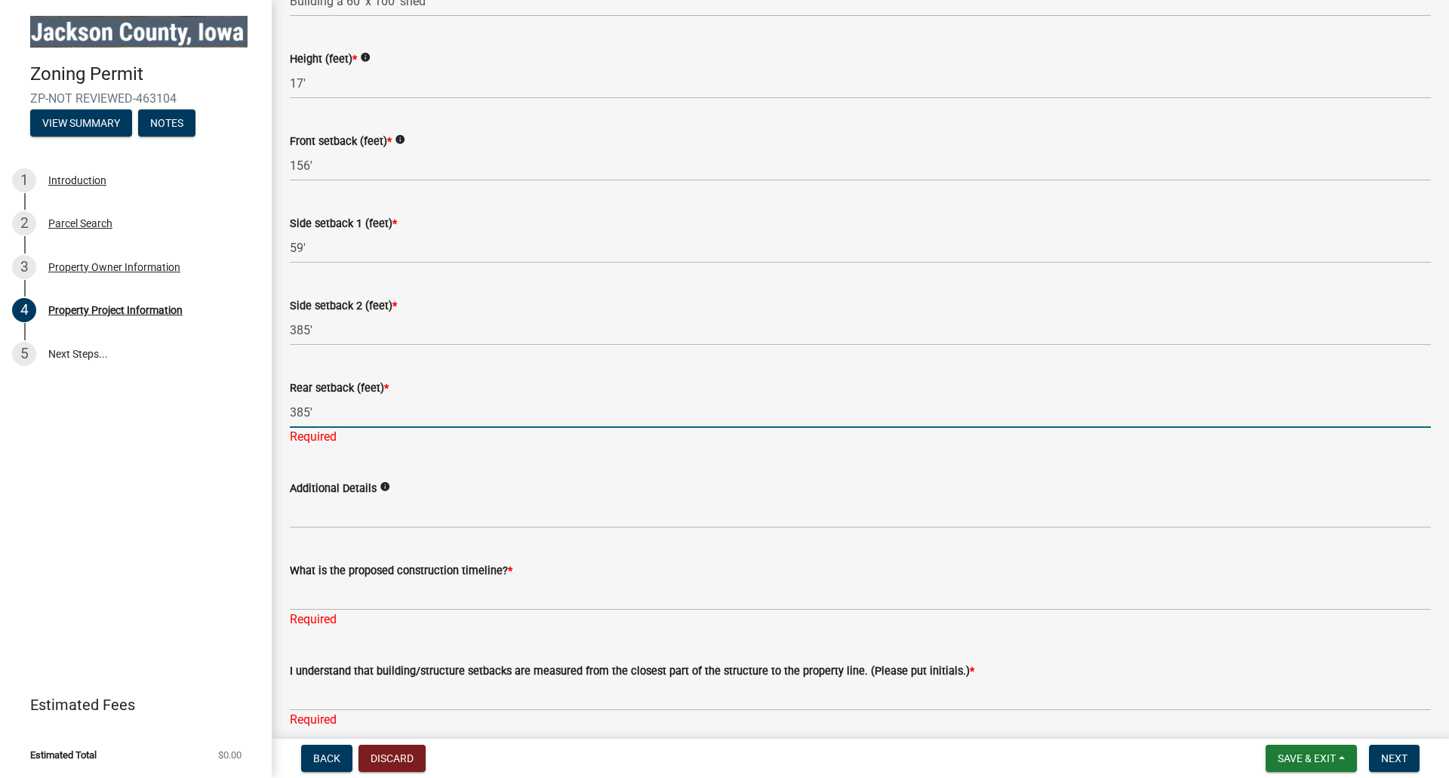
type input "385'"
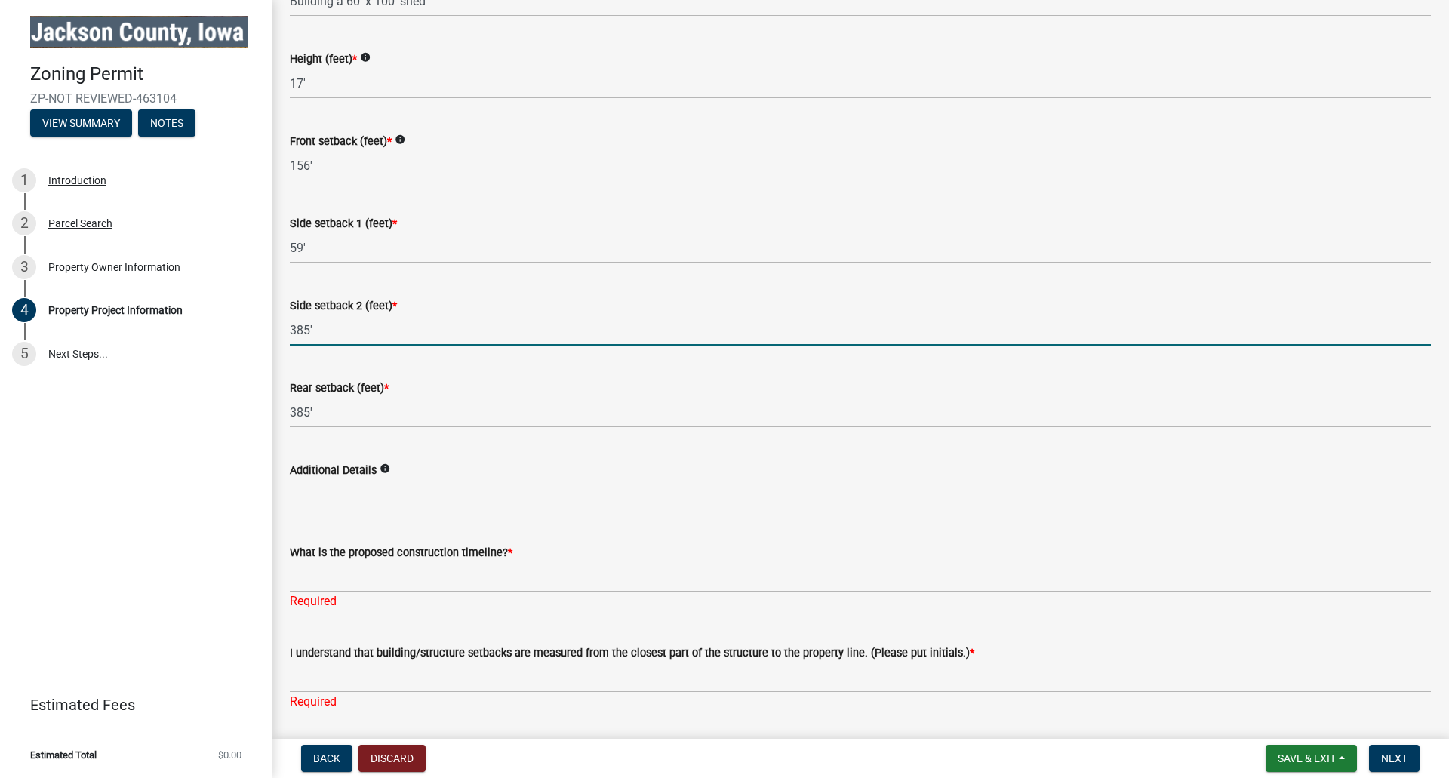
drag, startPoint x: 313, startPoint y: 325, endPoint x: 272, endPoint y: 325, distance: 40.0
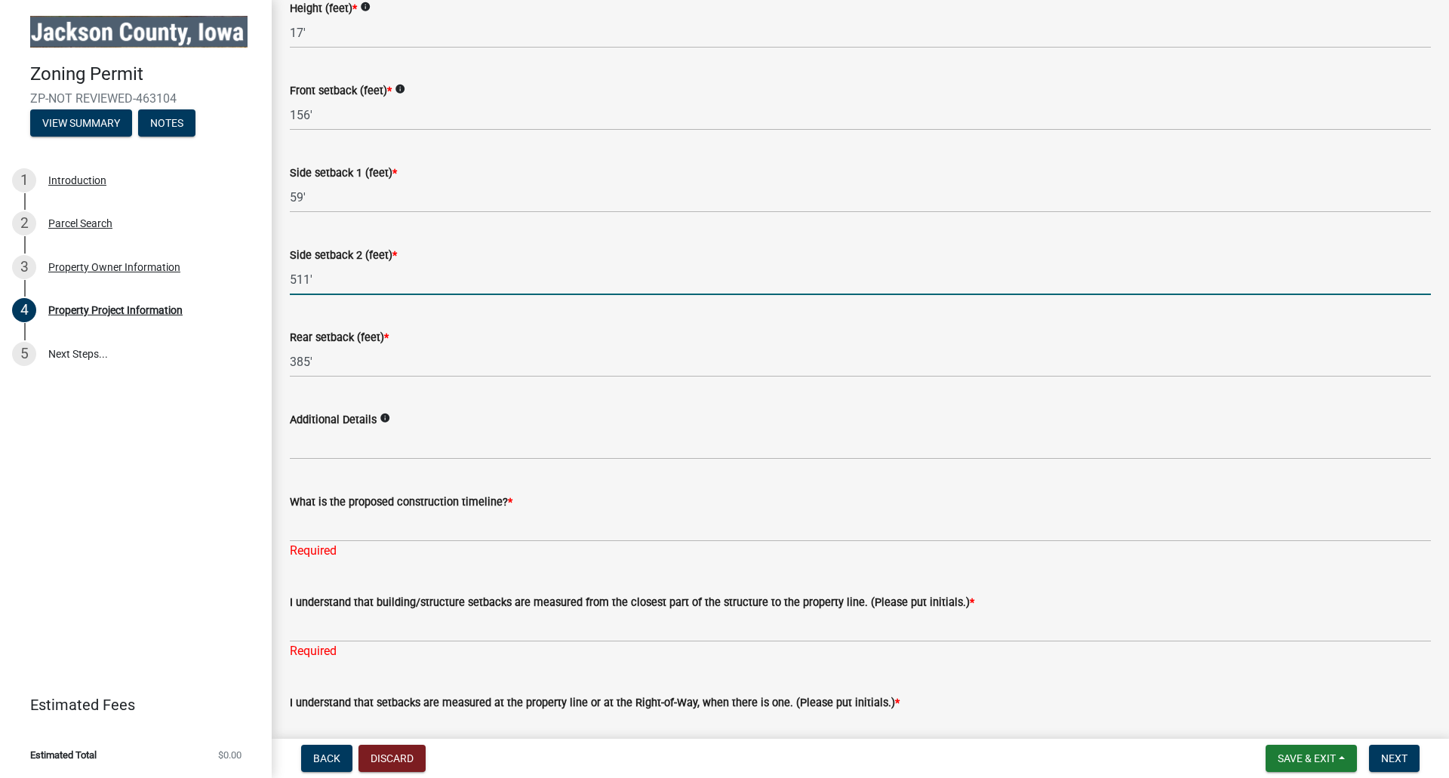
scroll to position [2265, 0]
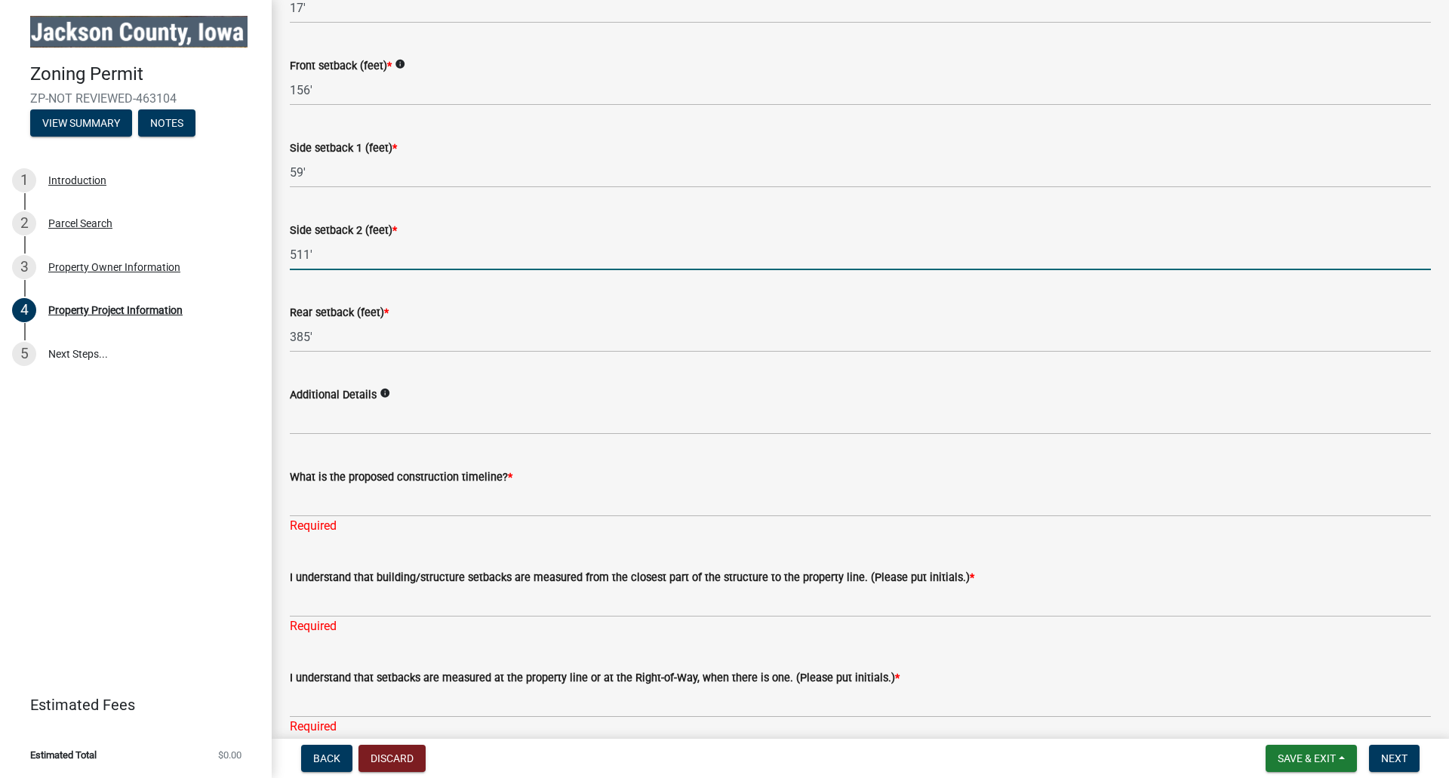
type input "511'"
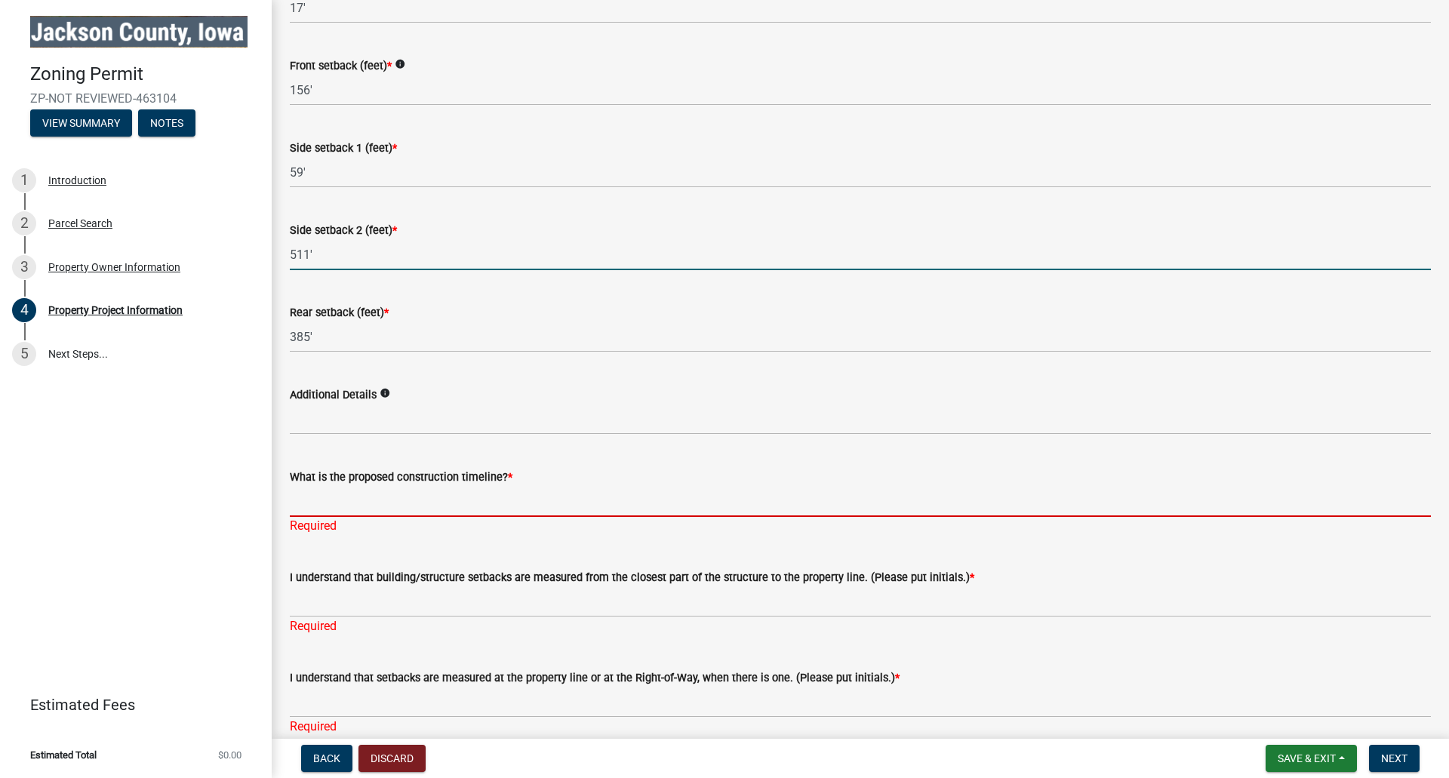
click at [337, 500] on input "What is the proposed construction timeline? *" at bounding box center [860, 501] width 1141 height 31
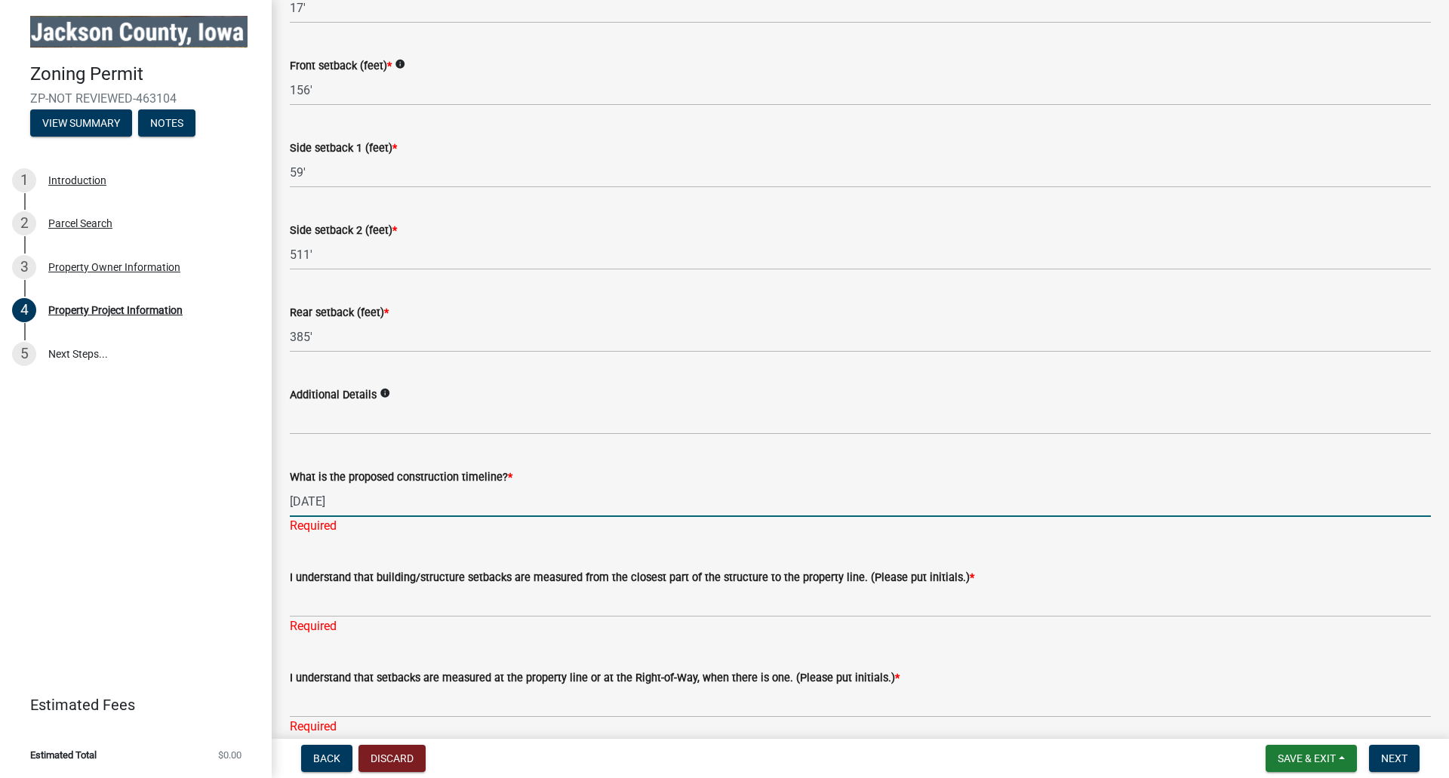
type input "[DATE]"
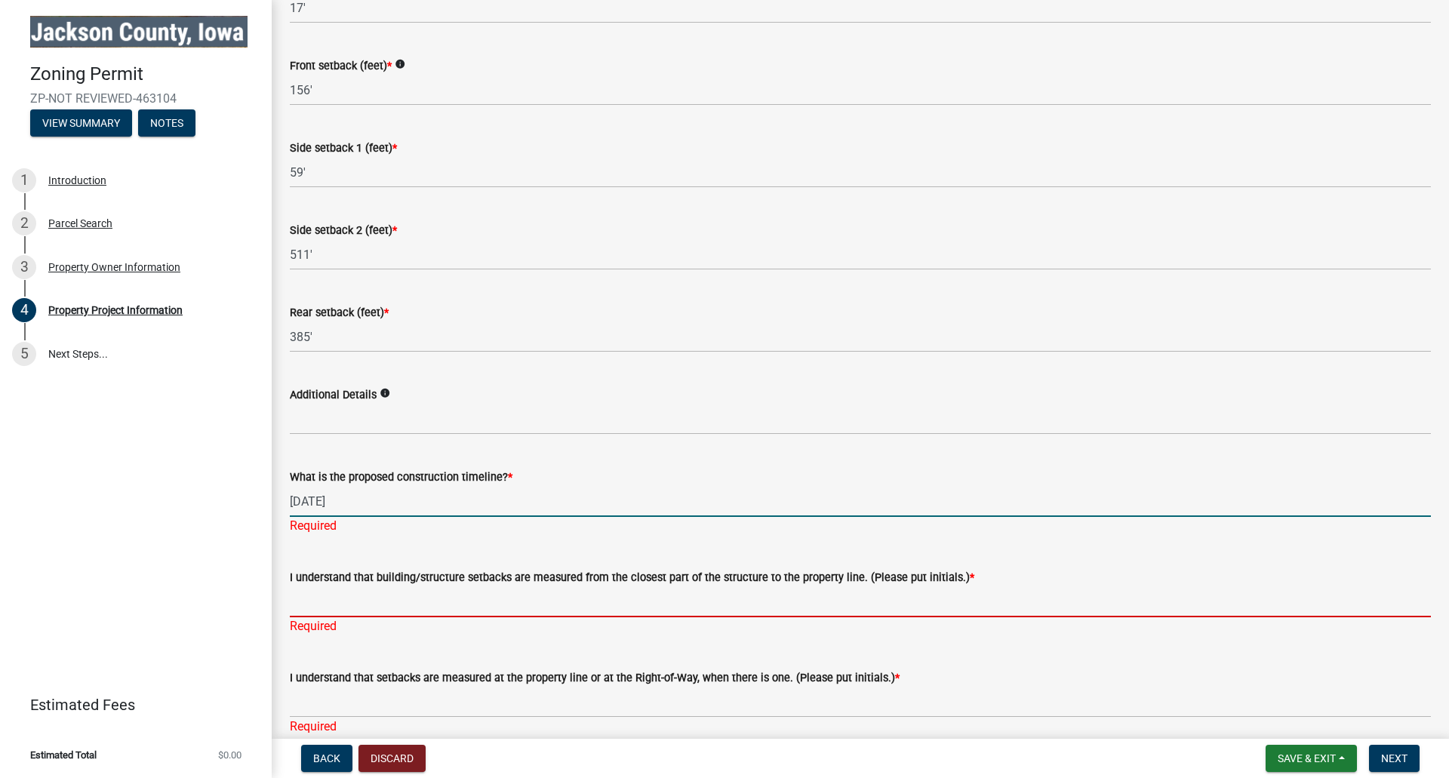
click at [334, 602] on div "I understand that building/structure setbacks are measured from the closest par…" at bounding box center [860, 591] width 1141 height 88
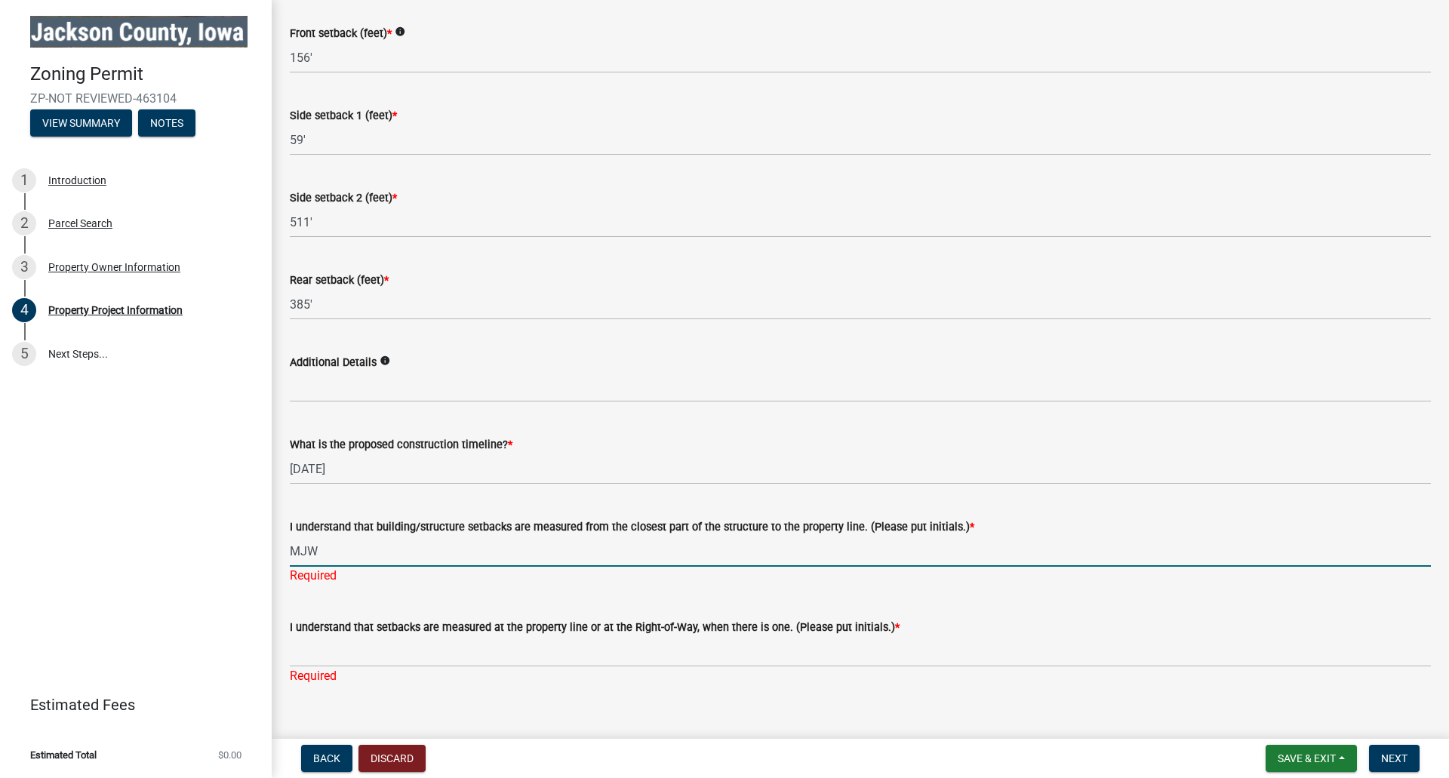
scroll to position [2315, 0]
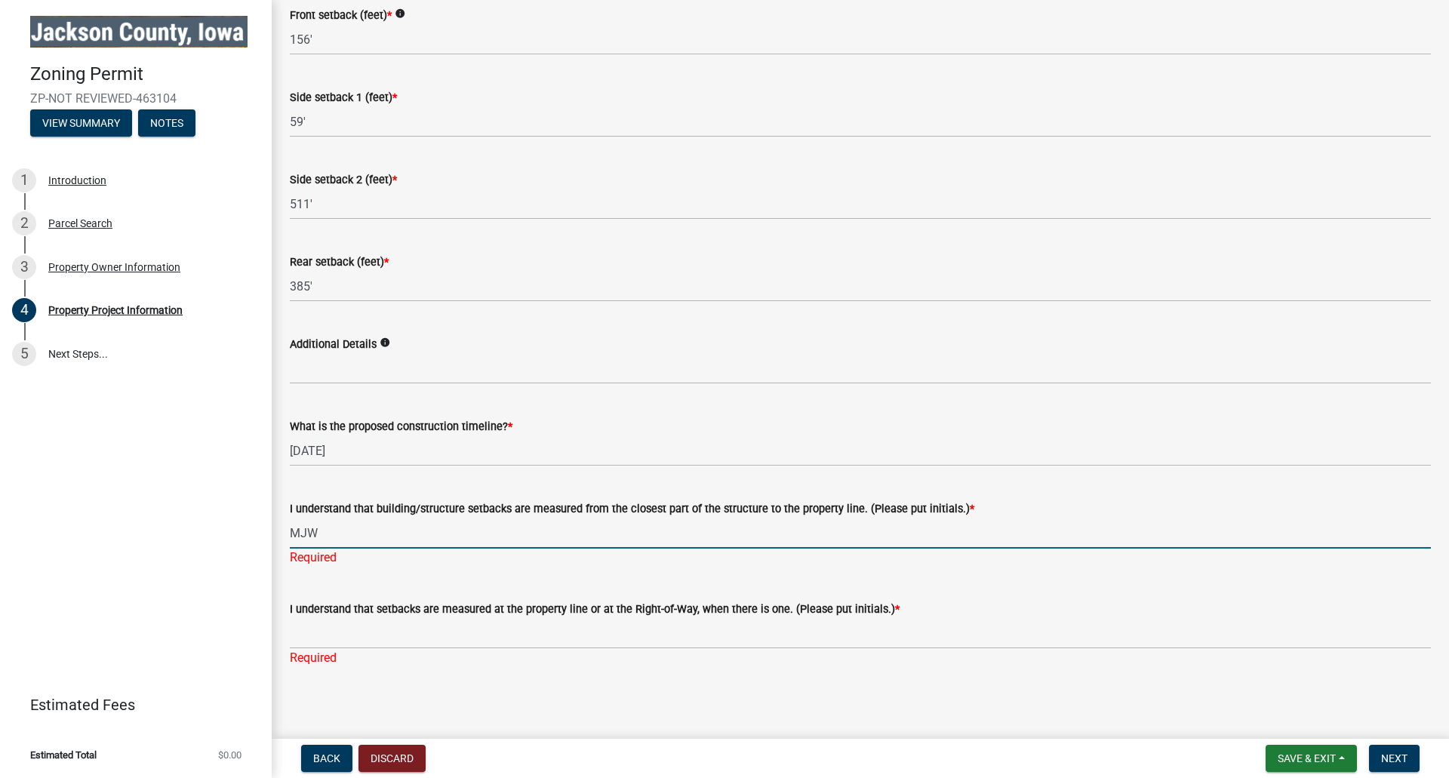
type input "MJW"
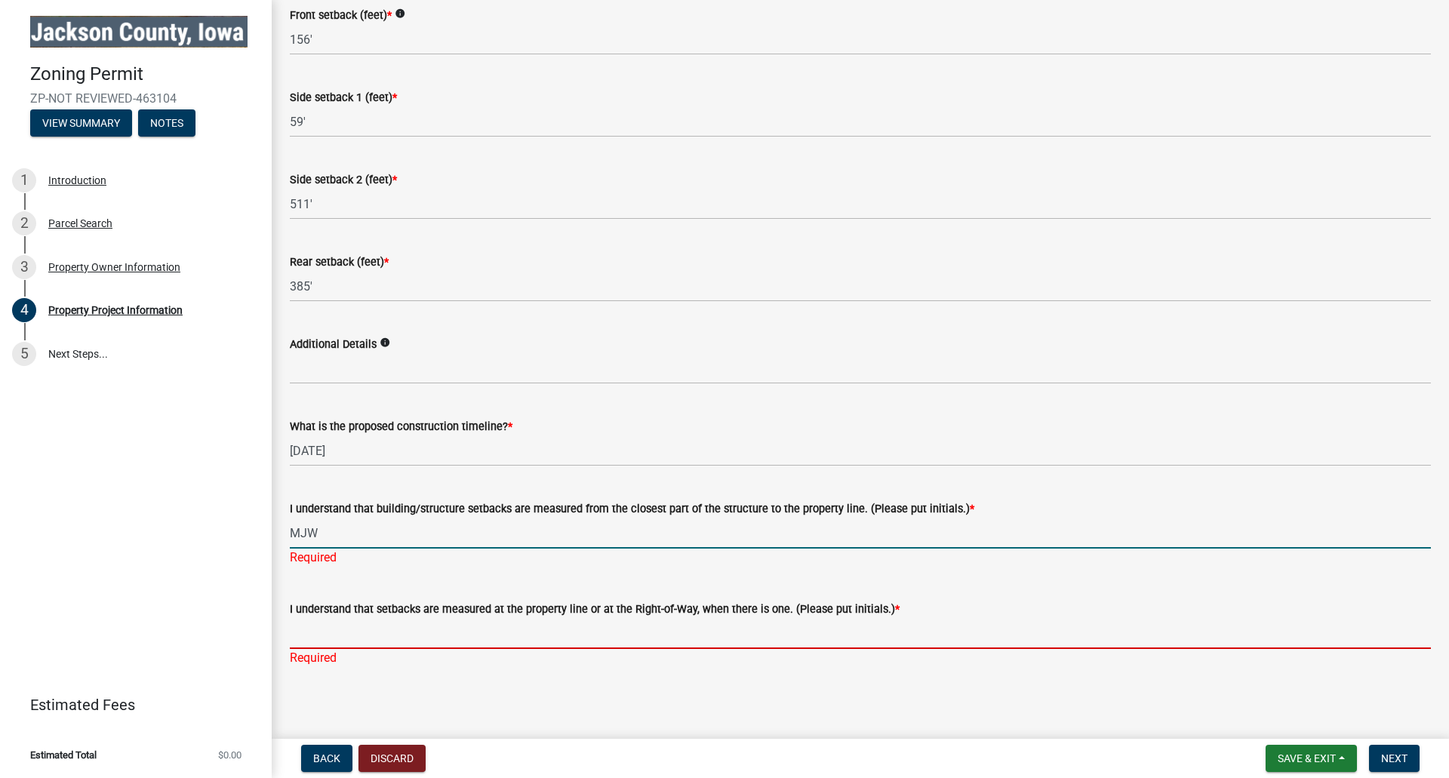
click at [325, 636] on input "I understand that setbacks are measured at the property line or at the Right-of…" at bounding box center [860, 633] width 1141 height 31
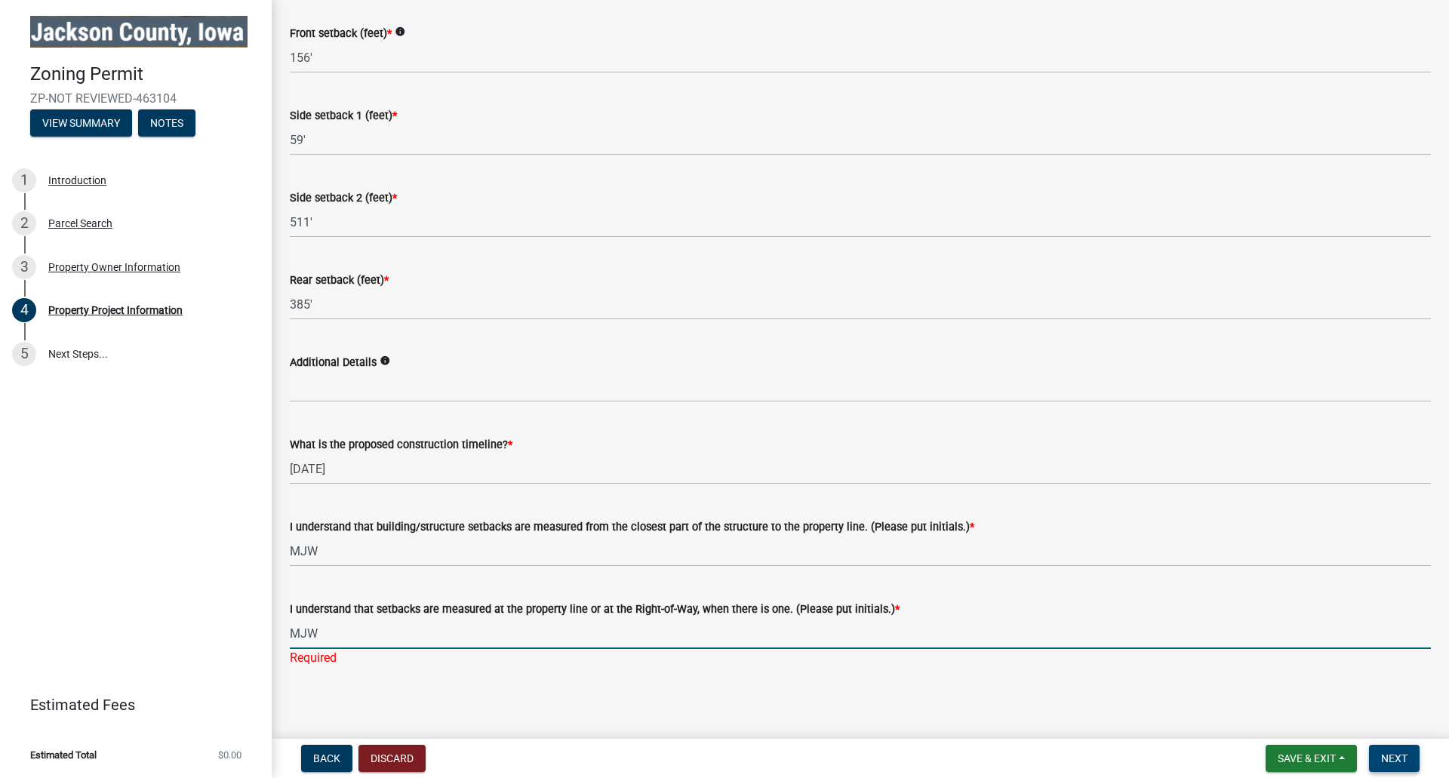
type input "MJW"
click at [1393, 759] on span "Next" at bounding box center [1394, 759] width 26 height 12
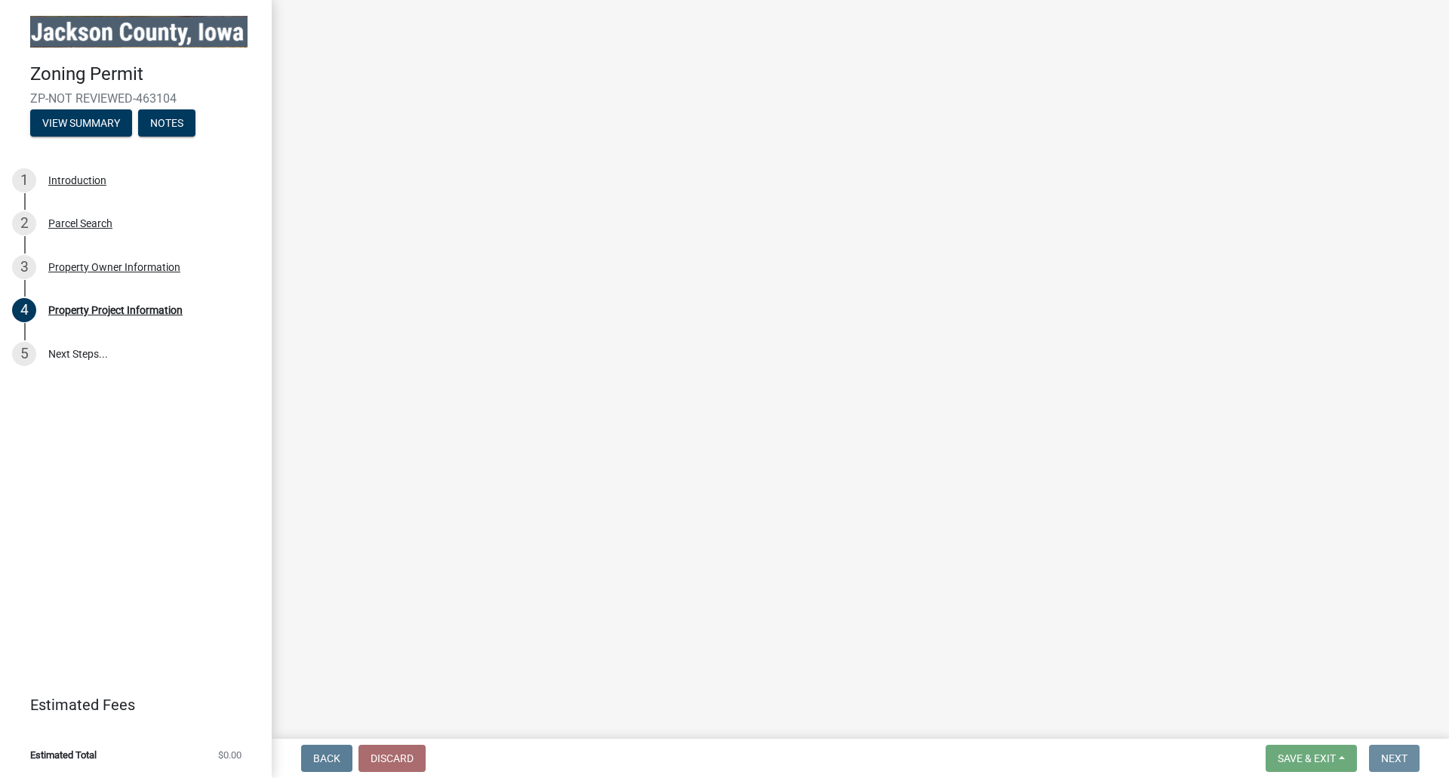
scroll to position [0, 0]
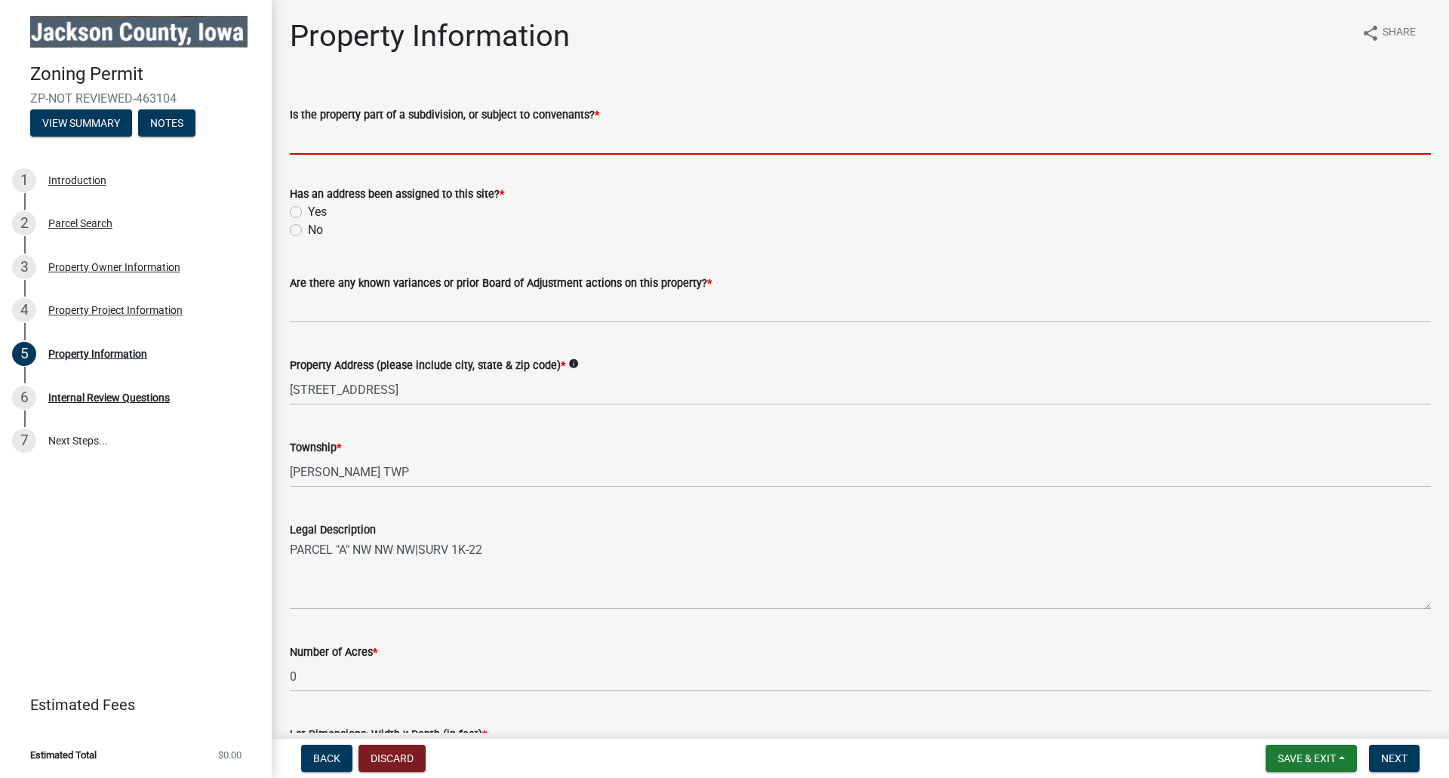
click at [397, 143] on input "Is the property part of a subdivision, or subject to convenants? *" at bounding box center [860, 139] width 1141 height 31
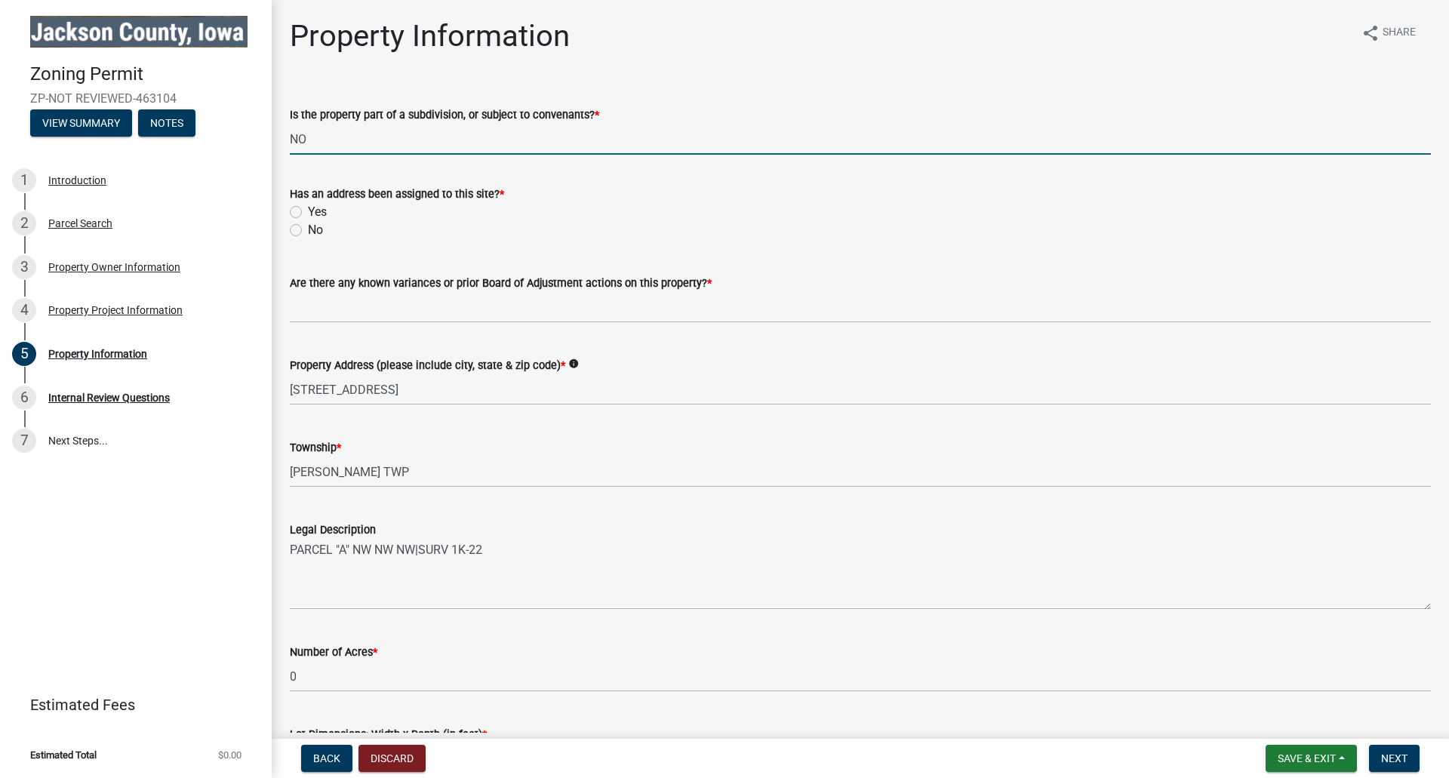
type input "NO"
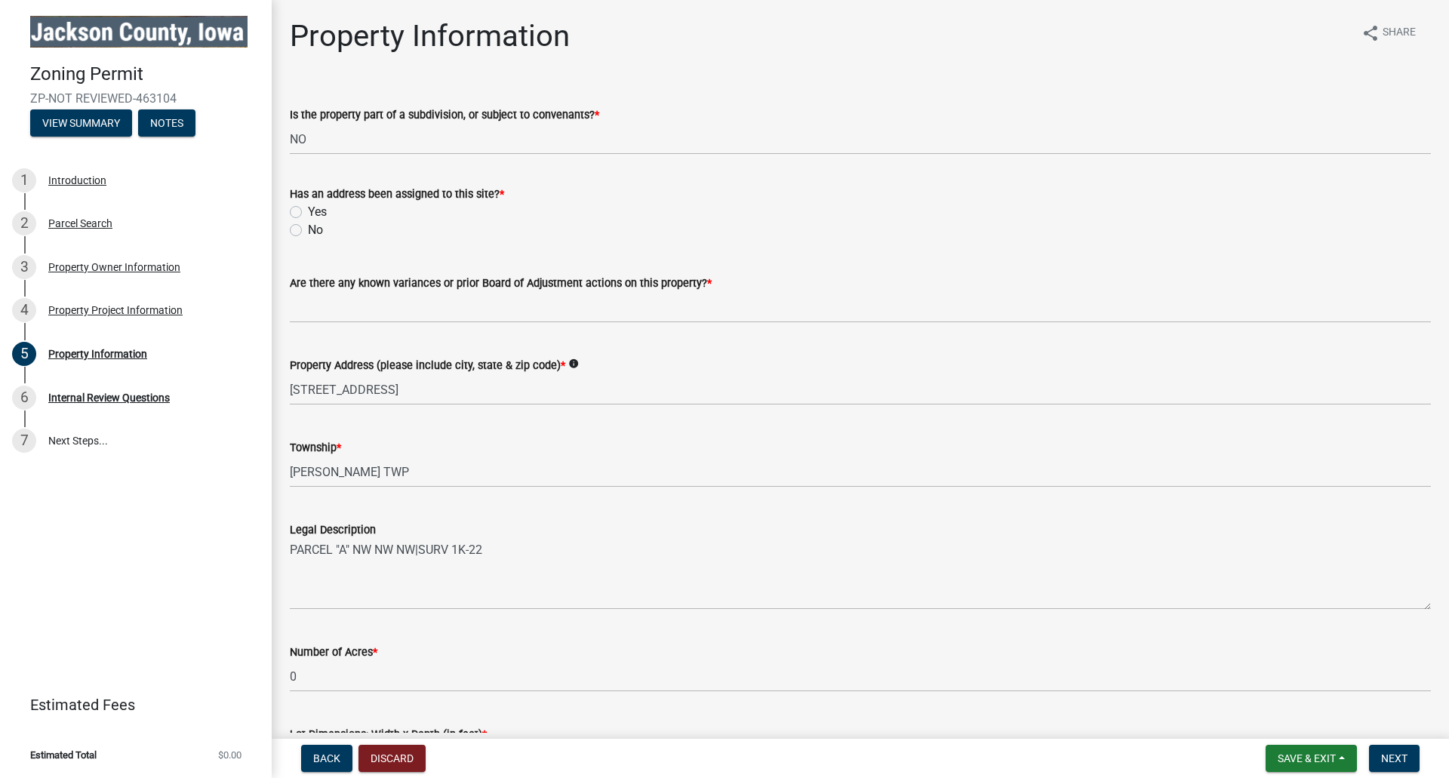
click at [308, 213] on label "Yes" at bounding box center [317, 212] width 19 height 18
click at [308, 213] on input "Yes" at bounding box center [313, 208] width 10 height 10
radio input "true"
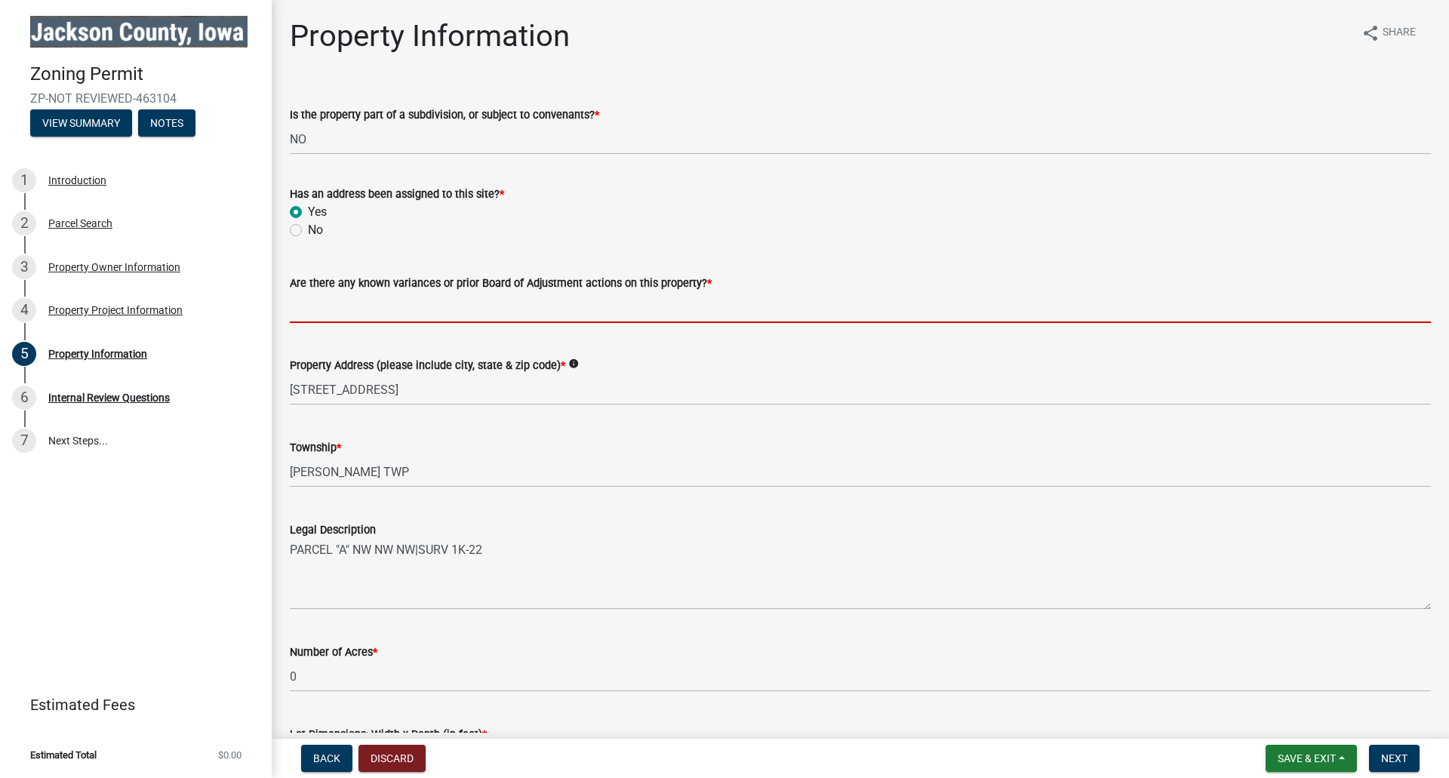
click at [359, 311] on input "Are there any known variances or prior Board of Adjustment actions on this prop…" at bounding box center [860, 307] width 1141 height 31
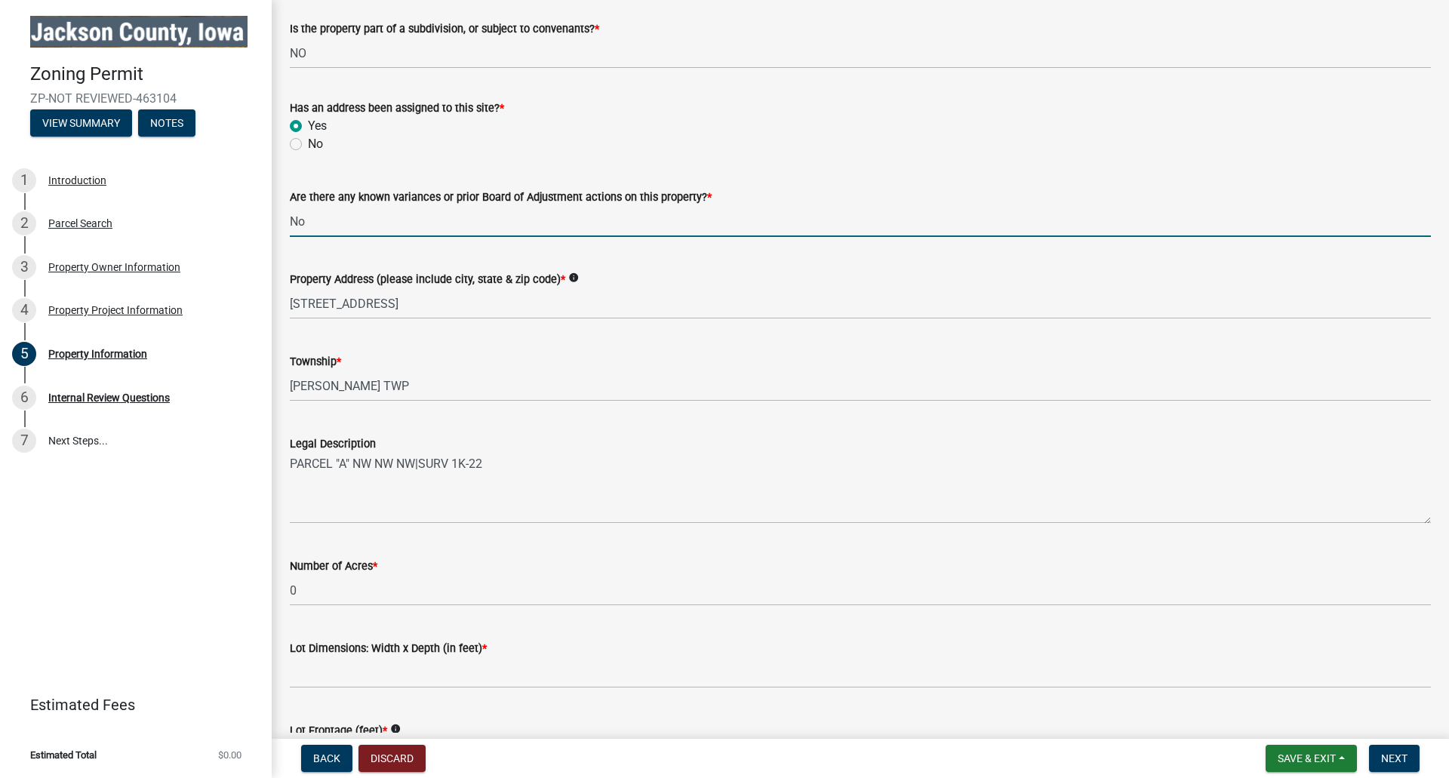
scroll to position [195, 0]
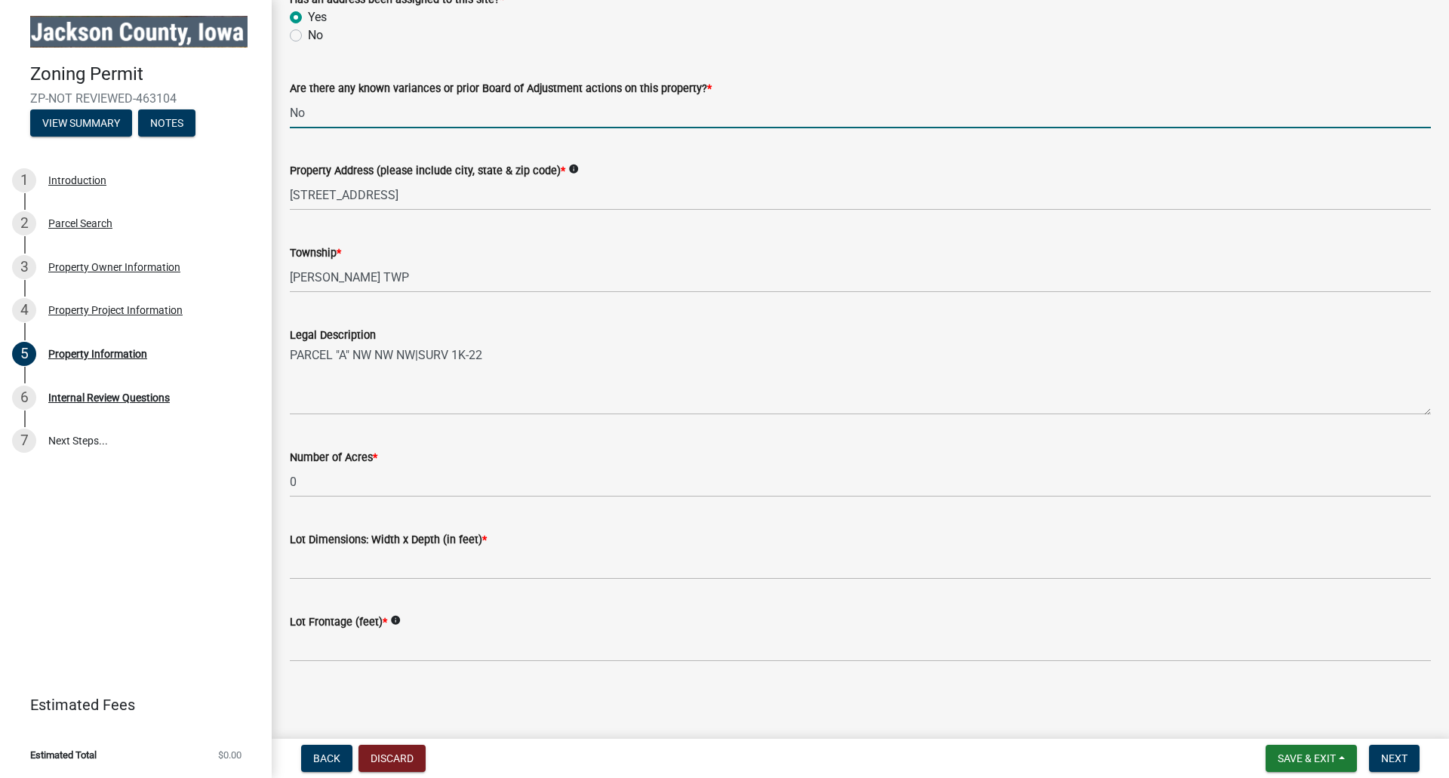
type input "No"
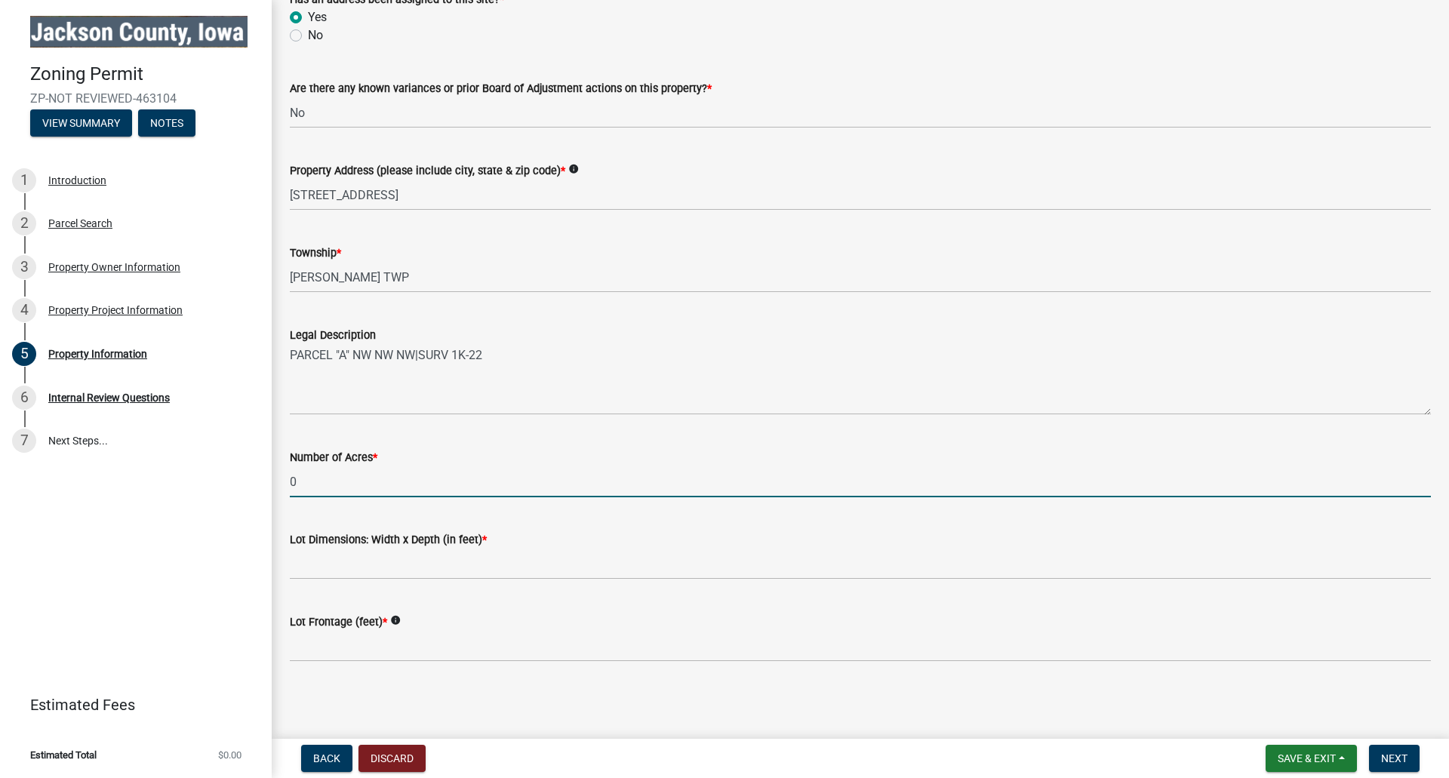
drag, startPoint x: 303, startPoint y: 488, endPoint x: 282, endPoint y: 488, distance: 20.4
click at [282, 488] on div "Number of Acres * 0" at bounding box center [861, 462] width 1164 height 70
type input "10.11"
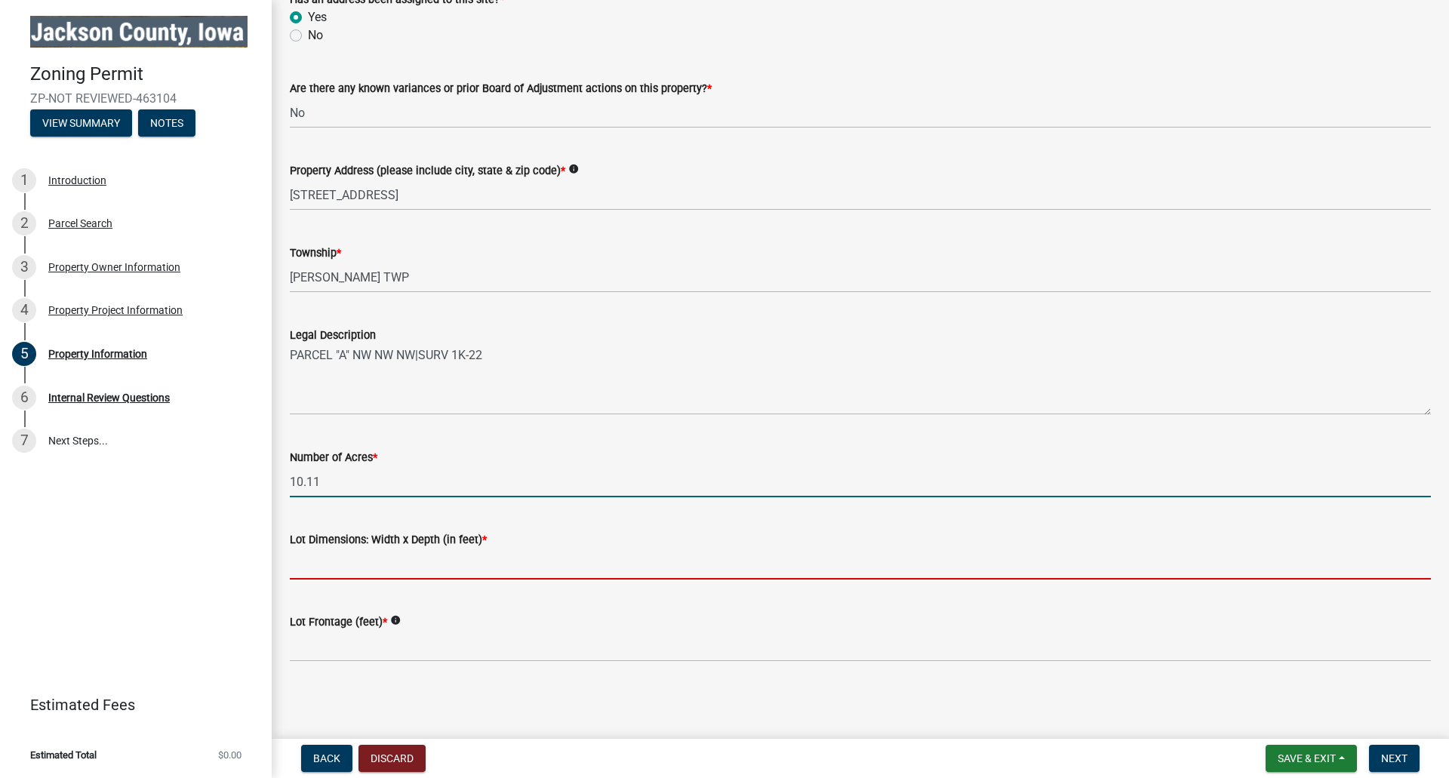
click at [338, 570] on input "Lot Dimensions: Width x Depth (in feet) *" at bounding box center [860, 564] width 1141 height 31
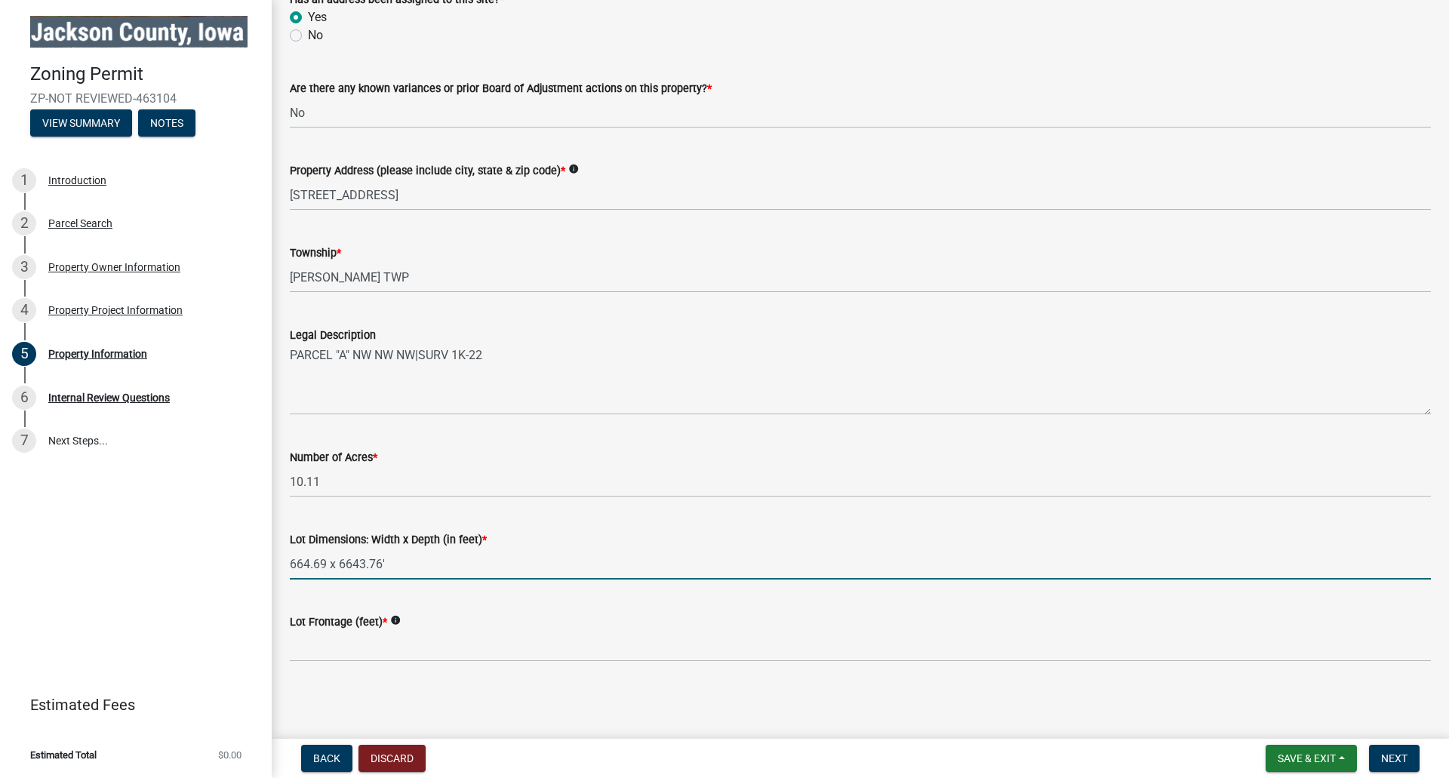
type input "664.69 x 6643.76'"
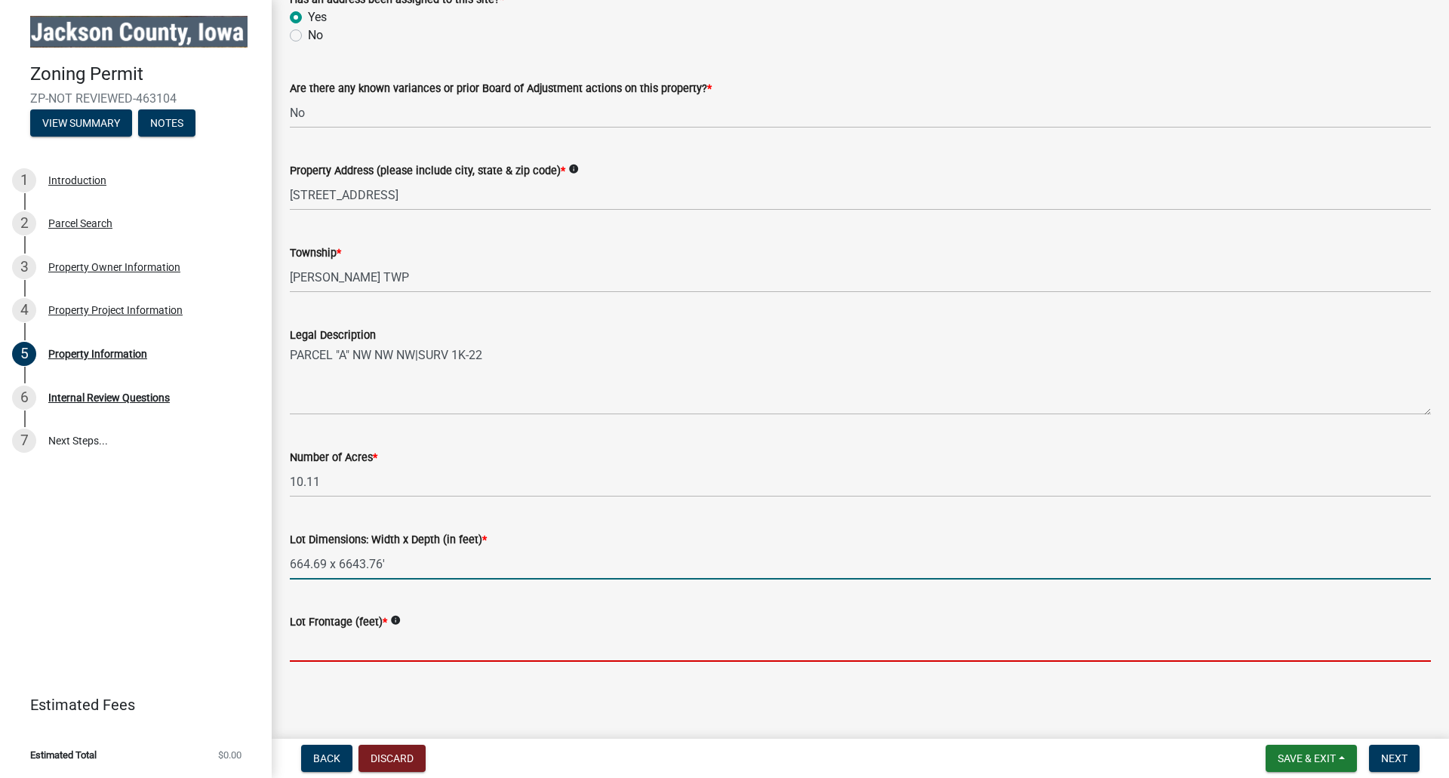
click at [322, 651] on input "Lot Frontage (feet) *" at bounding box center [860, 646] width 1141 height 31
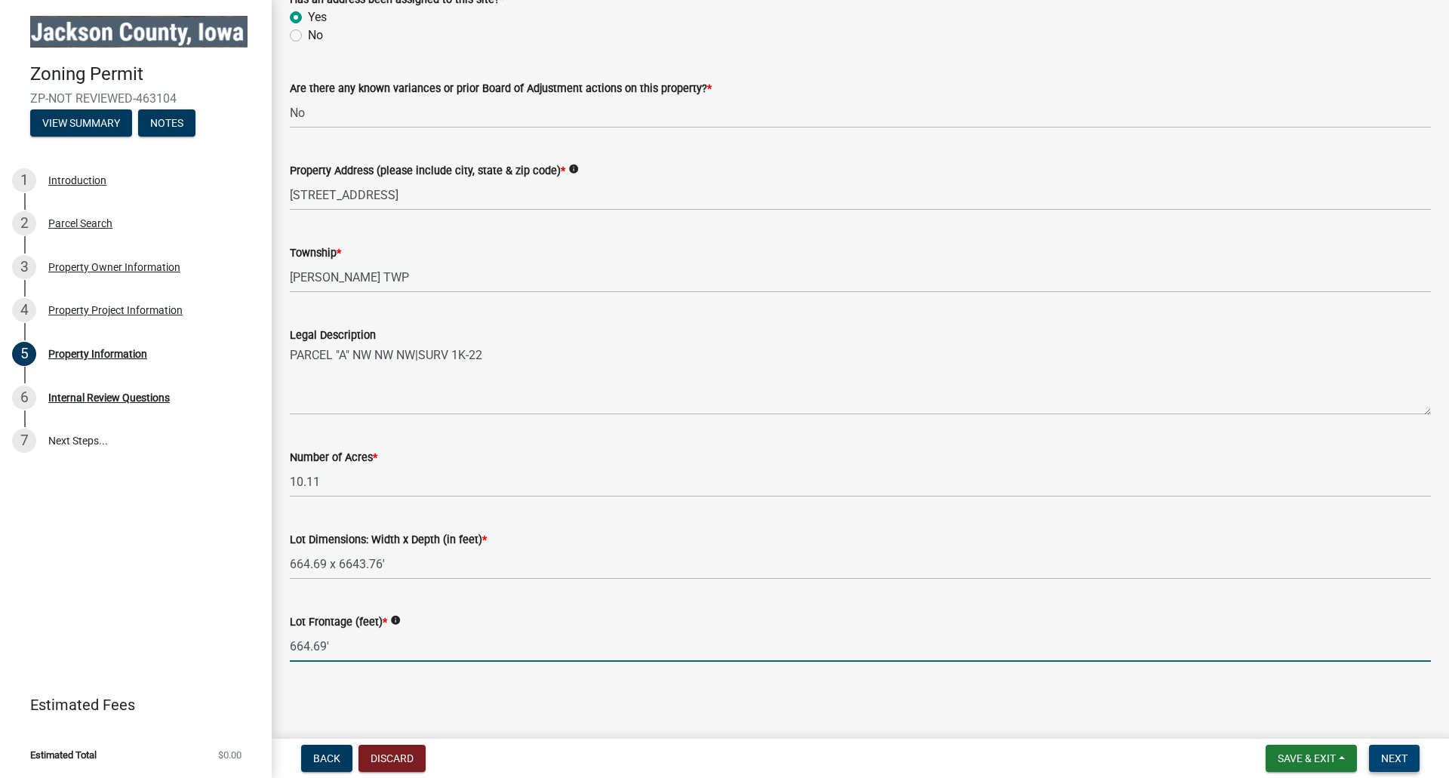
type input "664.69'"
click at [1396, 761] on span "Next" at bounding box center [1394, 759] width 26 height 12
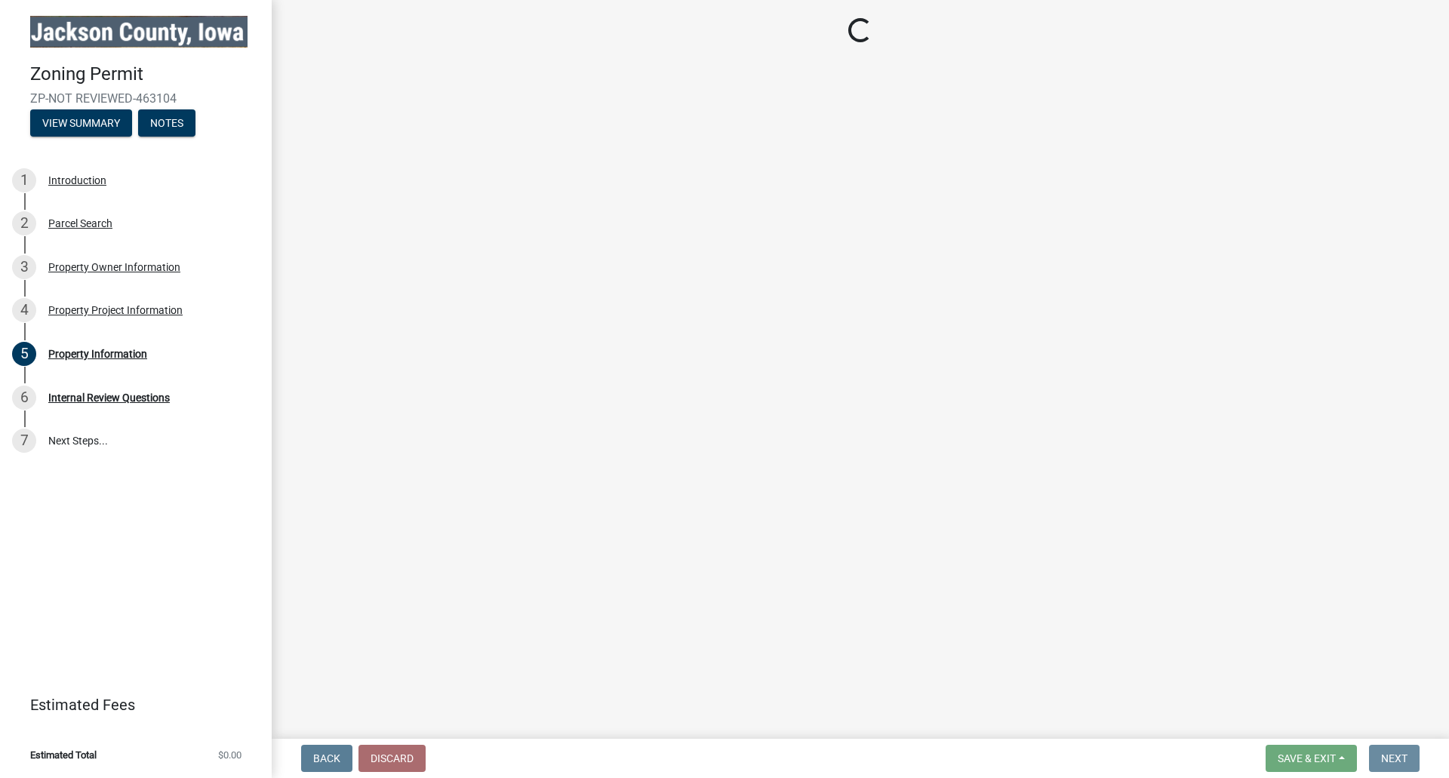
scroll to position [0, 0]
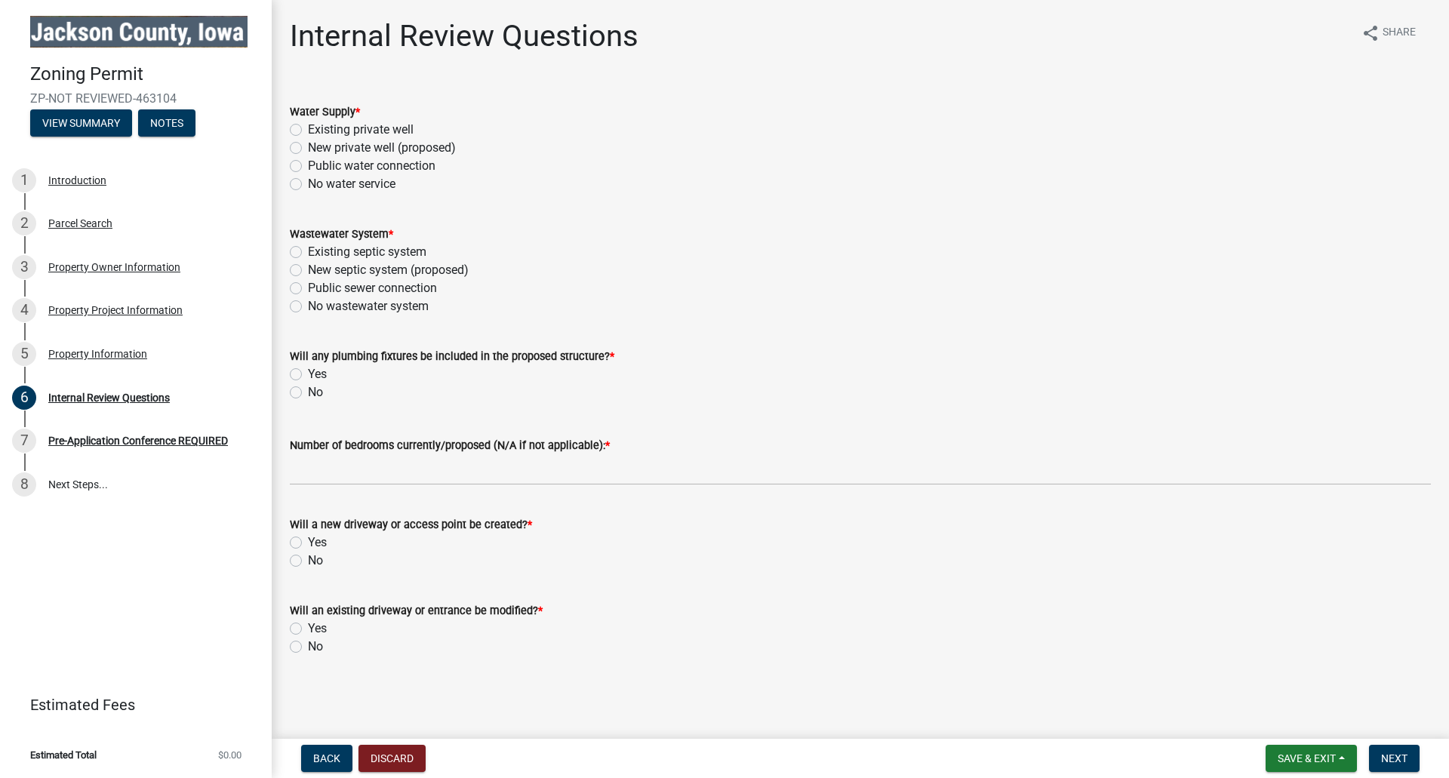
click at [308, 130] on label "Existing private well" at bounding box center [361, 130] width 106 height 18
click at [308, 130] on input "Existing private well" at bounding box center [313, 126] width 10 height 10
radio input "true"
click at [308, 253] on label "Existing septic system" at bounding box center [367, 252] width 119 height 18
click at [308, 253] on input "Existing septic system" at bounding box center [313, 248] width 10 height 10
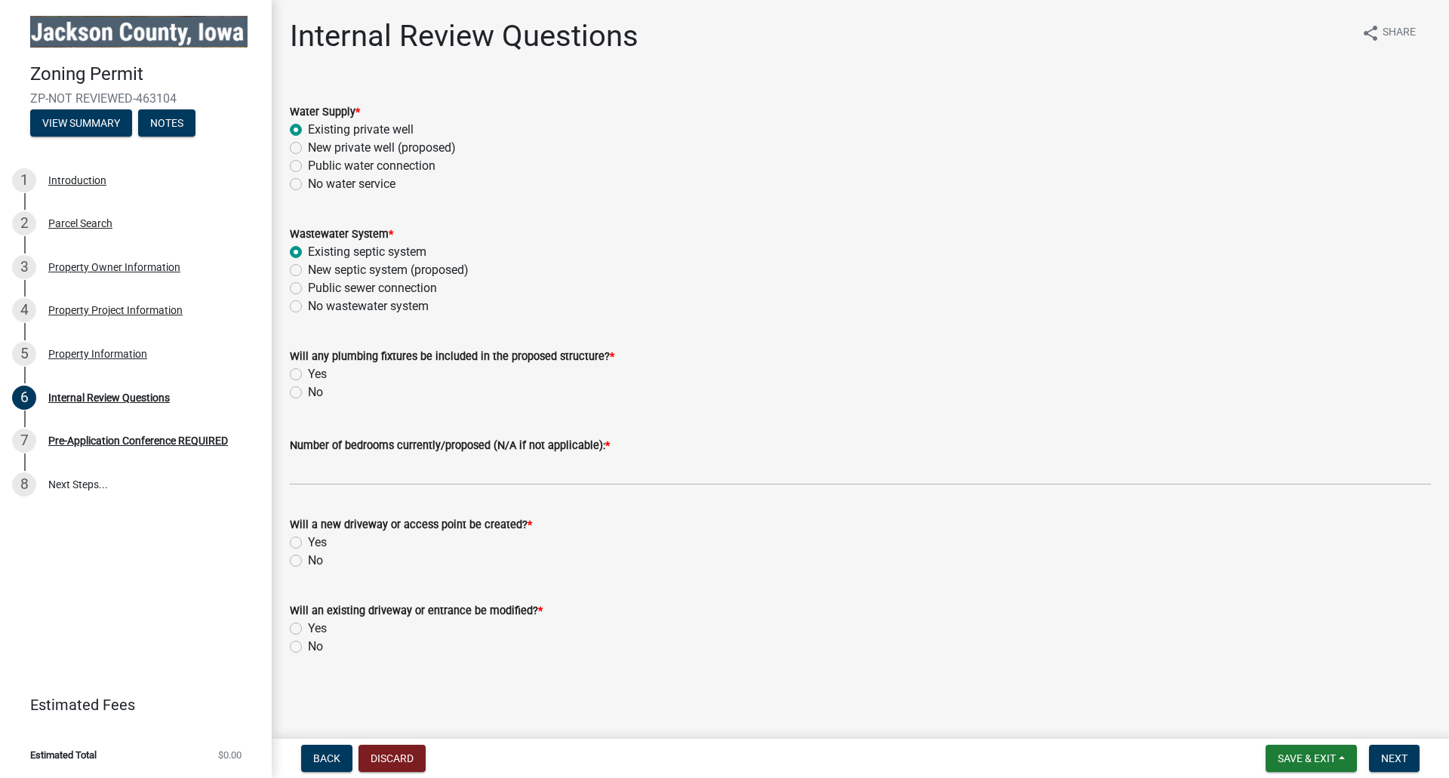
radio input "true"
click at [308, 374] on label "Yes" at bounding box center [317, 374] width 19 height 18
click at [308, 374] on input "Yes" at bounding box center [313, 370] width 10 height 10
radio input "true"
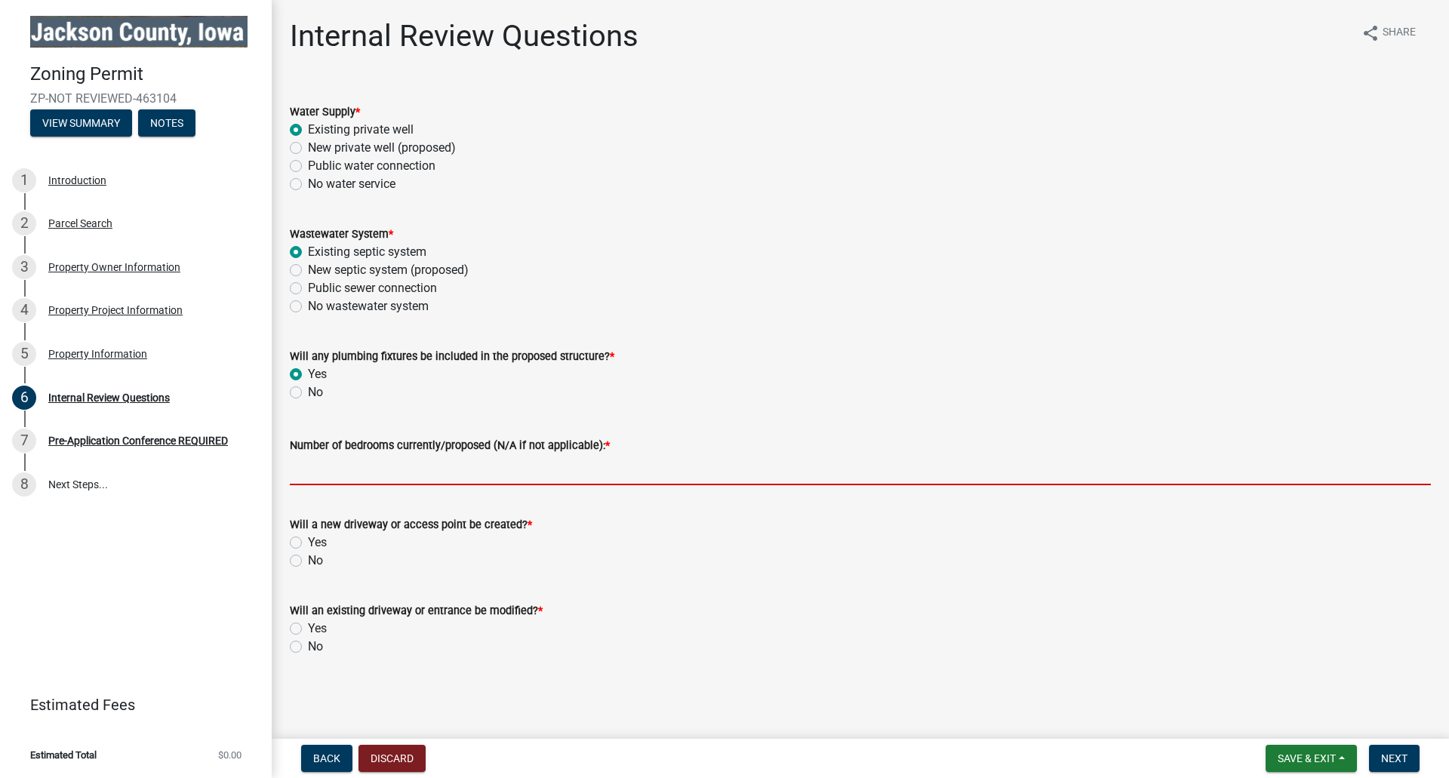
click at [320, 476] on input "Number of bedrooms currently/proposed (N/A if not applicable): *" at bounding box center [860, 469] width 1141 height 31
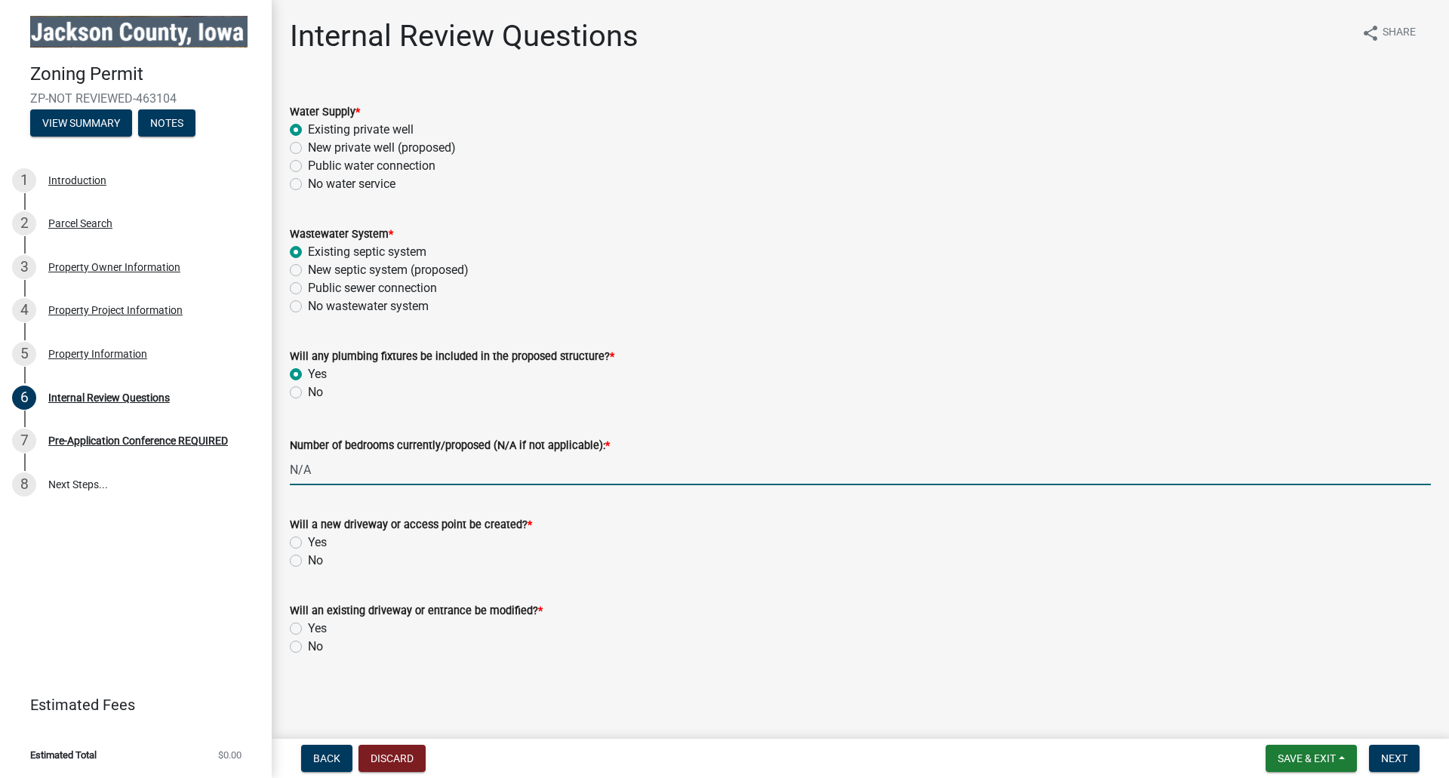
type input "N/A"
click at [308, 559] on label "No" at bounding box center [315, 561] width 15 height 18
click at [308, 559] on input "No" at bounding box center [313, 557] width 10 height 10
radio input "true"
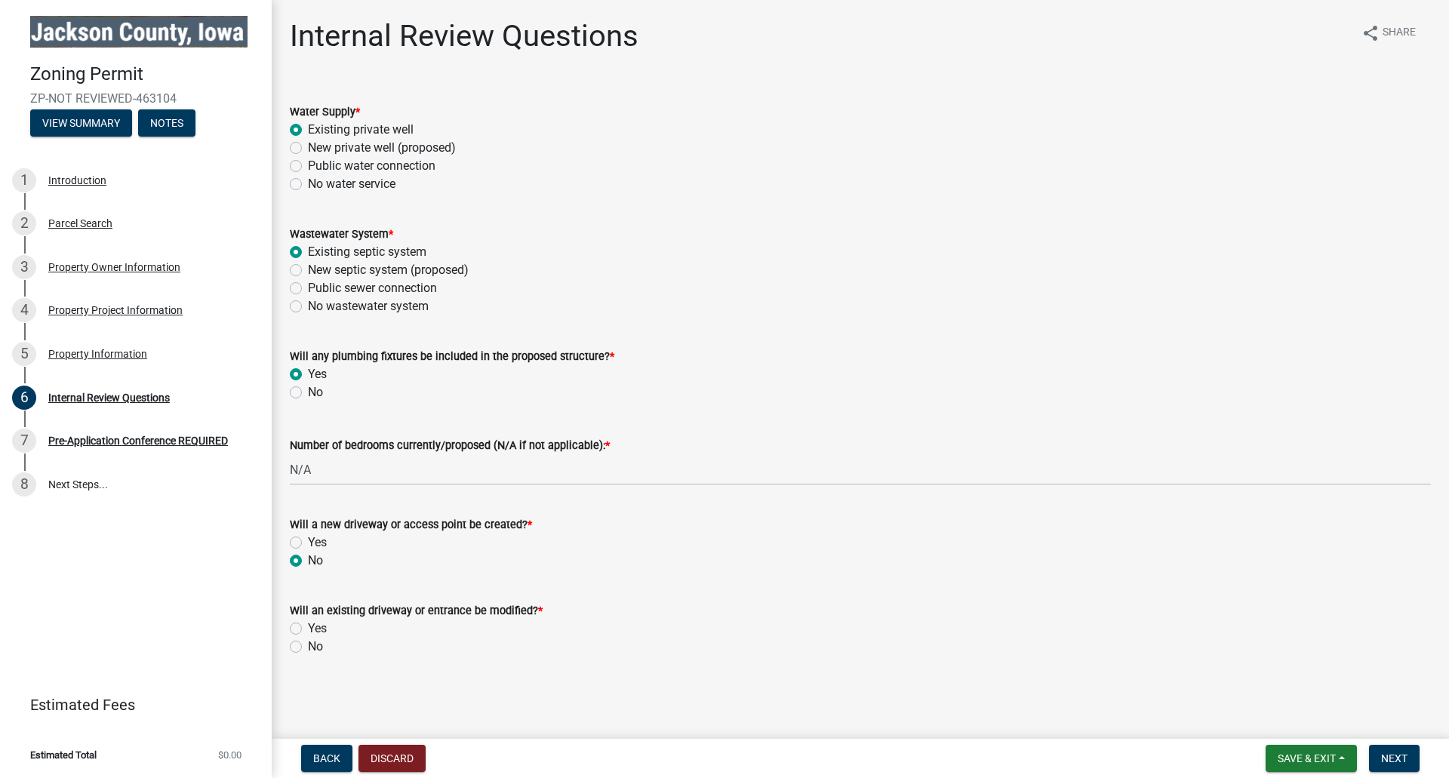
click at [308, 646] on label "No" at bounding box center [315, 647] width 15 height 18
click at [308, 646] on input "No" at bounding box center [313, 643] width 10 height 10
radio input "true"
click at [1384, 749] on button "Next" at bounding box center [1394, 758] width 51 height 27
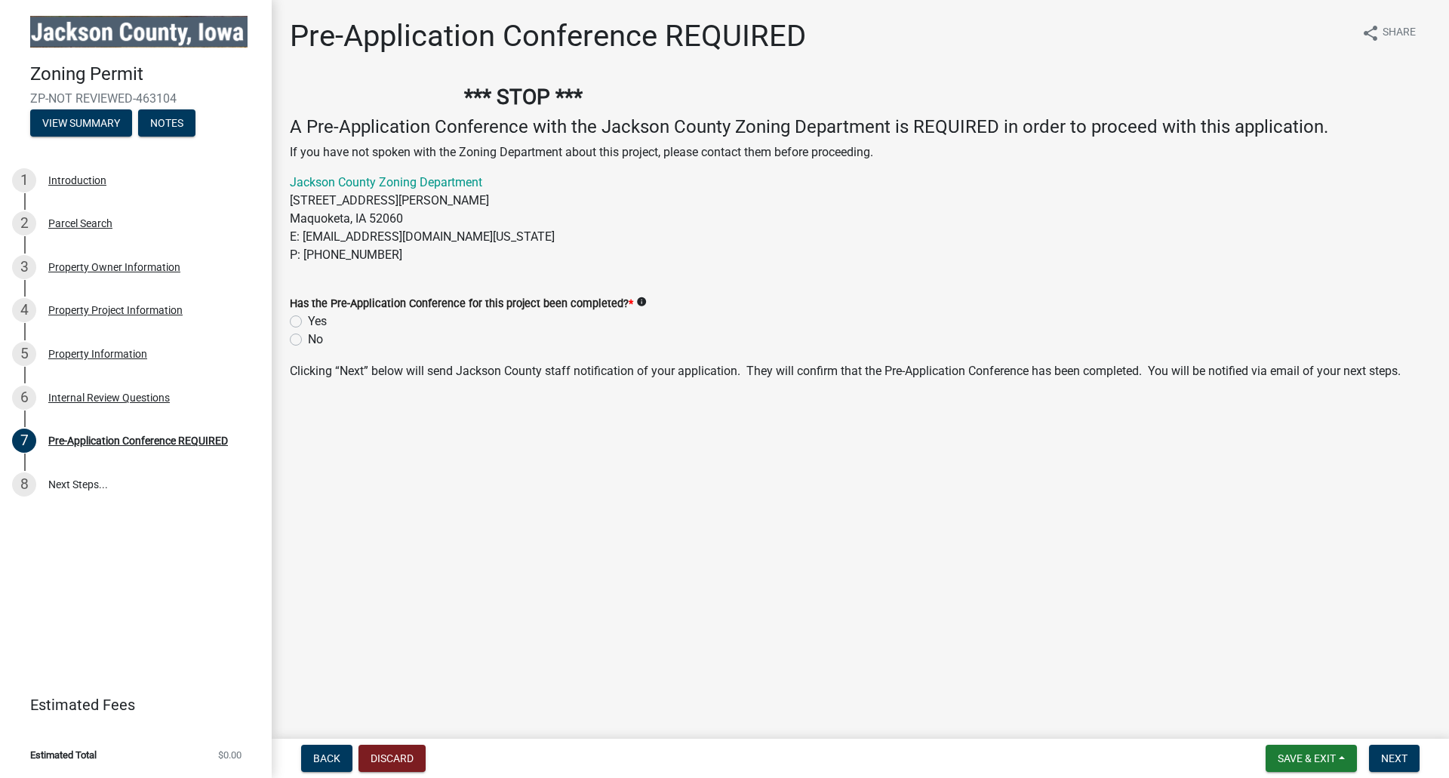
click at [308, 318] on label "Yes" at bounding box center [317, 322] width 19 height 18
click at [308, 318] on input "Yes" at bounding box center [313, 318] width 10 height 10
radio input "true"
click at [1392, 756] on span "Next" at bounding box center [1394, 759] width 26 height 12
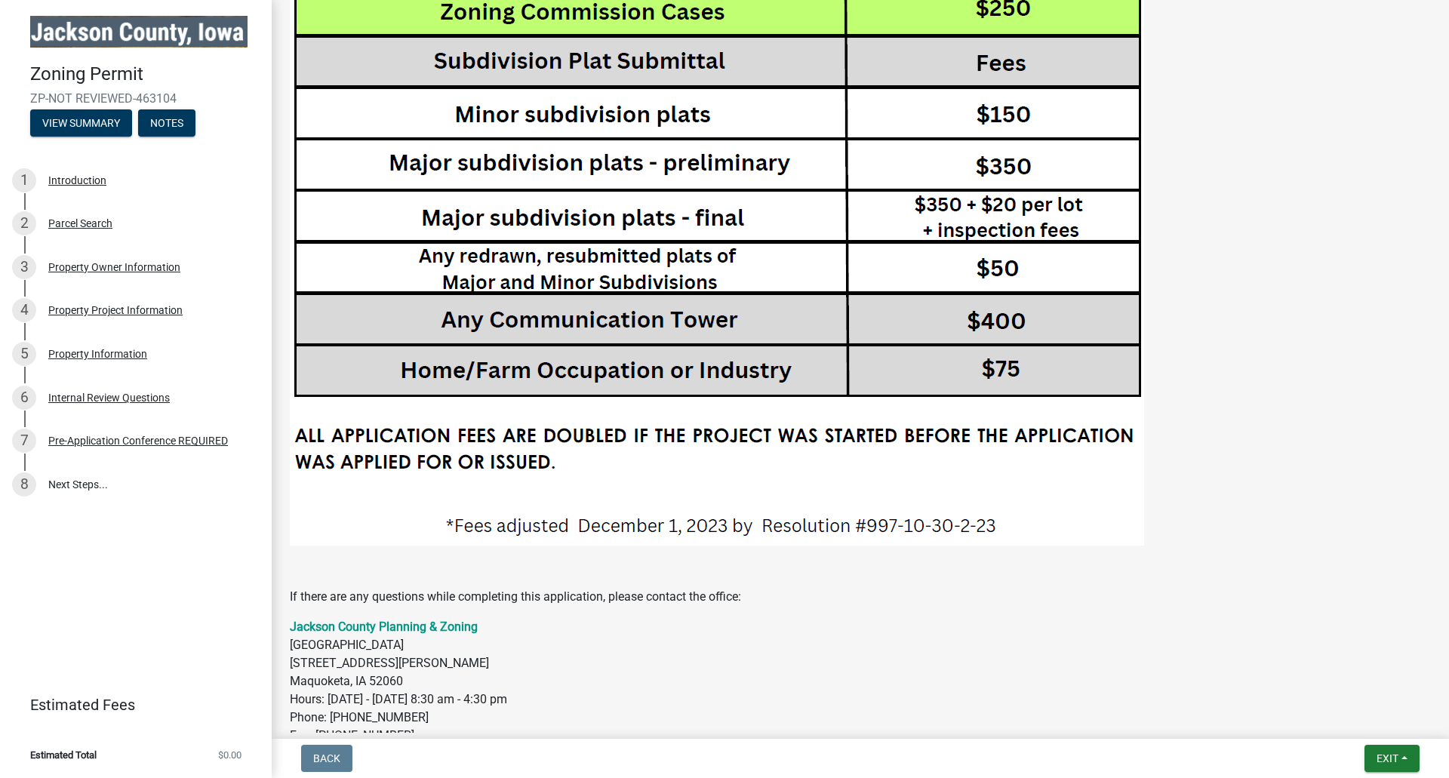
scroll to position [3179, 0]
